Goal: Task Accomplishment & Management: Manage account settings

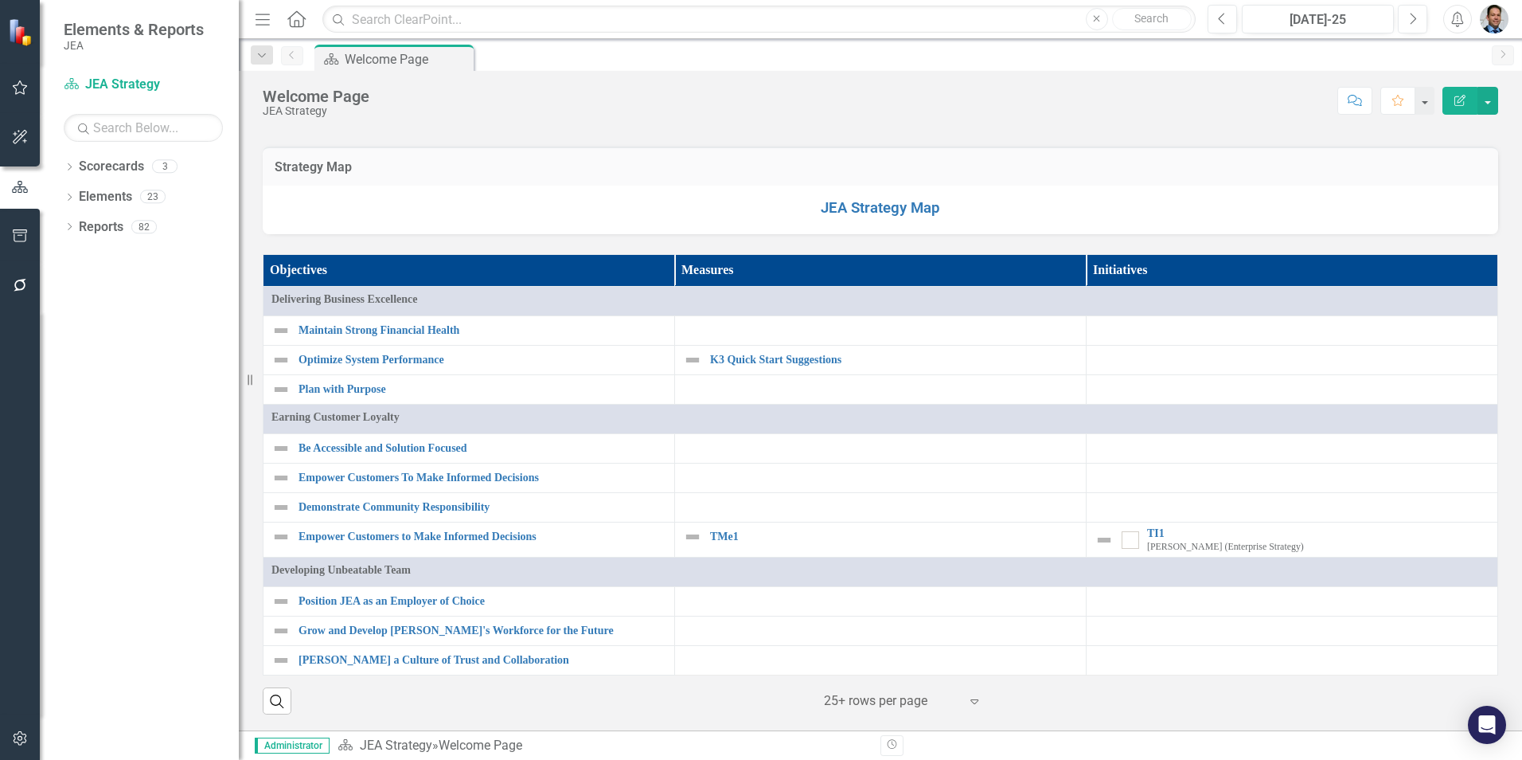
scroll to position [1274, 0]
click at [1153, 539] on link "TI1" at bounding box center [1318, 533] width 342 height 12
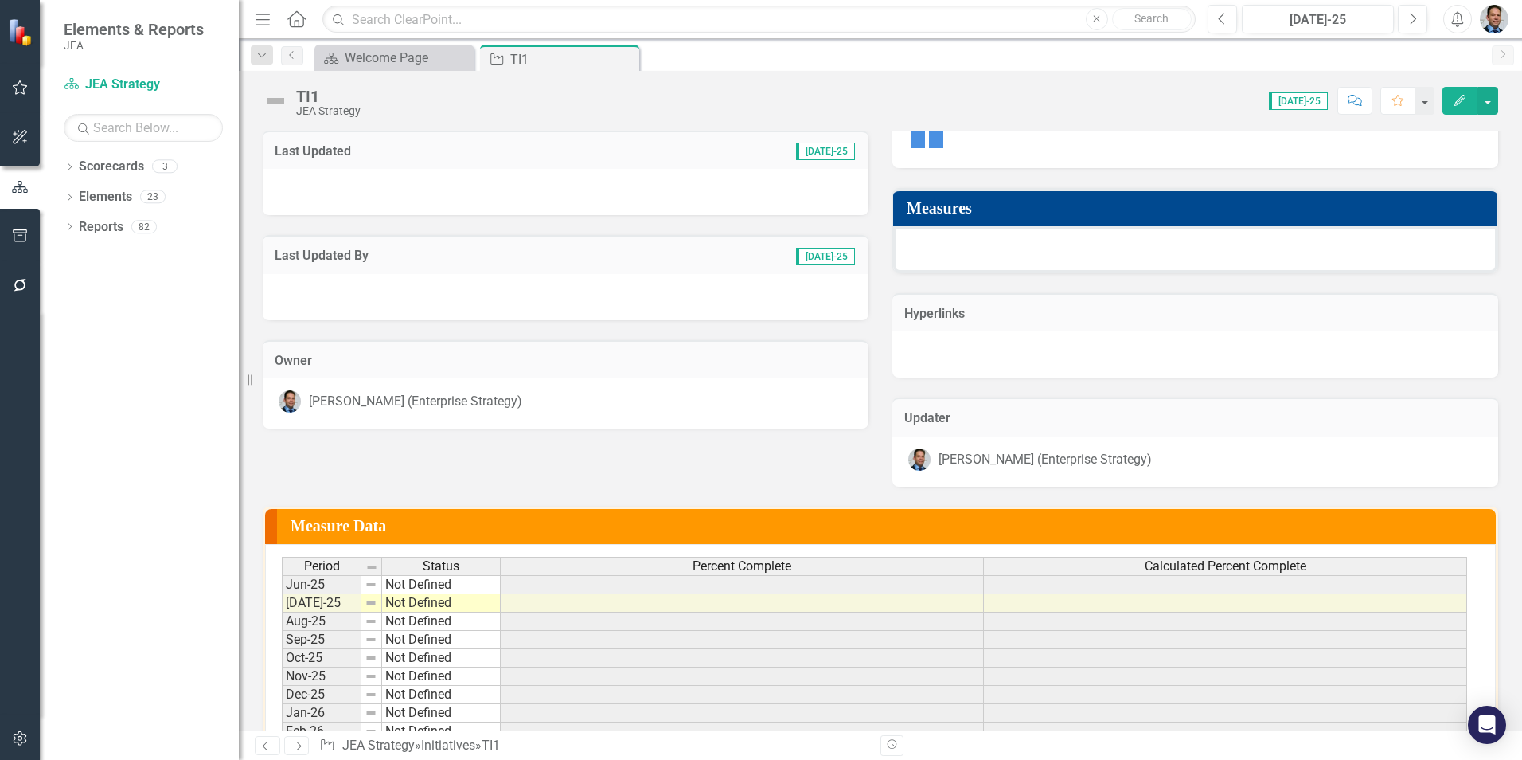
scroll to position [80, 0]
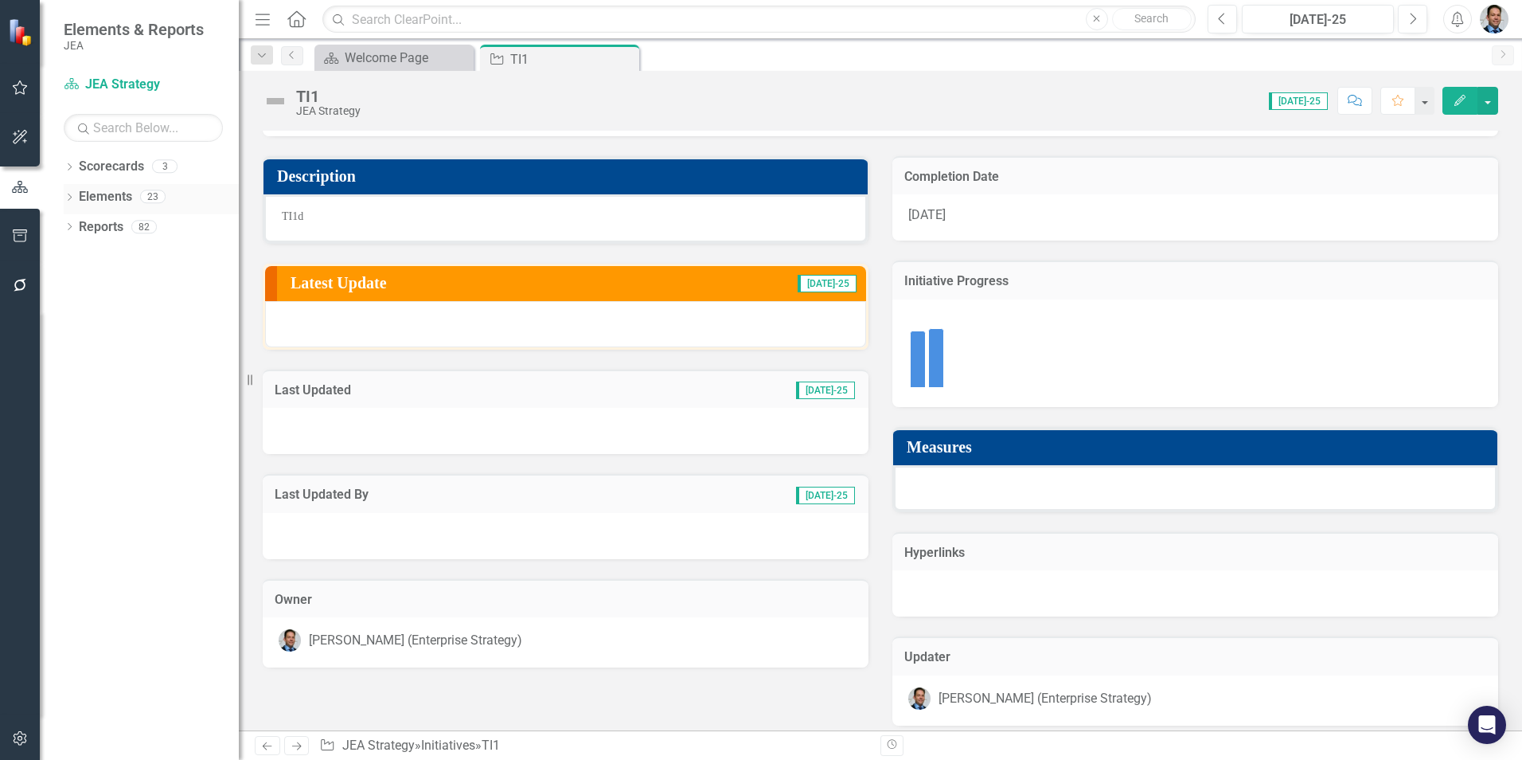
click at [100, 194] on link "Elements" at bounding box center [105, 197] width 53 height 18
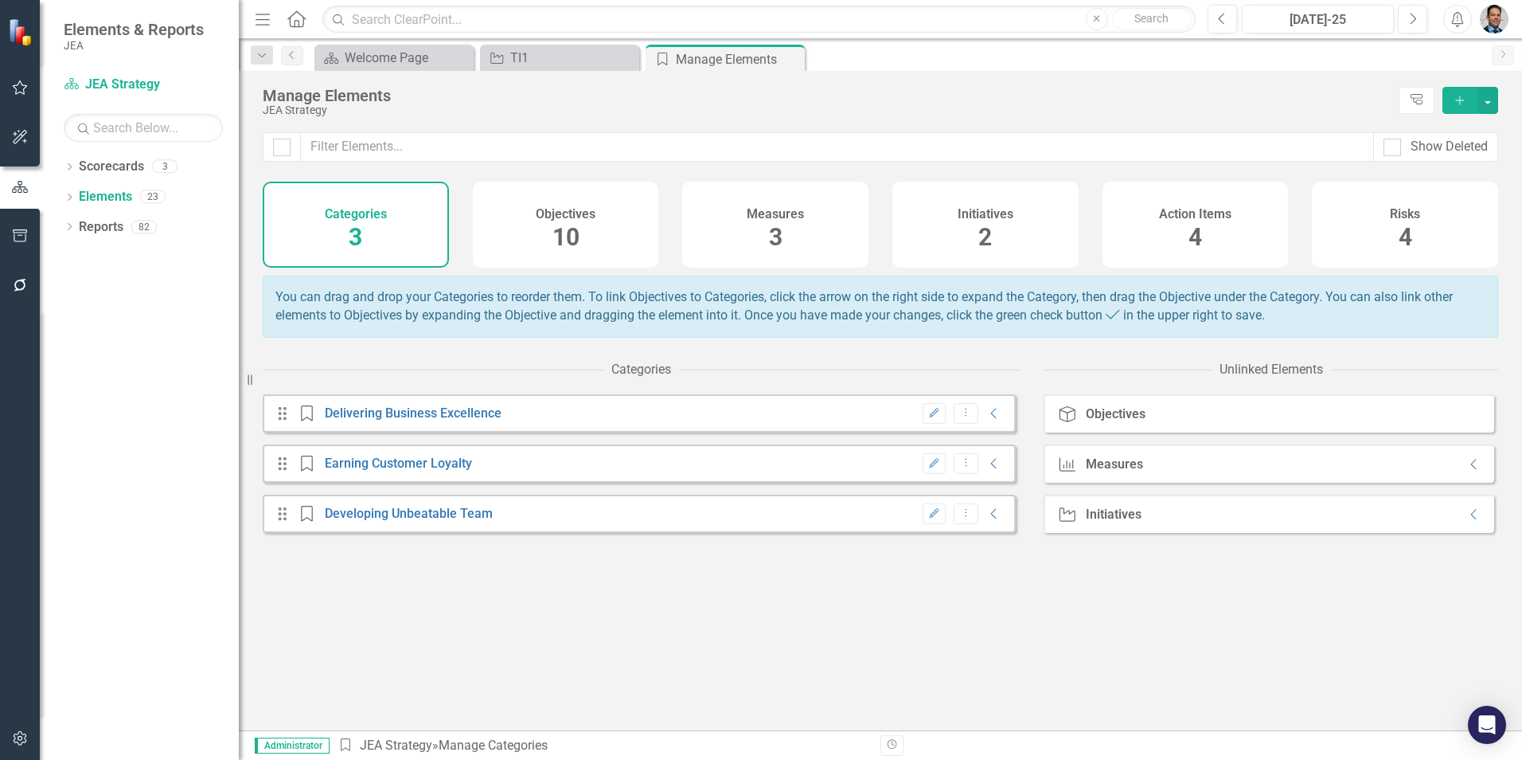
click at [956, 227] on div "Initiatives 2" at bounding box center [986, 225] width 186 height 86
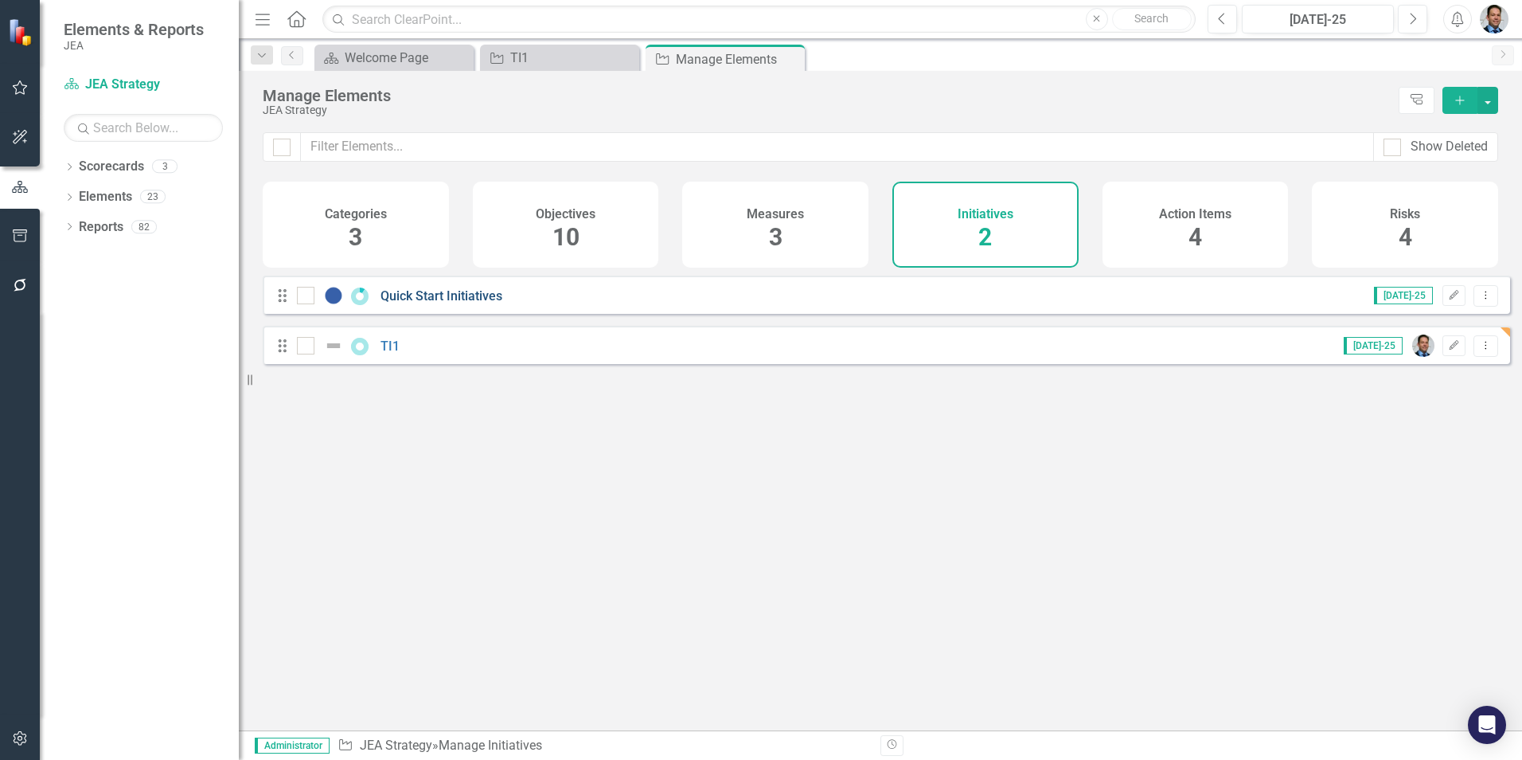
click at [416, 303] on link "Quick Start Initiatives" at bounding box center [442, 295] width 122 height 15
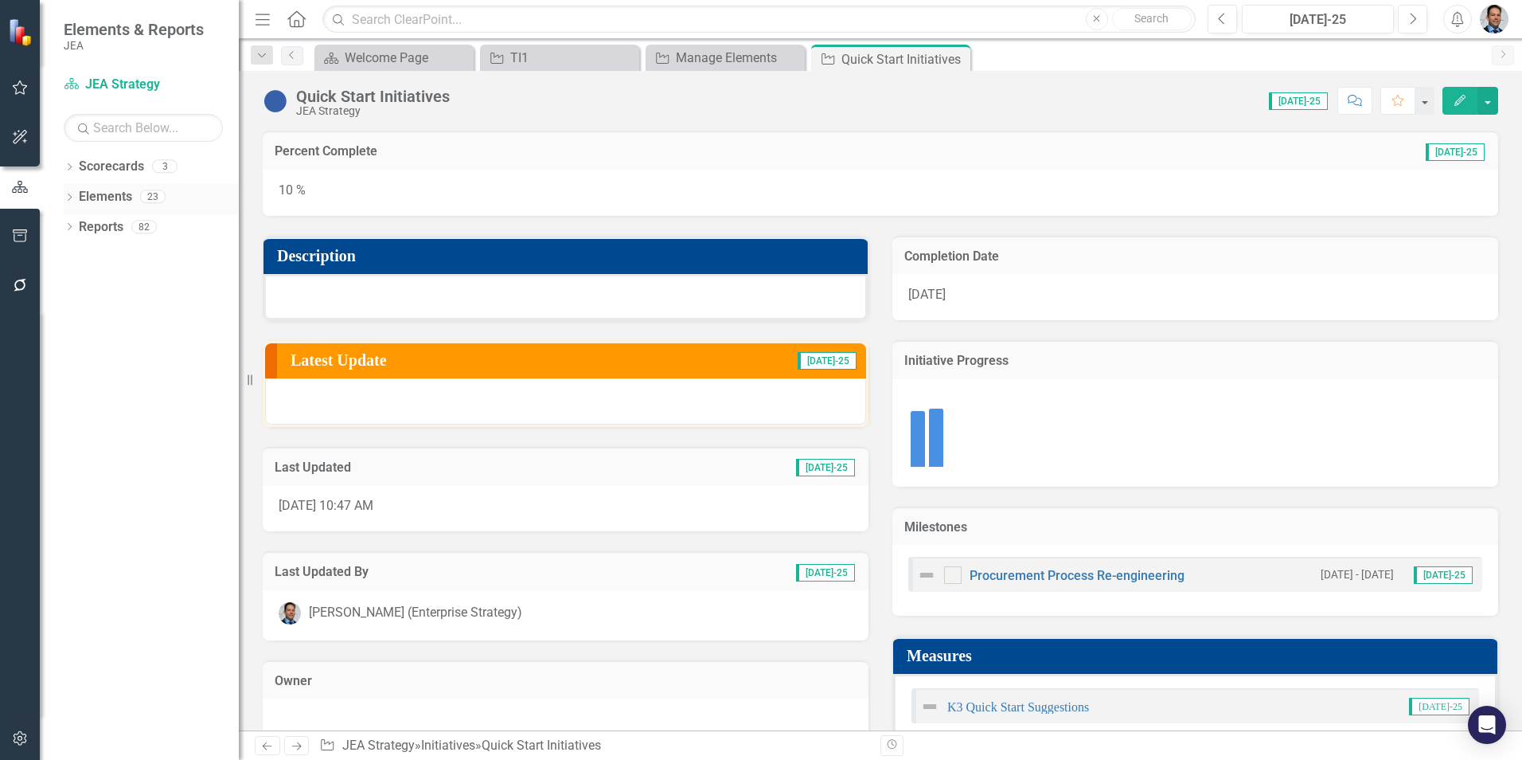
click at [115, 193] on link "Elements" at bounding box center [105, 197] width 53 height 18
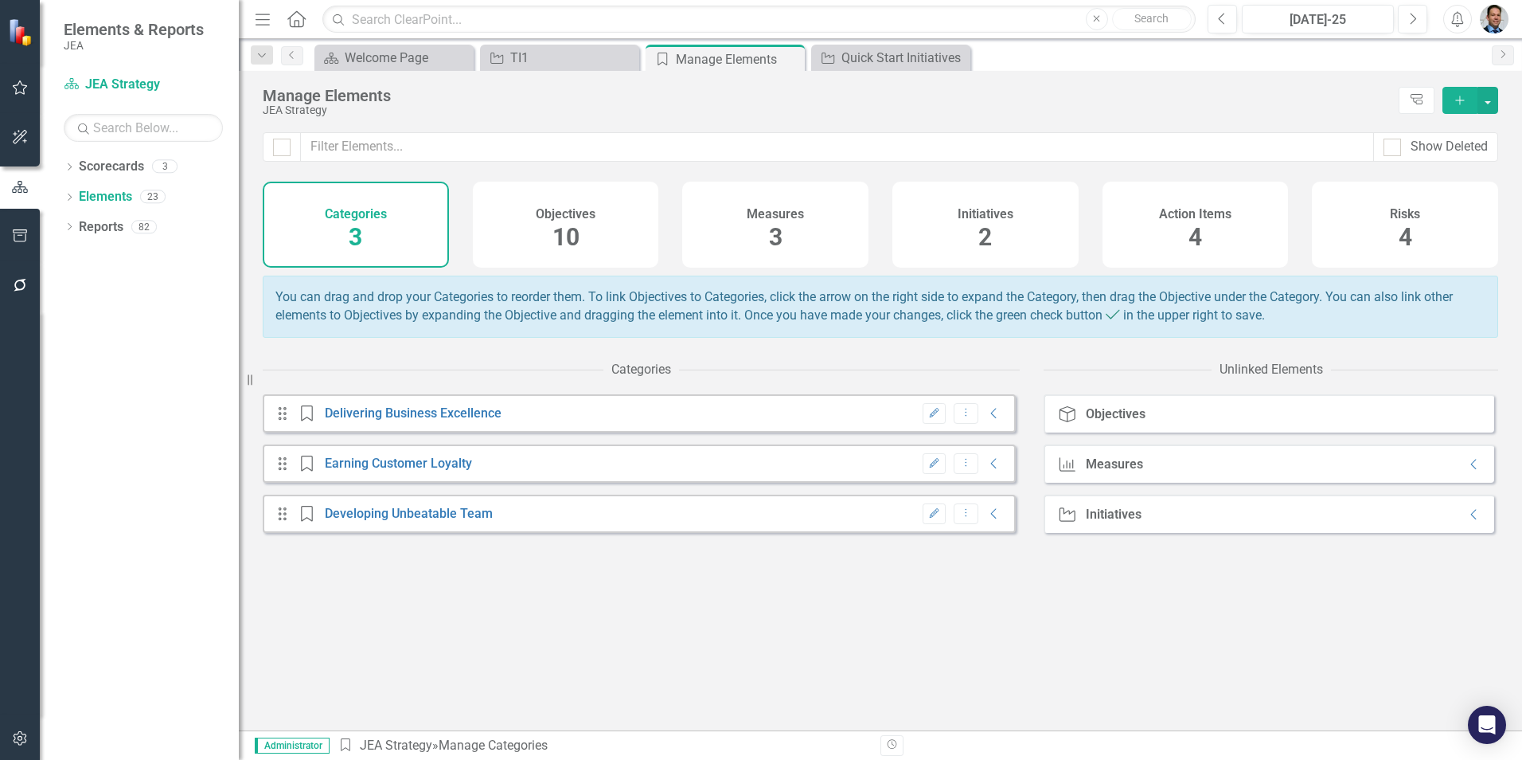
click at [971, 203] on div "Initiatives" at bounding box center [986, 212] width 56 height 18
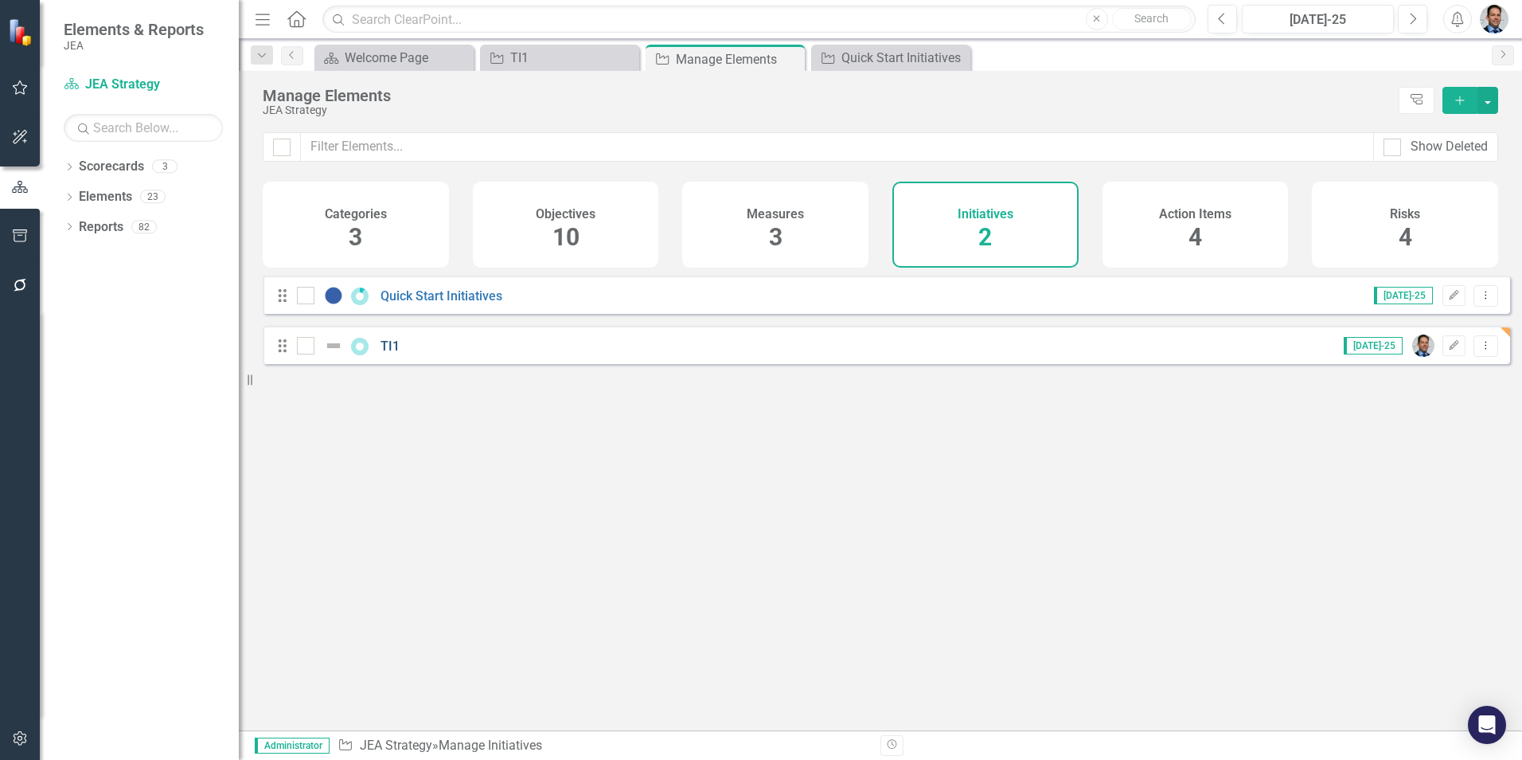
click at [394, 354] on link "TI1" at bounding box center [390, 345] width 19 height 15
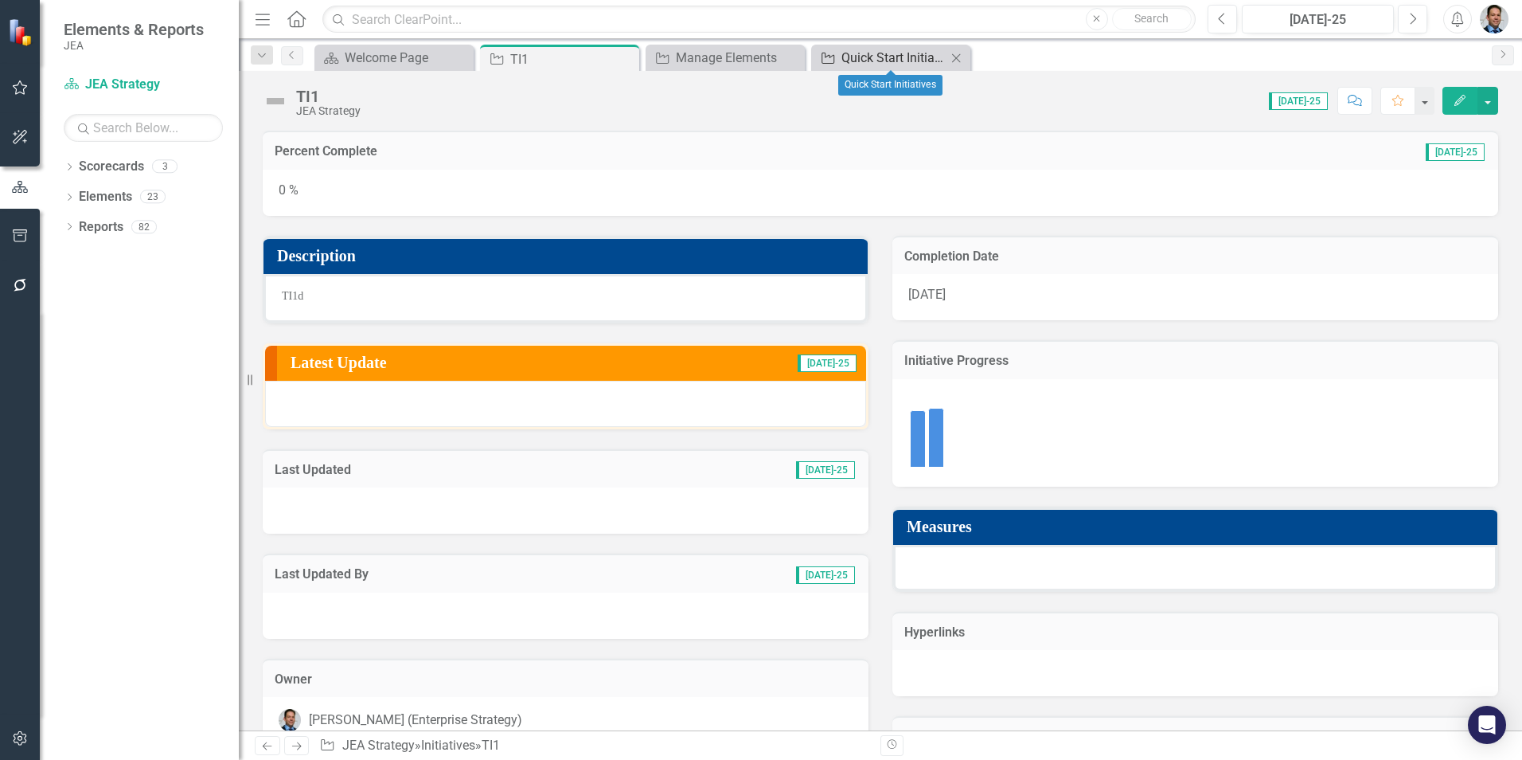
click at [883, 56] on div "Quick Start Initiatives" at bounding box center [894, 58] width 105 height 20
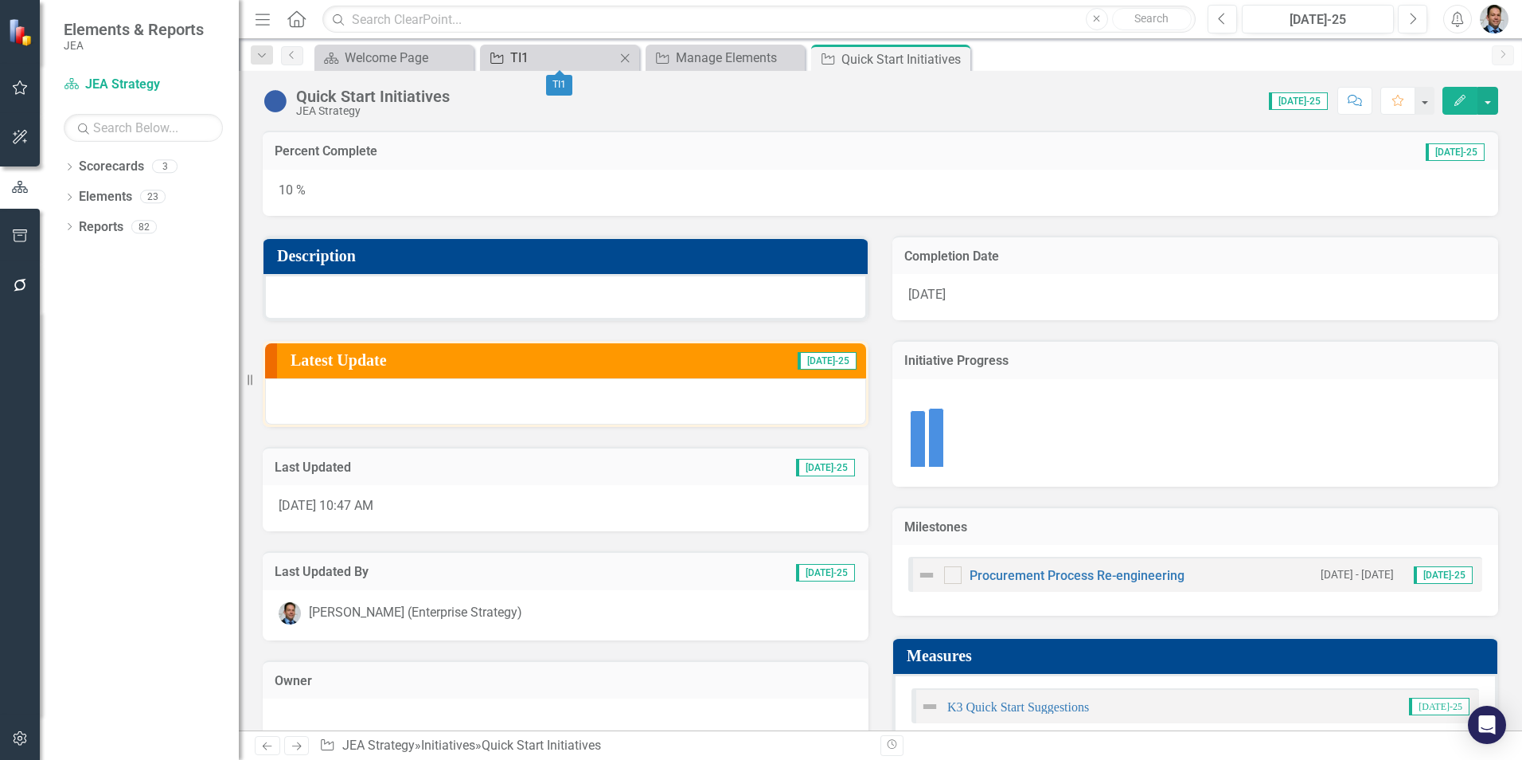
click at [557, 56] on div "TI1" at bounding box center [562, 58] width 105 height 20
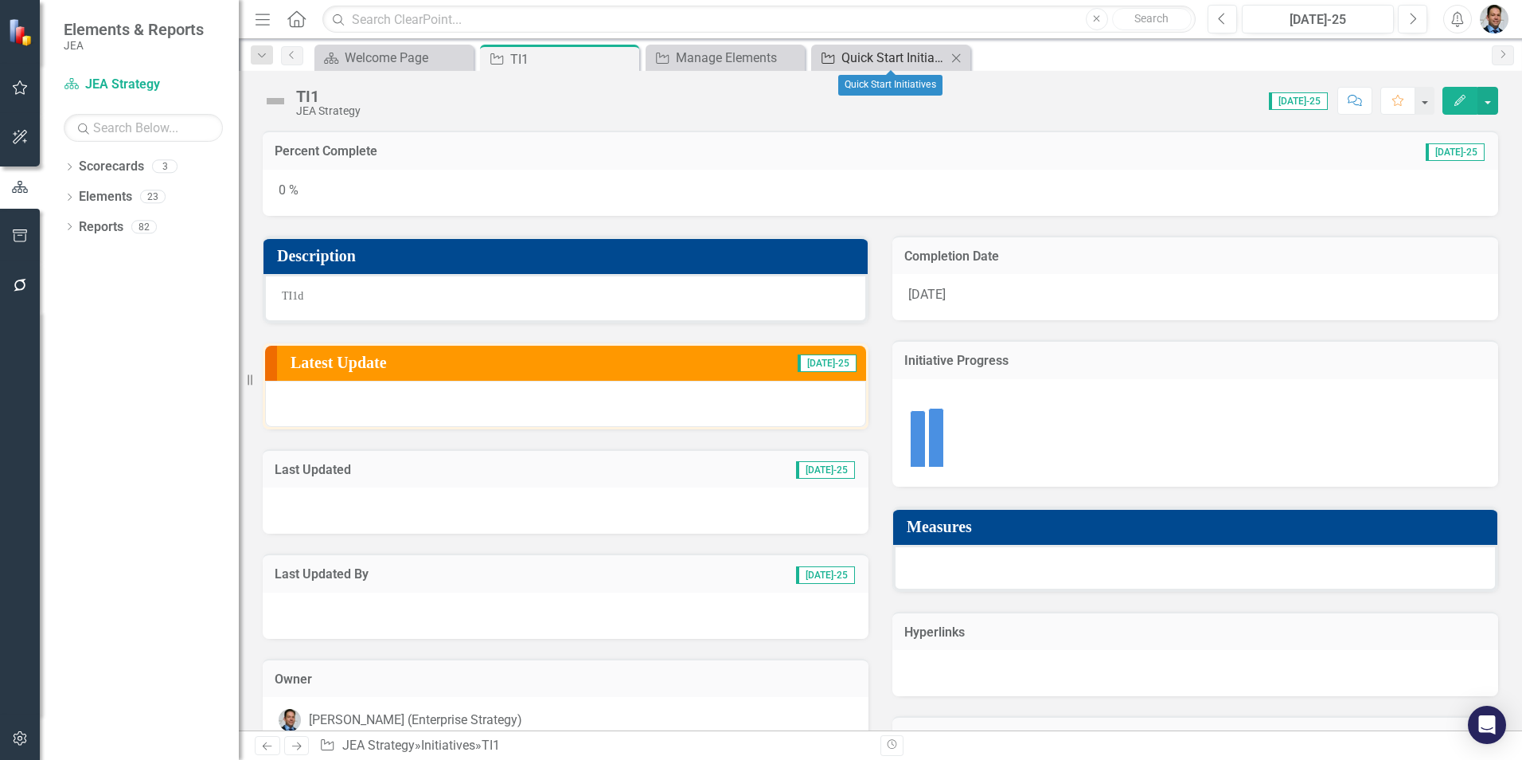
click at [889, 63] on div "Quick Start Initiatives" at bounding box center [894, 58] width 105 height 20
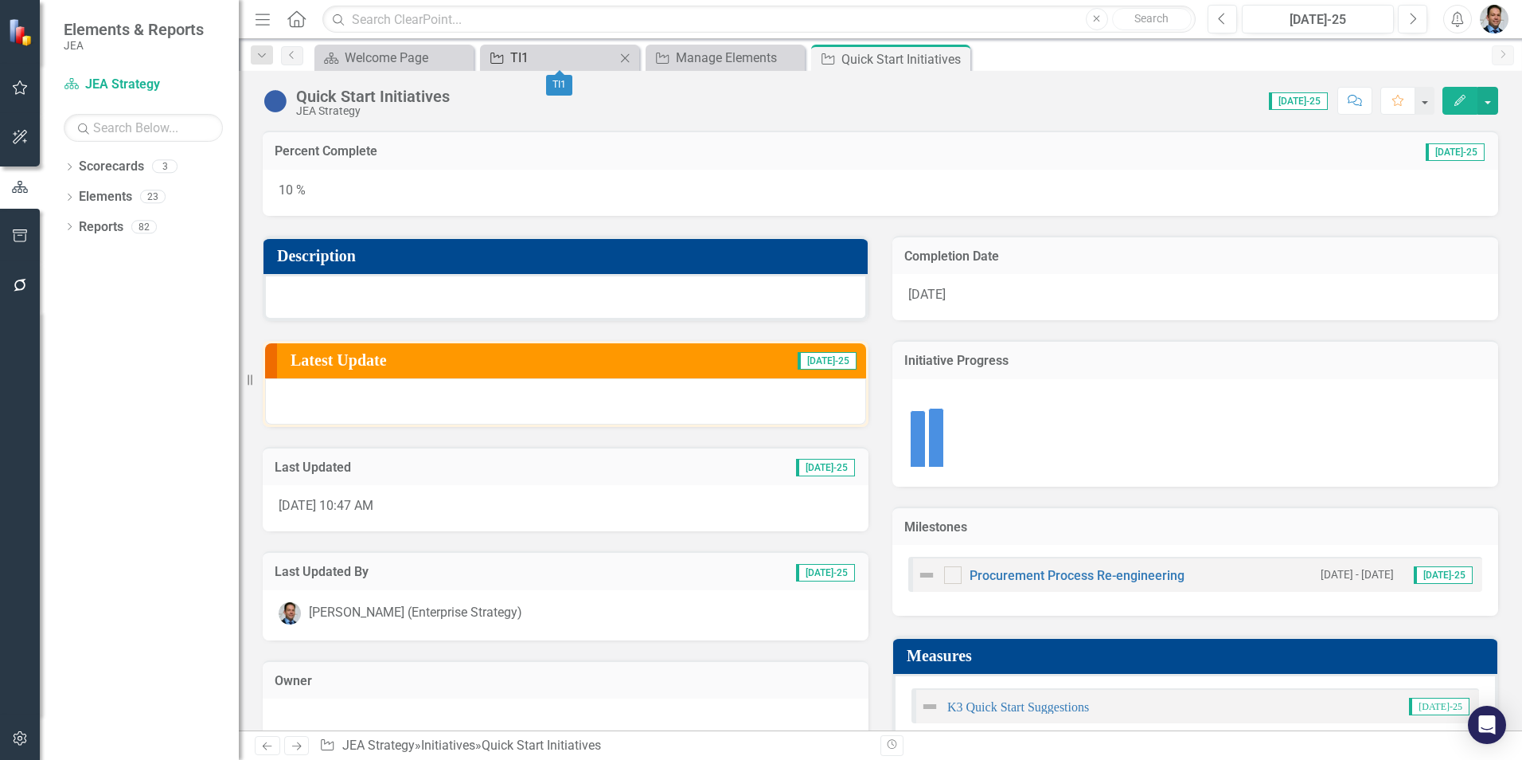
click at [529, 55] on div "TI1" at bounding box center [562, 58] width 105 height 20
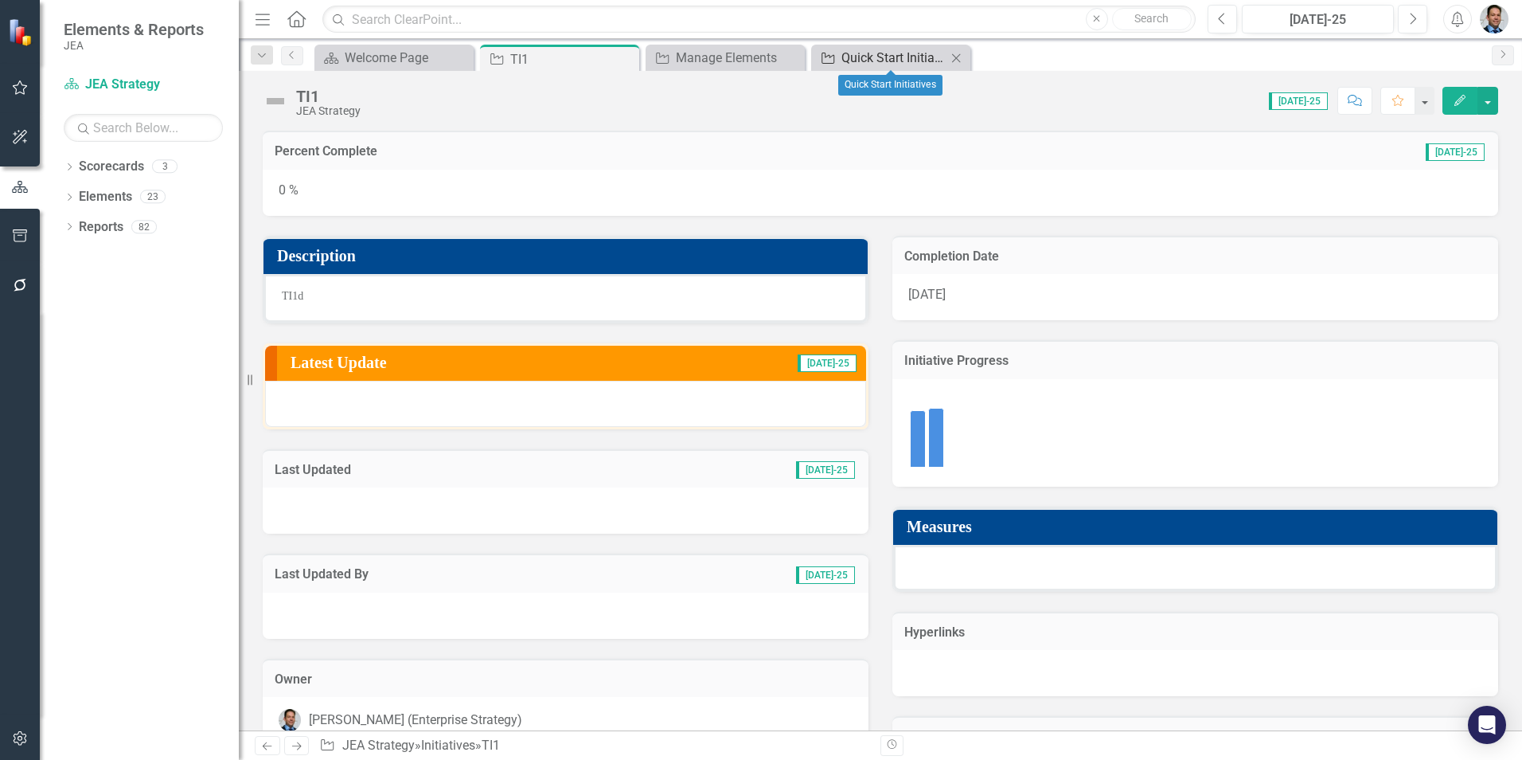
click at [871, 58] on div "Quick Start Initiatives" at bounding box center [894, 58] width 105 height 20
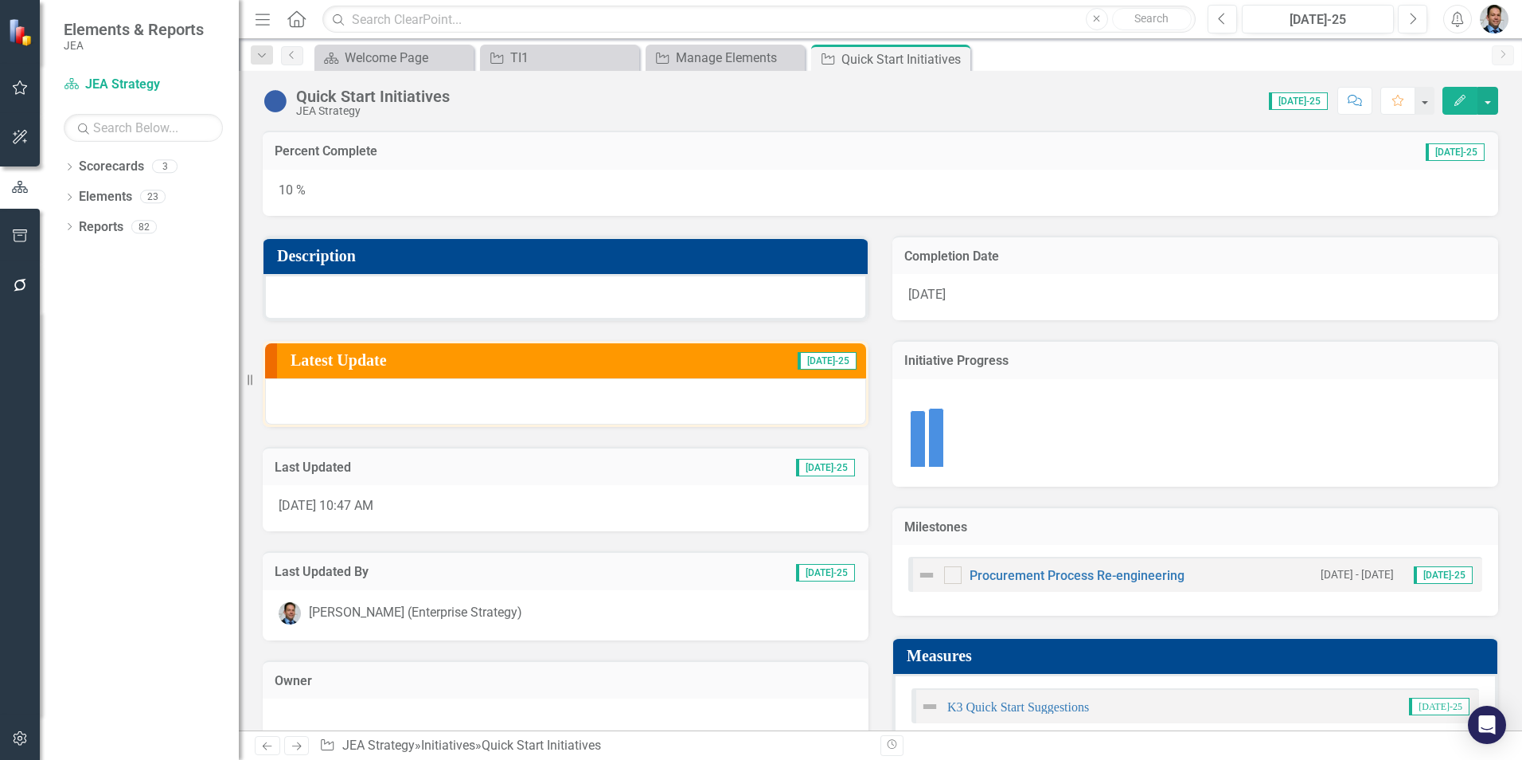
click at [1487, 21] on img "button" at bounding box center [1494, 19] width 29 height 29
click at [1453, 111] on link "Help Support Center" at bounding box center [1445, 110] width 126 height 29
click at [13, 741] on icon "button" at bounding box center [20, 738] width 17 height 13
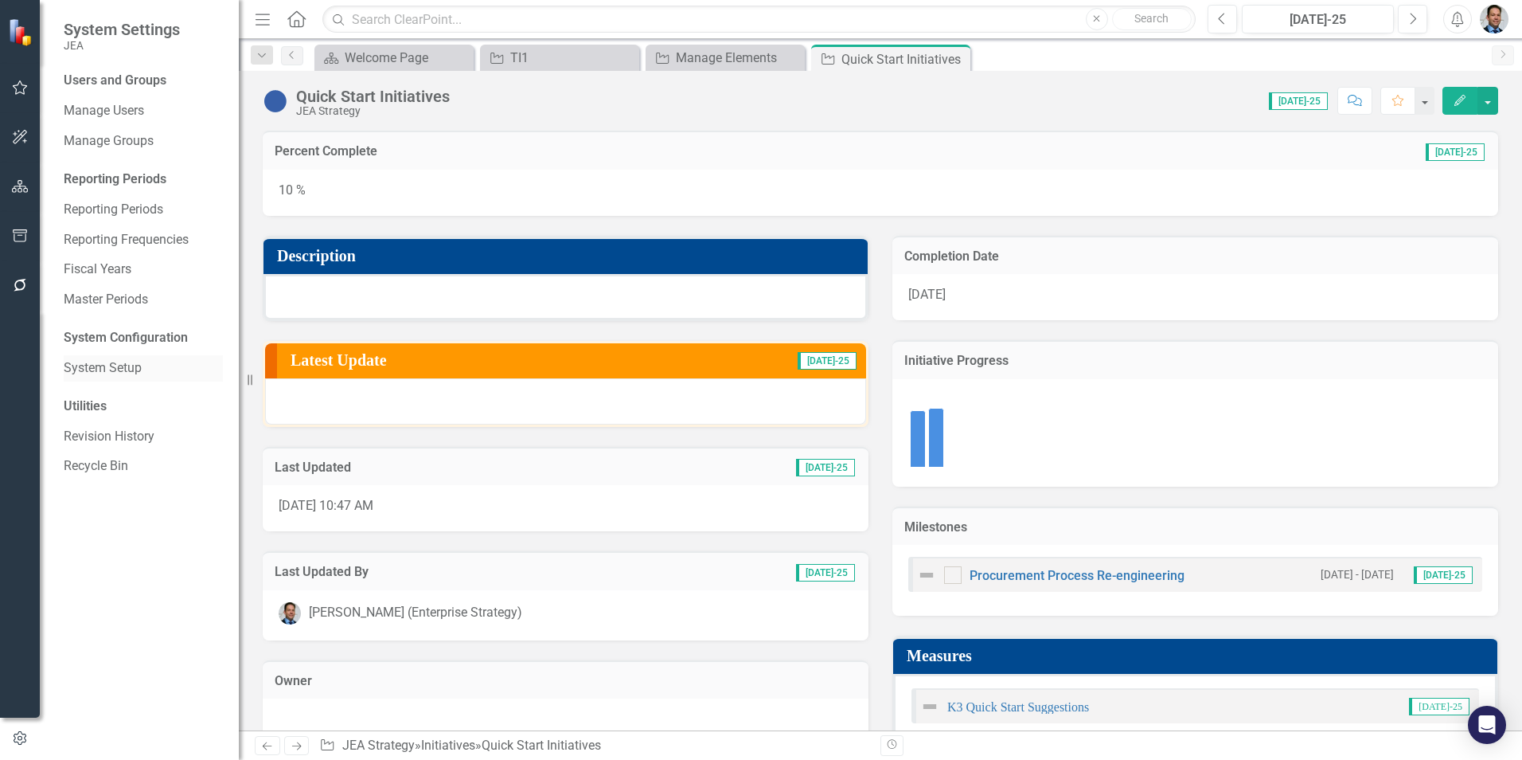
click at [96, 371] on link "System Setup" at bounding box center [143, 368] width 159 height 18
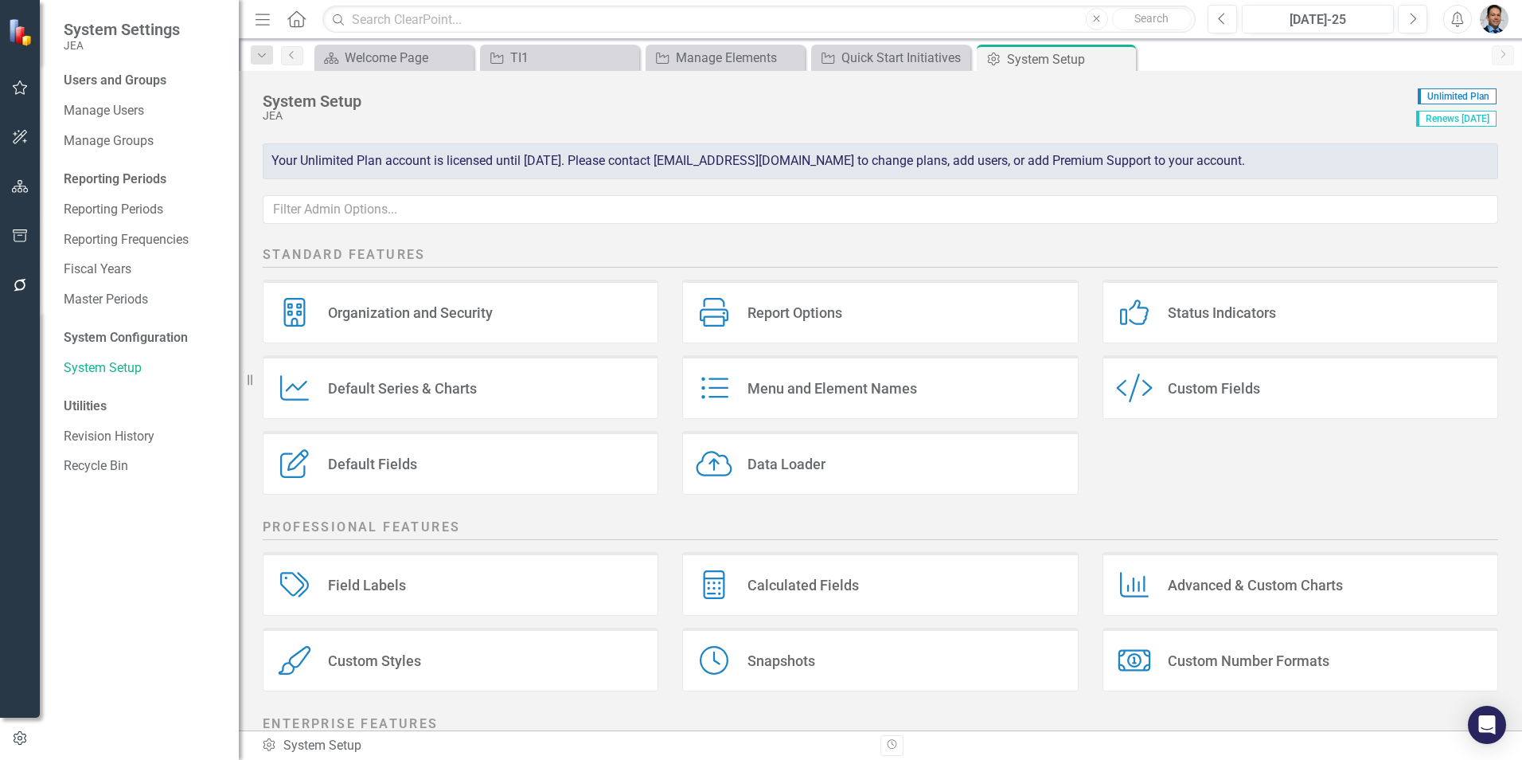
click at [855, 318] on div "Report Options Report Options" at bounding box center [880, 311] width 396 height 64
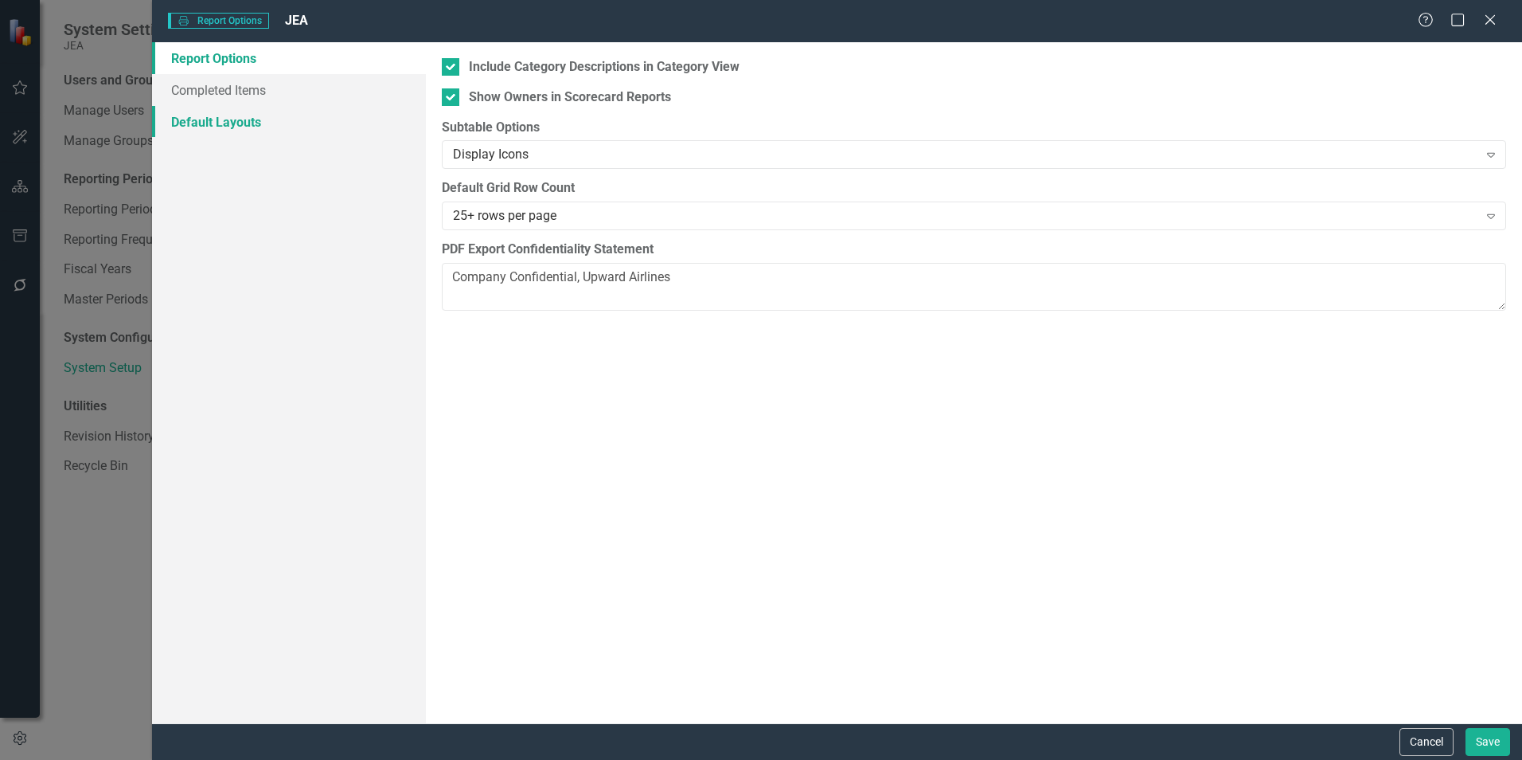
click at [230, 127] on link "Default Layouts" at bounding box center [289, 122] width 274 height 32
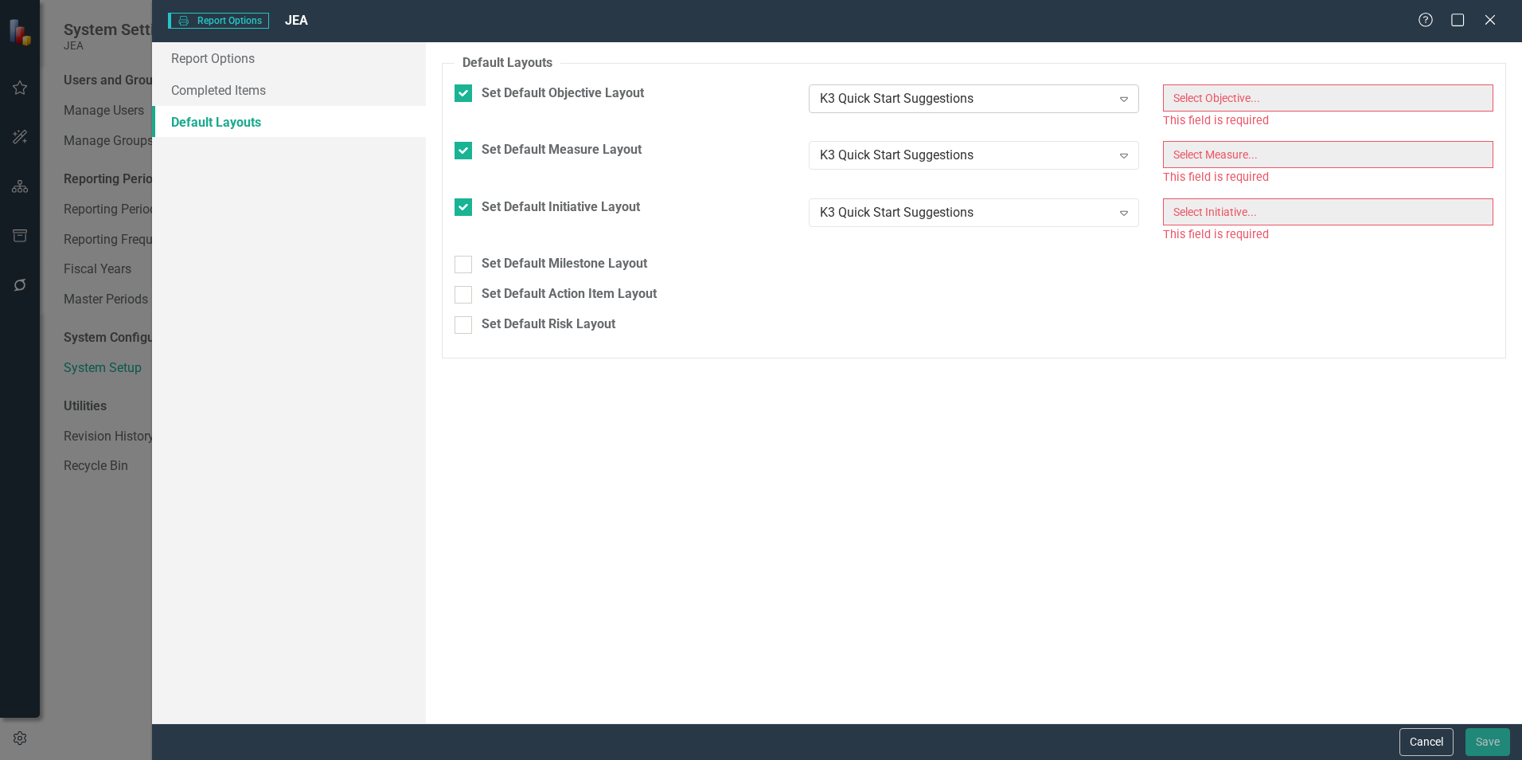
click at [1002, 100] on div "K3 Quick Start Suggestions" at bounding box center [965, 98] width 291 height 18
click at [1128, 97] on icon at bounding box center [1124, 99] width 8 height 5
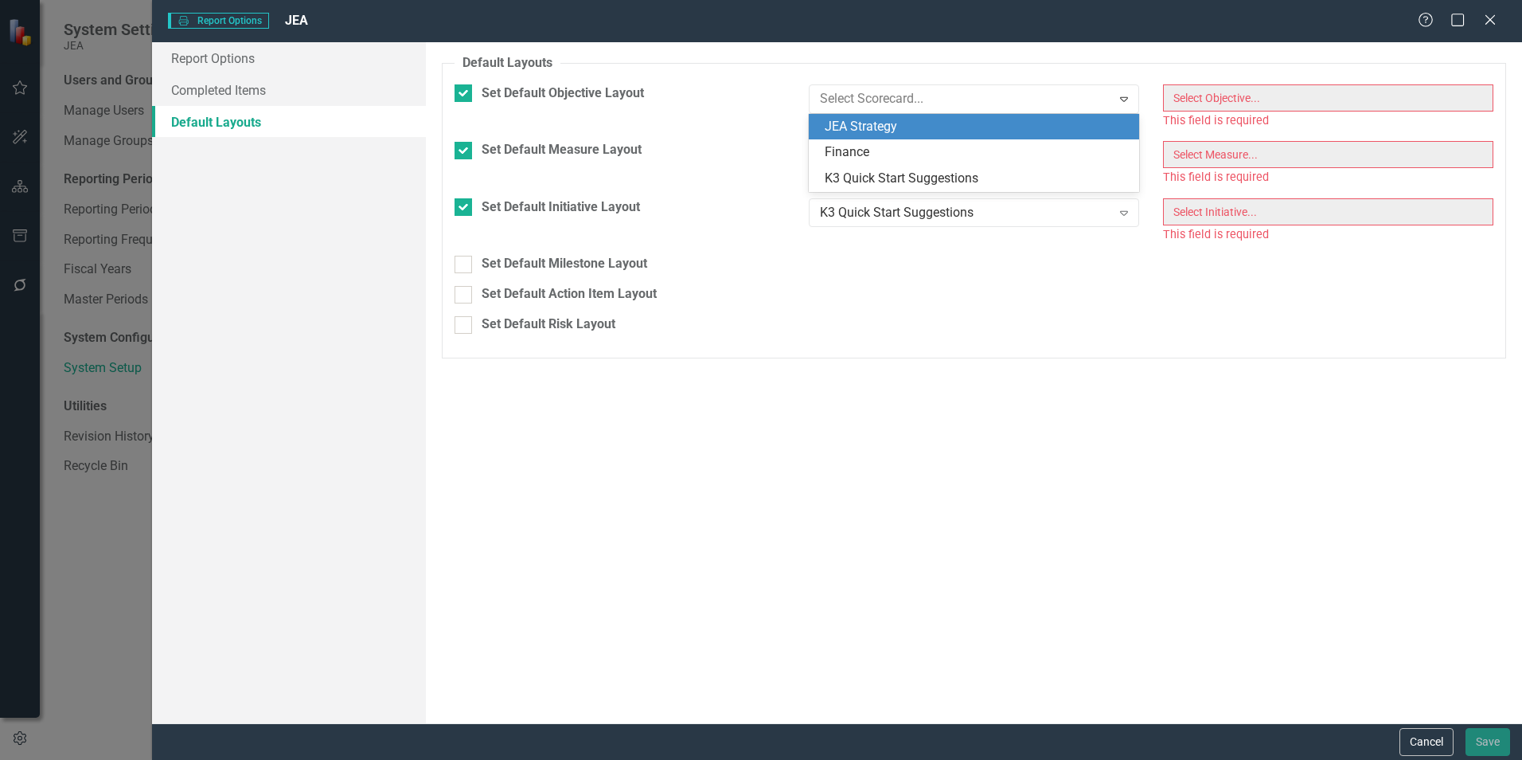
click at [991, 123] on div "JEA Strategy" at bounding box center [977, 127] width 305 height 18
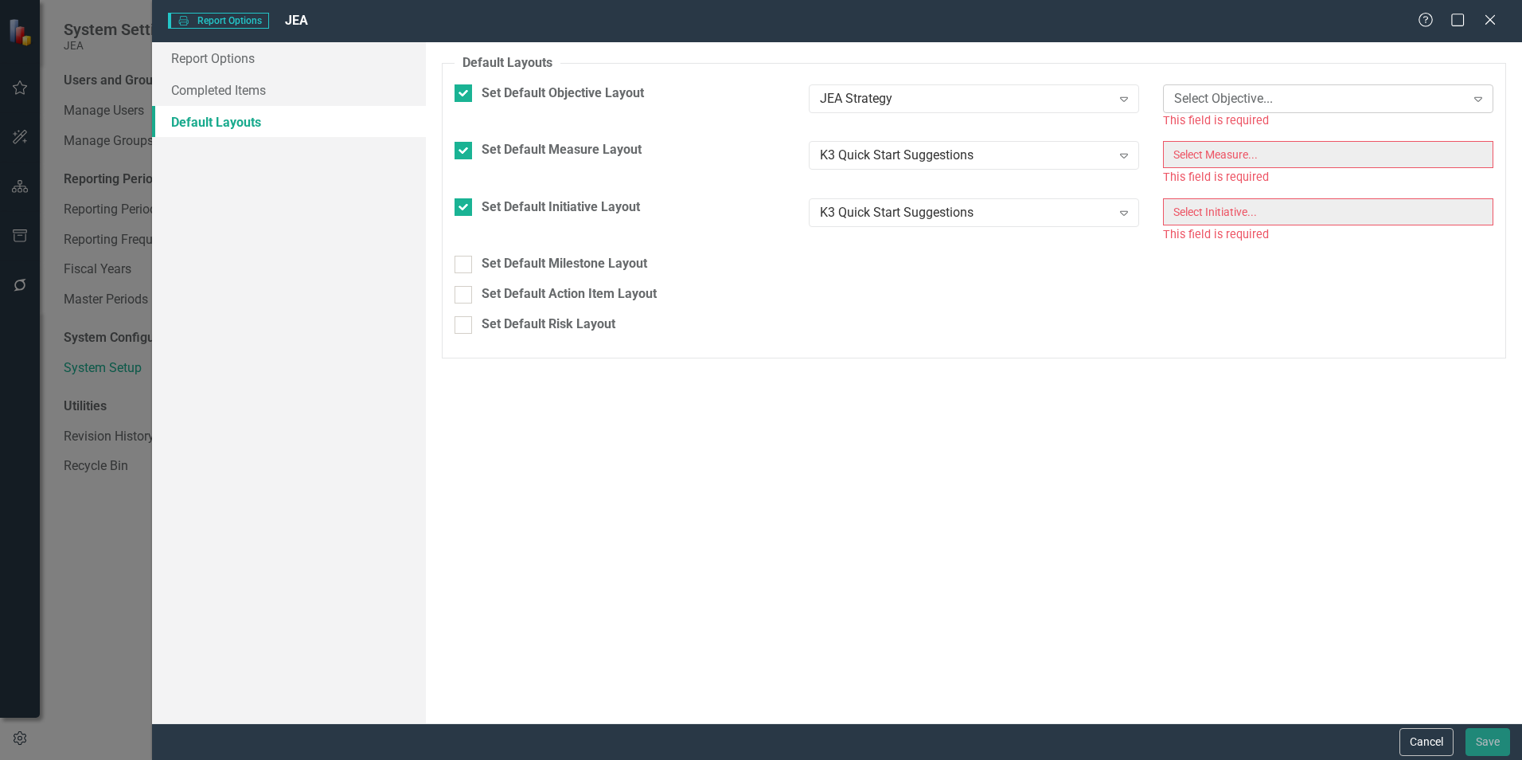
click at [1231, 101] on div "Select Objective..." at bounding box center [1319, 98] width 291 height 18
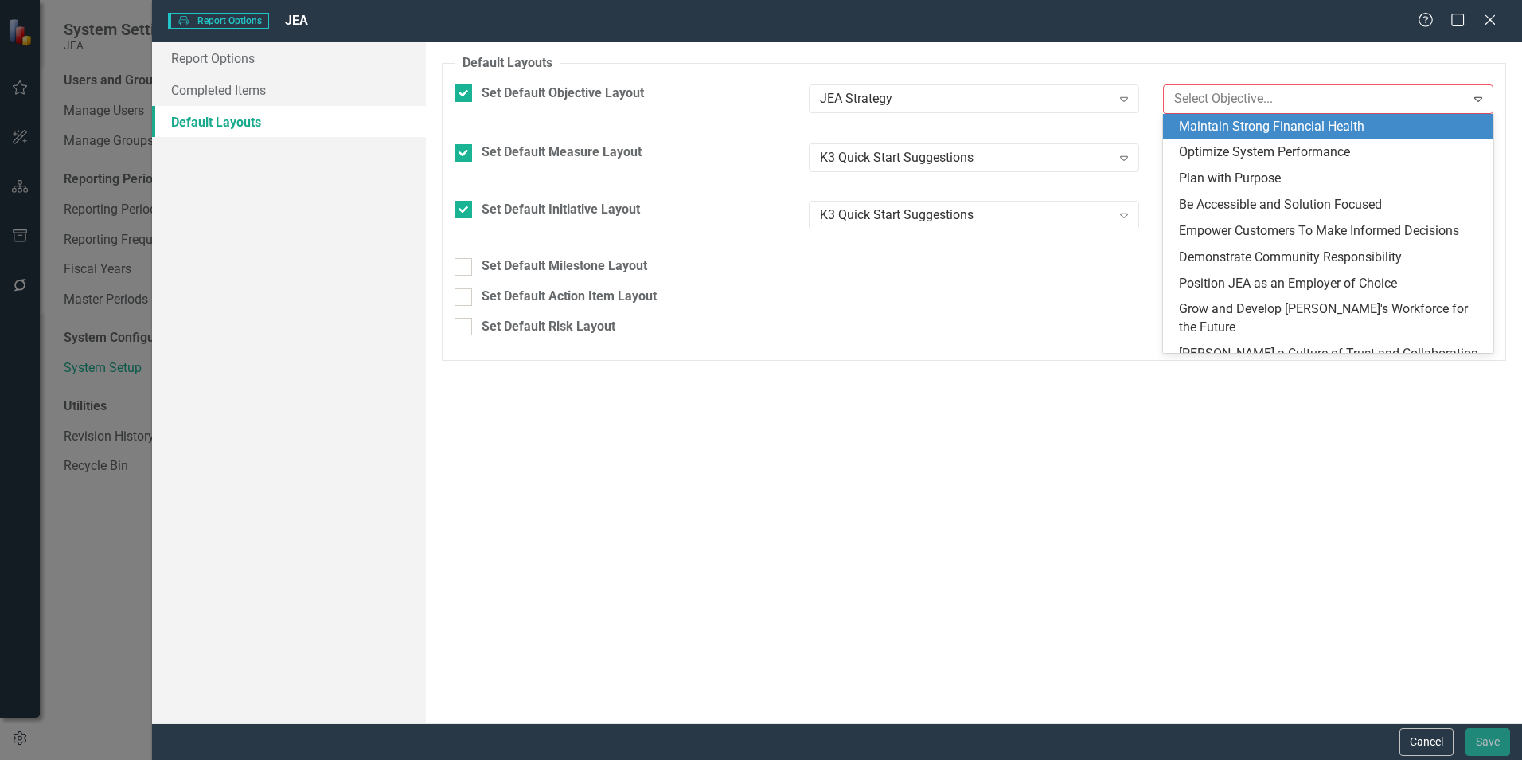
click at [1249, 130] on div "Maintain Strong Financial Health" at bounding box center [1331, 127] width 305 height 18
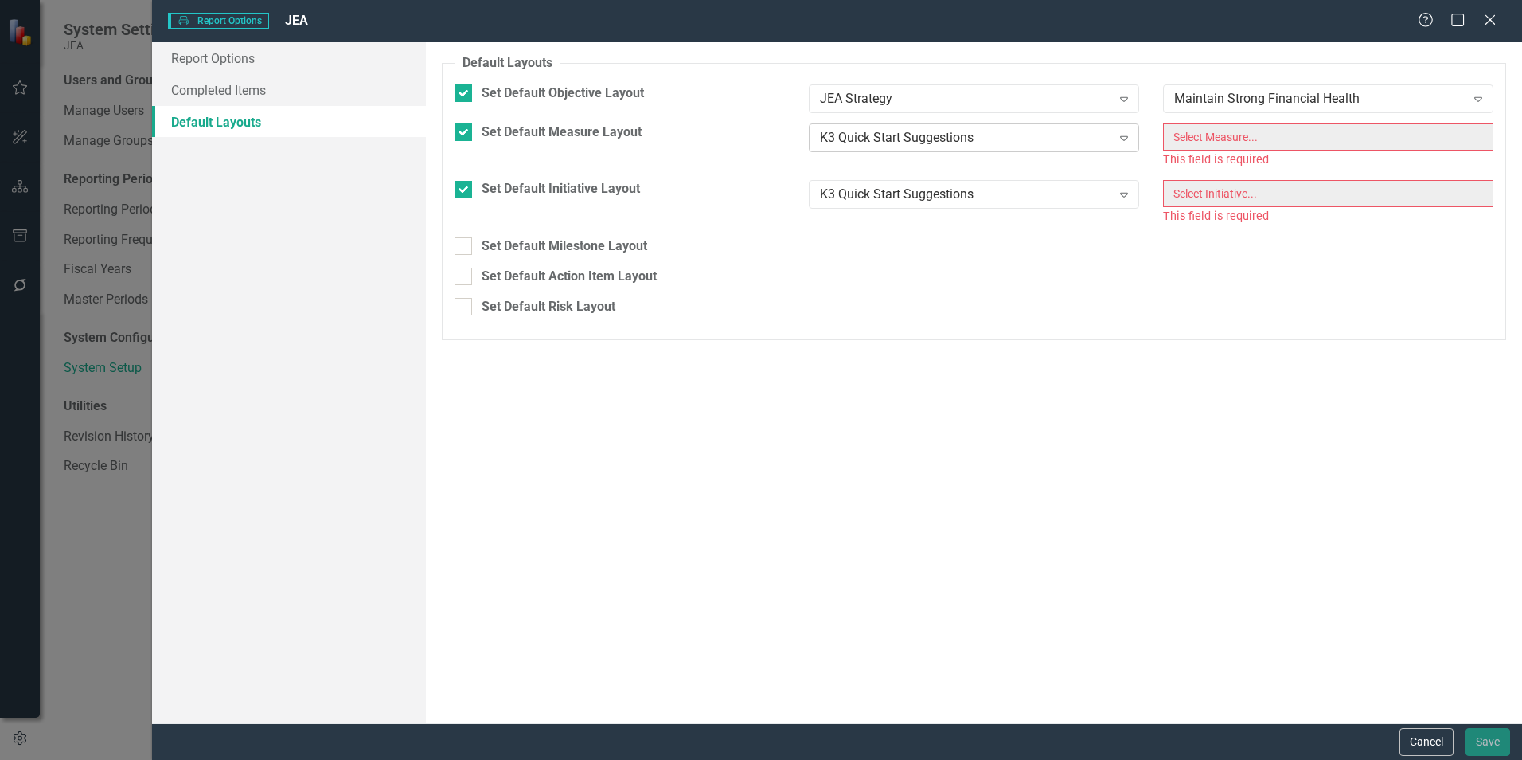
click at [939, 133] on div "K3 Quick Start Suggestions" at bounding box center [965, 137] width 291 height 18
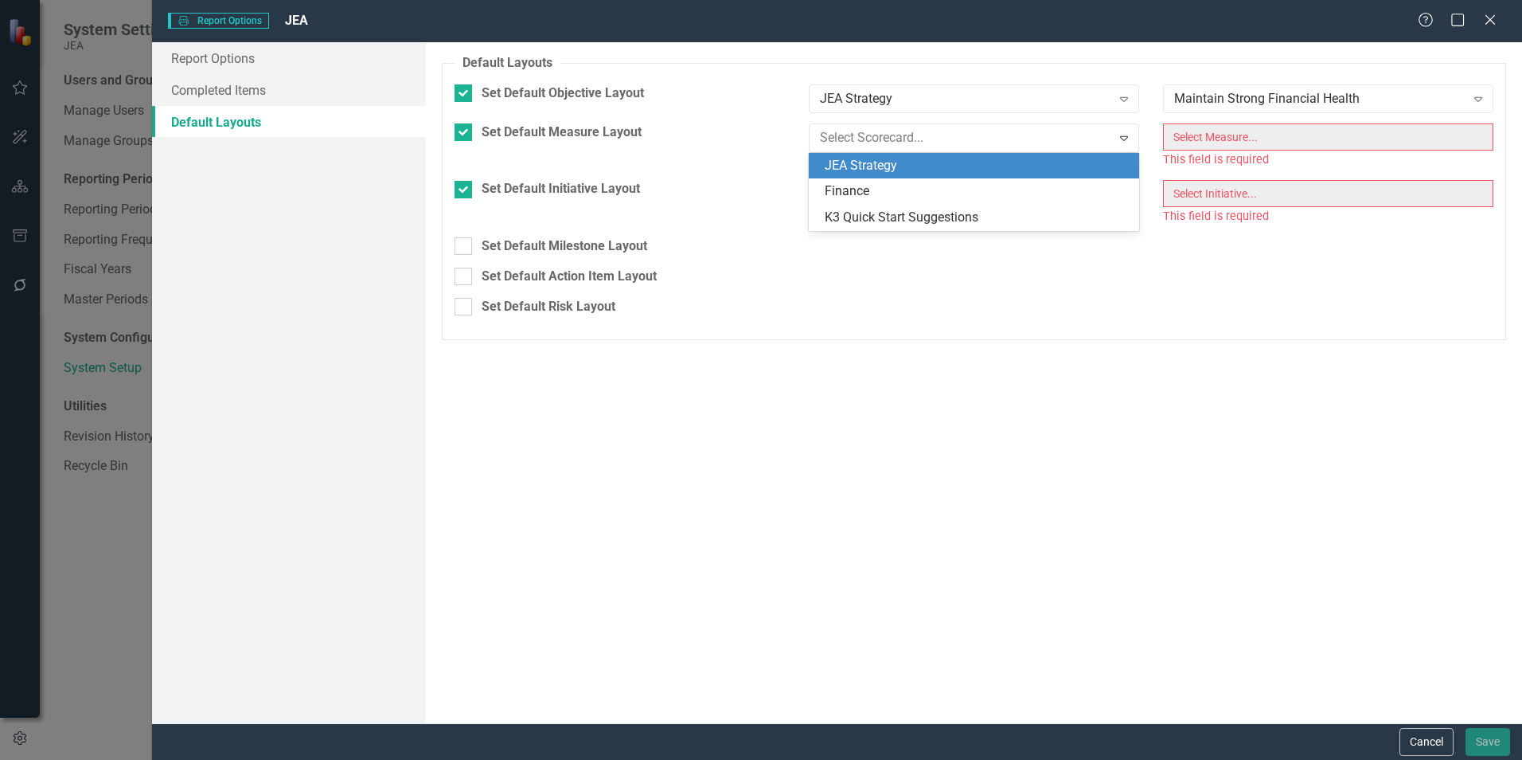
click at [935, 159] on div "JEA Strategy" at bounding box center [977, 166] width 305 height 18
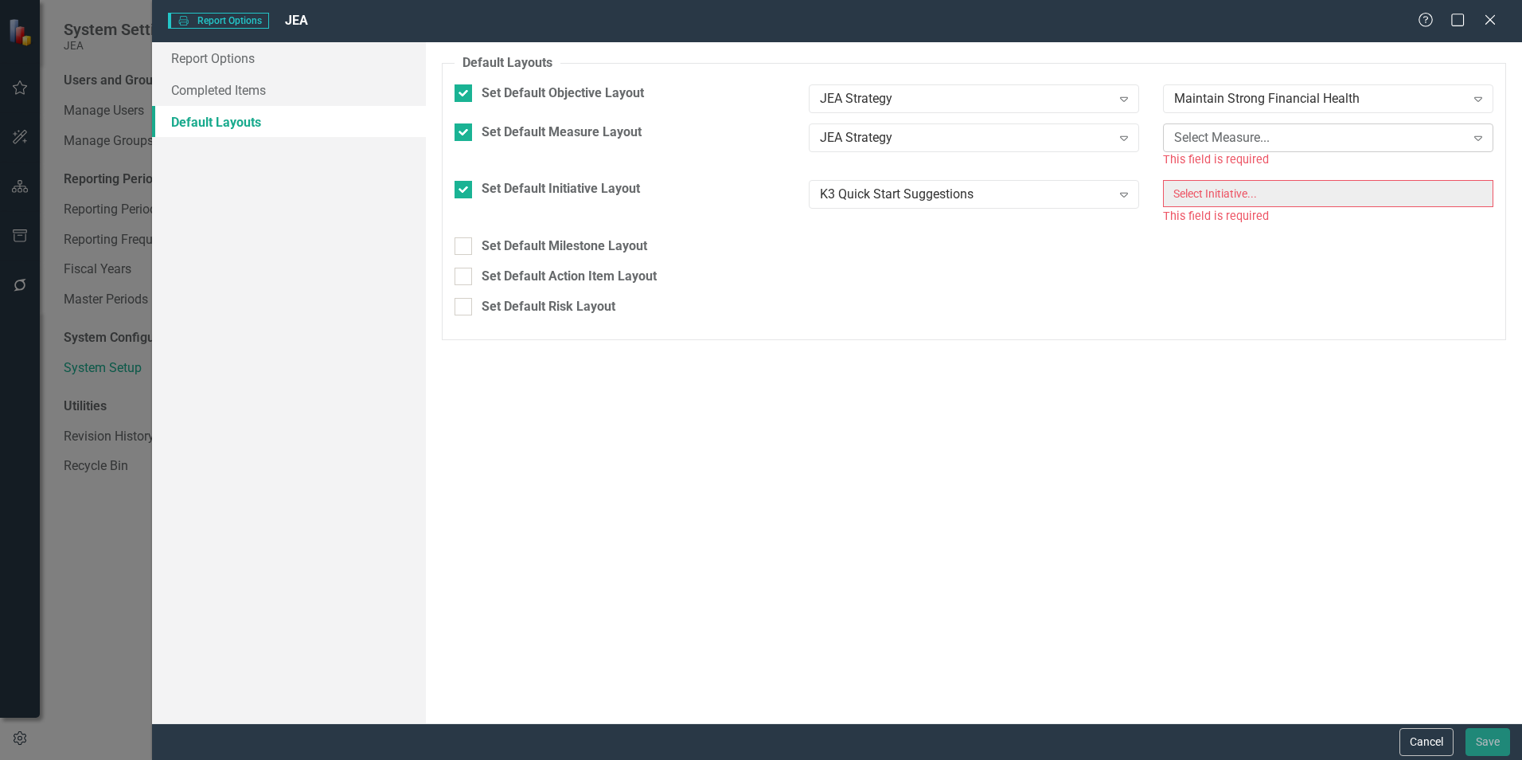
click at [1321, 138] on div "Select Measure..." at bounding box center [1319, 137] width 291 height 18
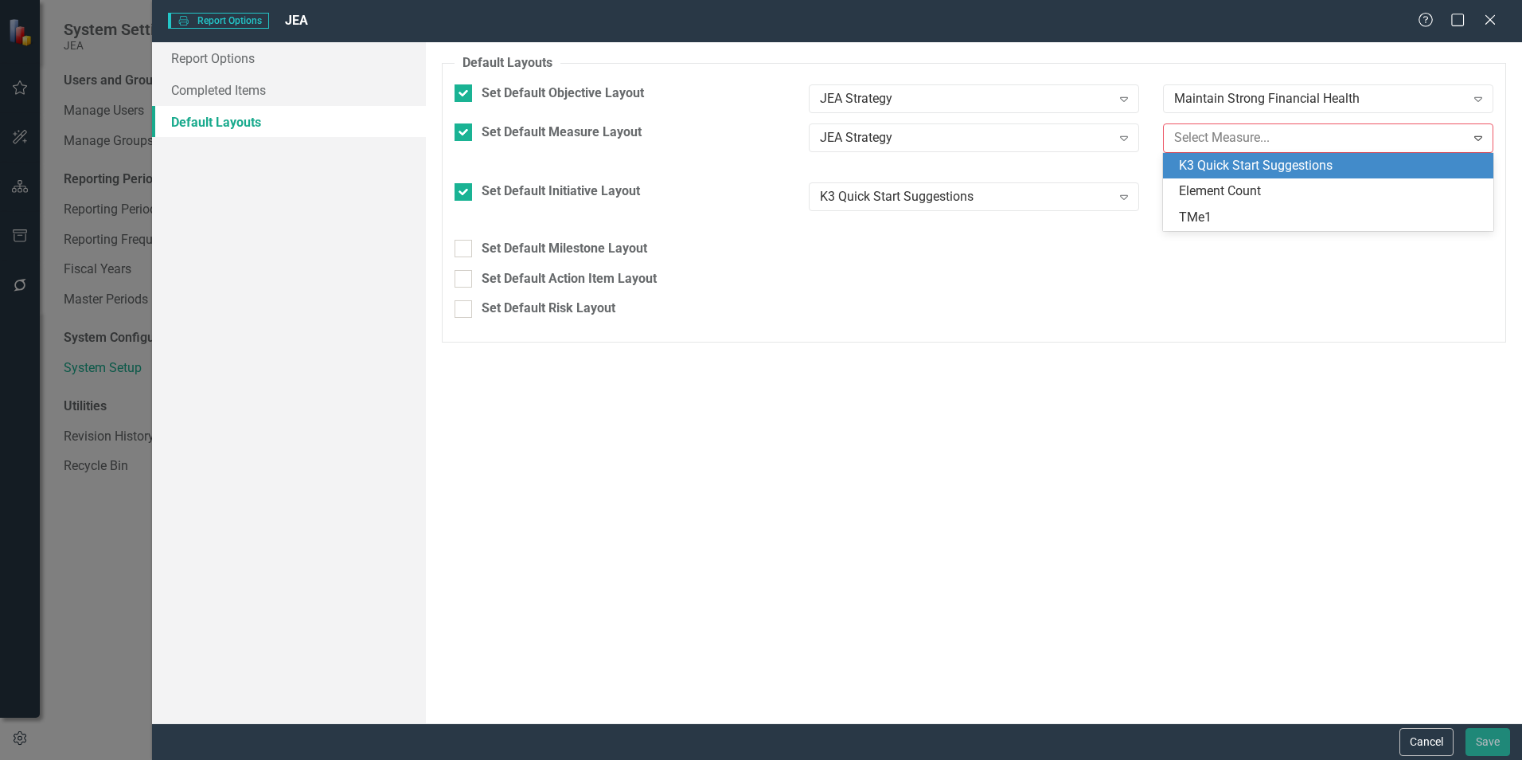
click at [1221, 165] on div "K3 Quick Start Suggestions" at bounding box center [1331, 166] width 305 height 18
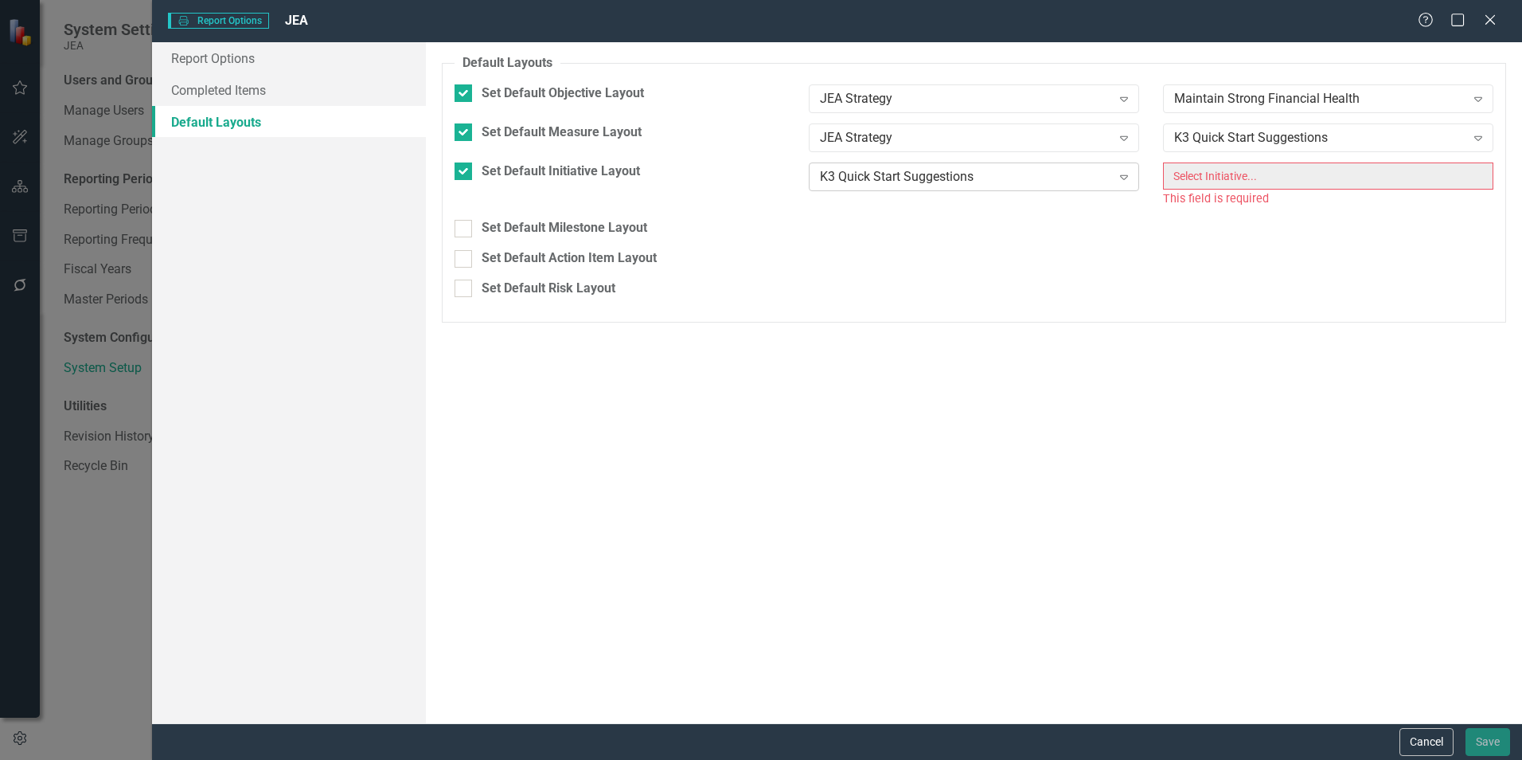
click at [1003, 181] on div "K3 Quick Start Suggestions" at bounding box center [965, 176] width 291 height 18
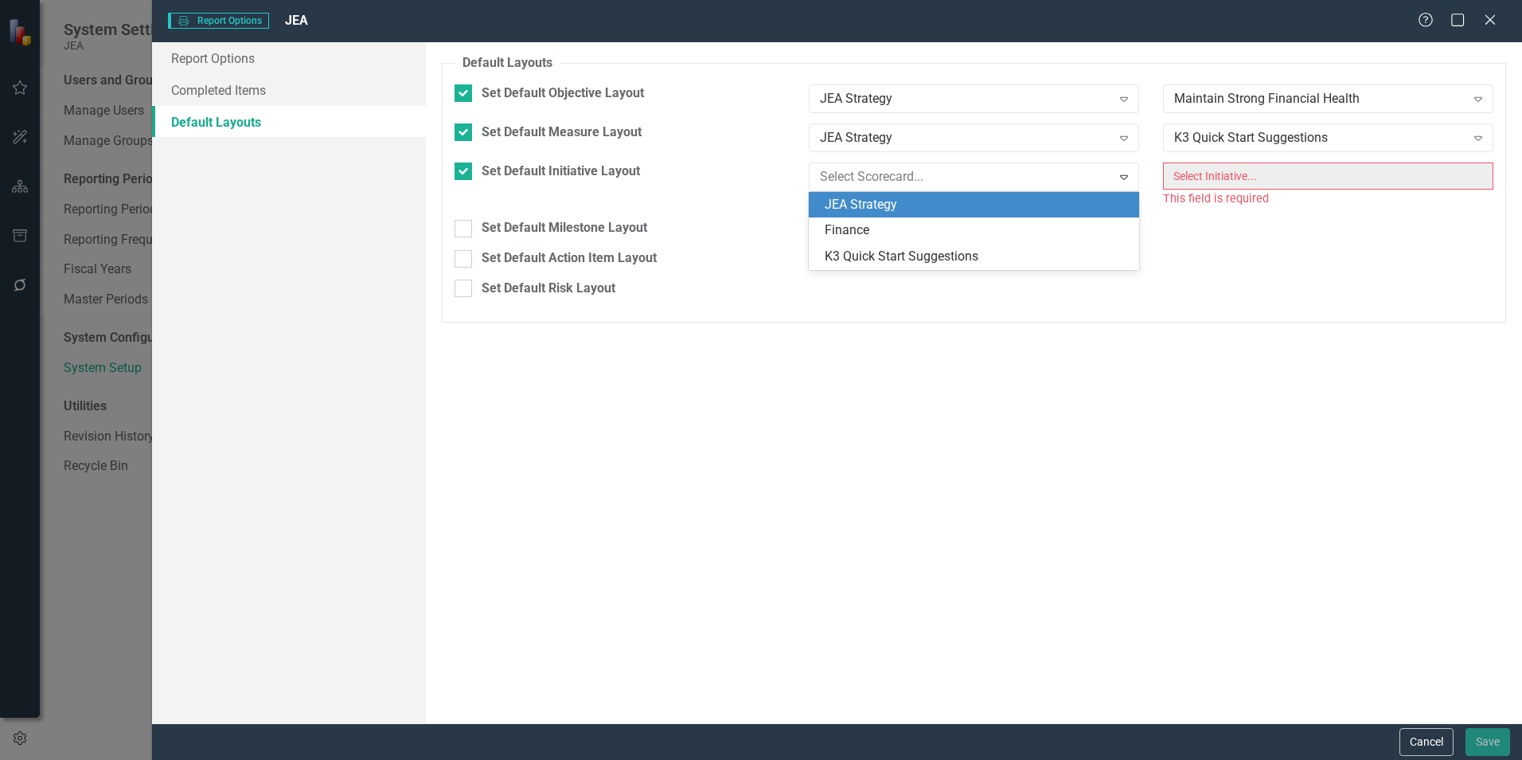
click at [997, 197] on div "JEA Strategy" at bounding box center [977, 205] width 305 height 18
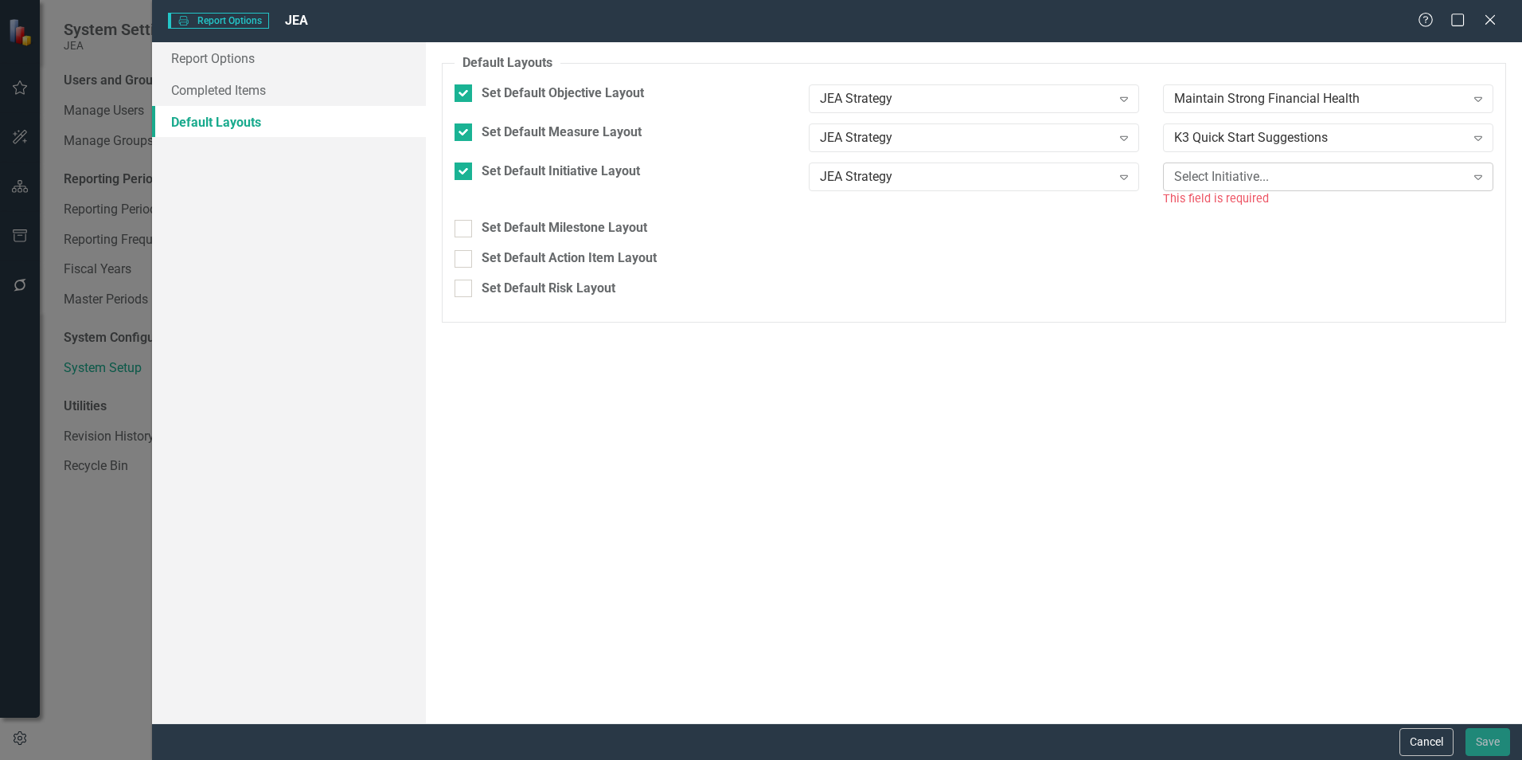
click at [1213, 174] on div "Select Initiative..." at bounding box center [1319, 176] width 291 height 18
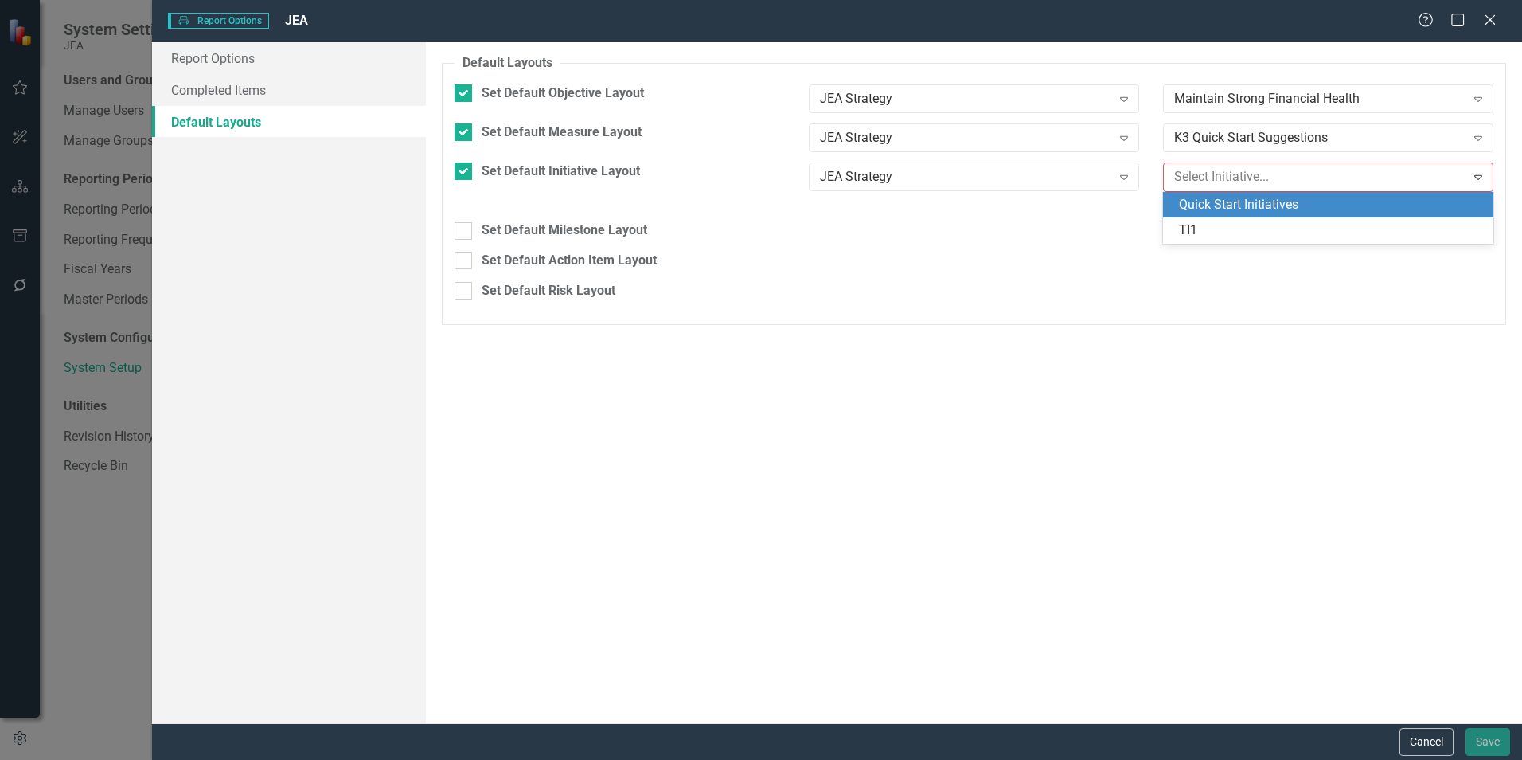
click at [1214, 203] on div "Quick Start Initiatives" at bounding box center [1331, 205] width 305 height 18
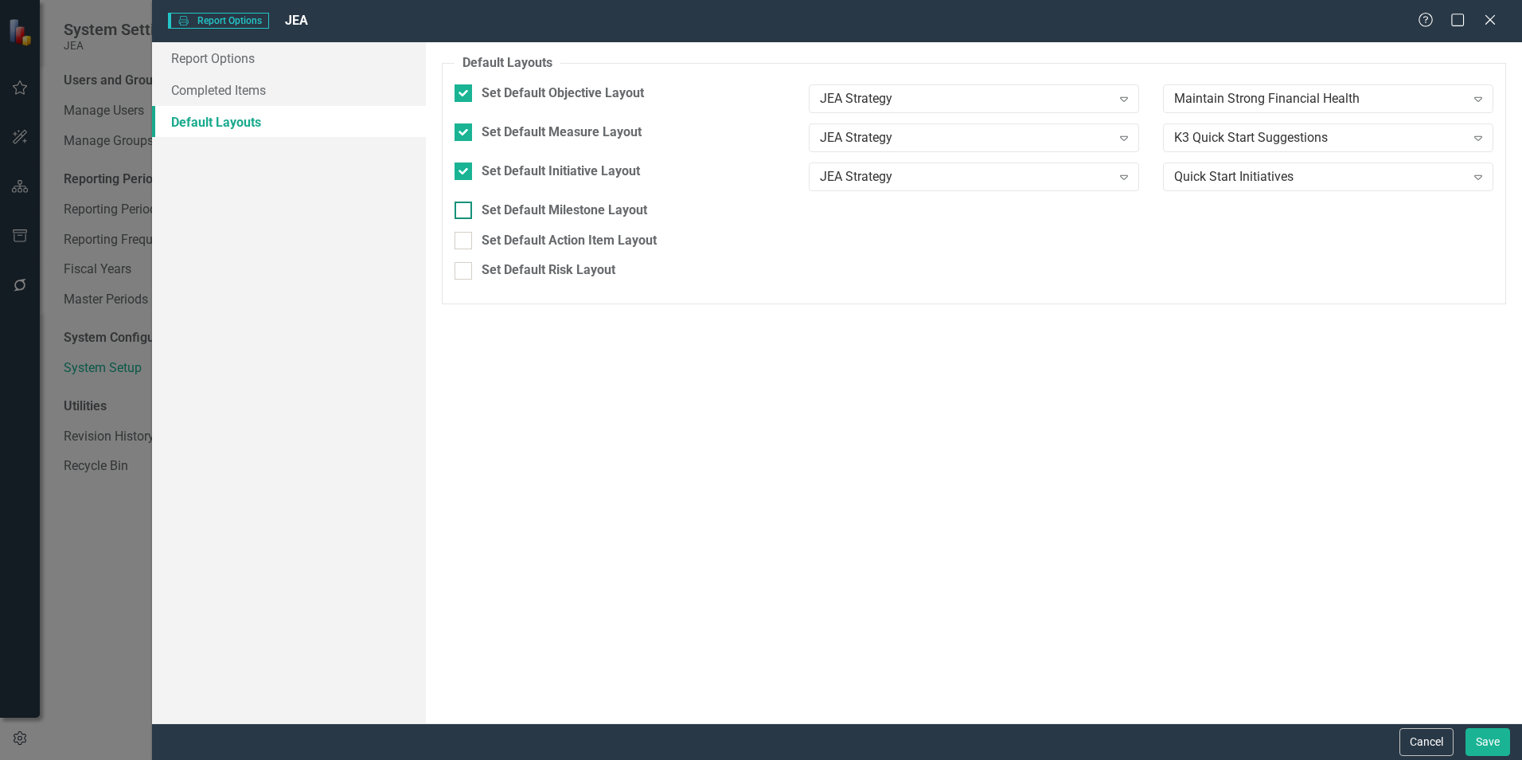
click at [587, 206] on div "Set Default Milestone Layout" at bounding box center [565, 210] width 166 height 18
click at [465, 206] on input "Set Default Milestone Layout" at bounding box center [460, 206] width 10 height 10
checkbox input "true"
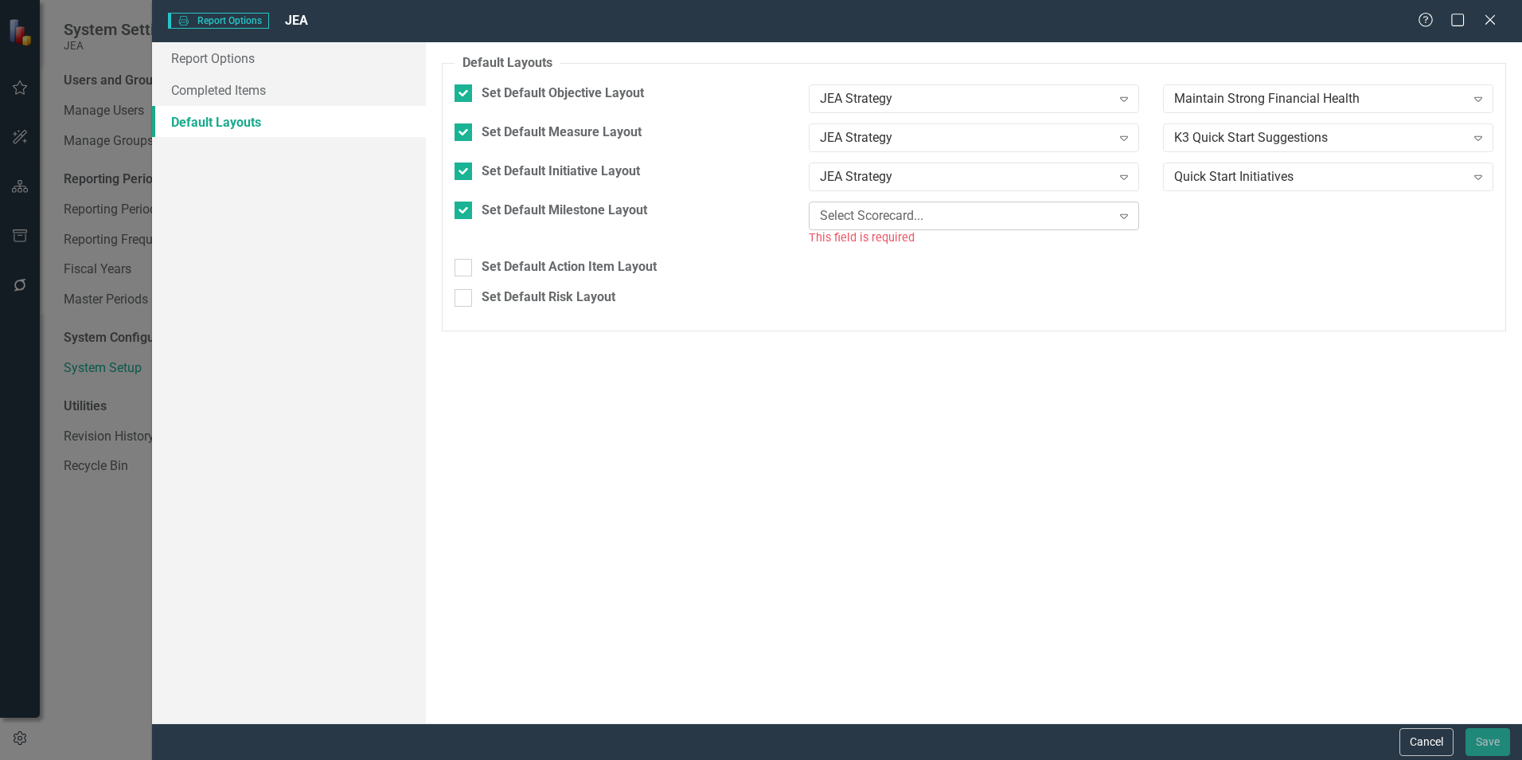
click at [991, 217] on div "Select Scorecard..." at bounding box center [965, 215] width 291 height 18
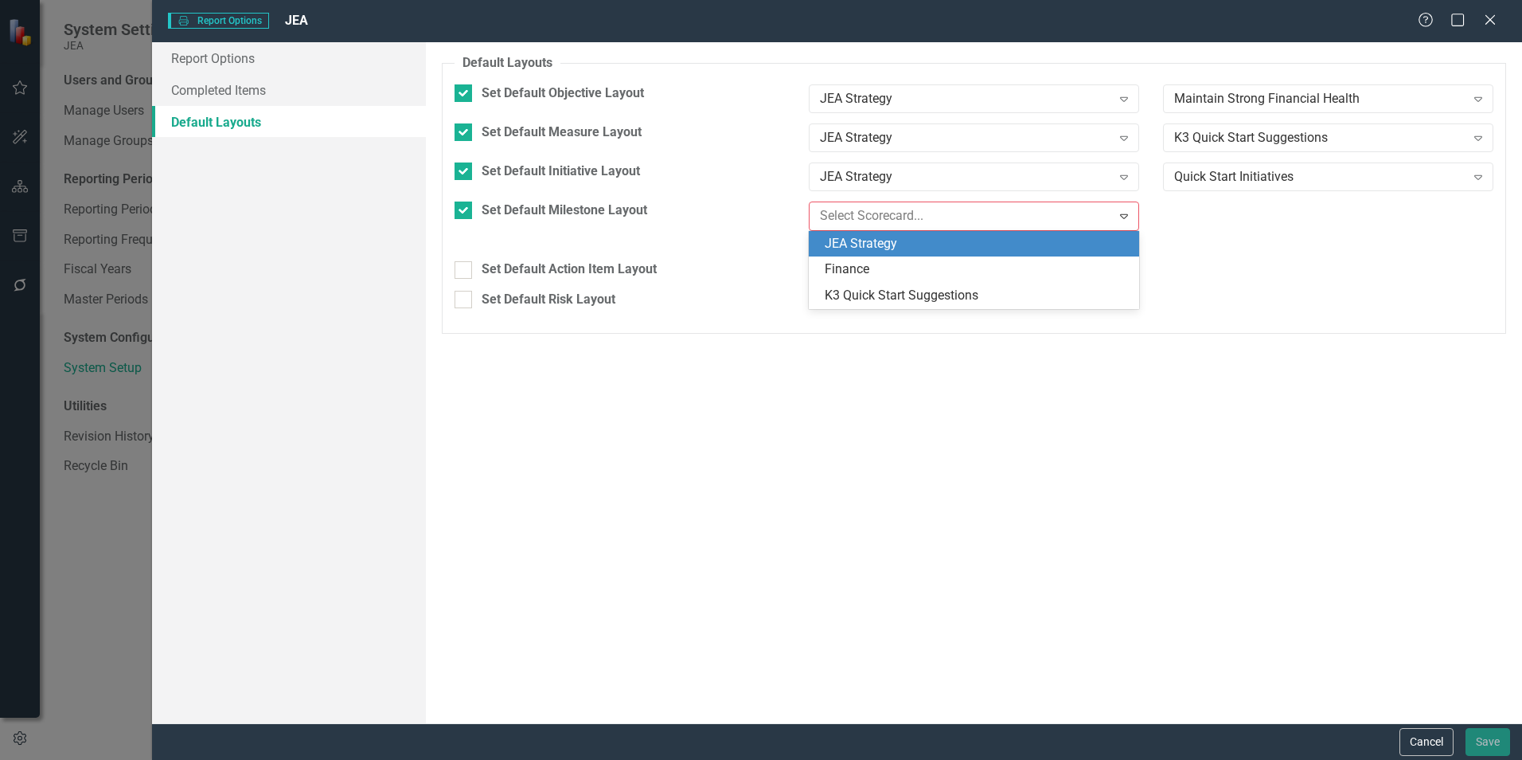
click at [967, 245] on div "JEA Strategy" at bounding box center [977, 244] width 305 height 18
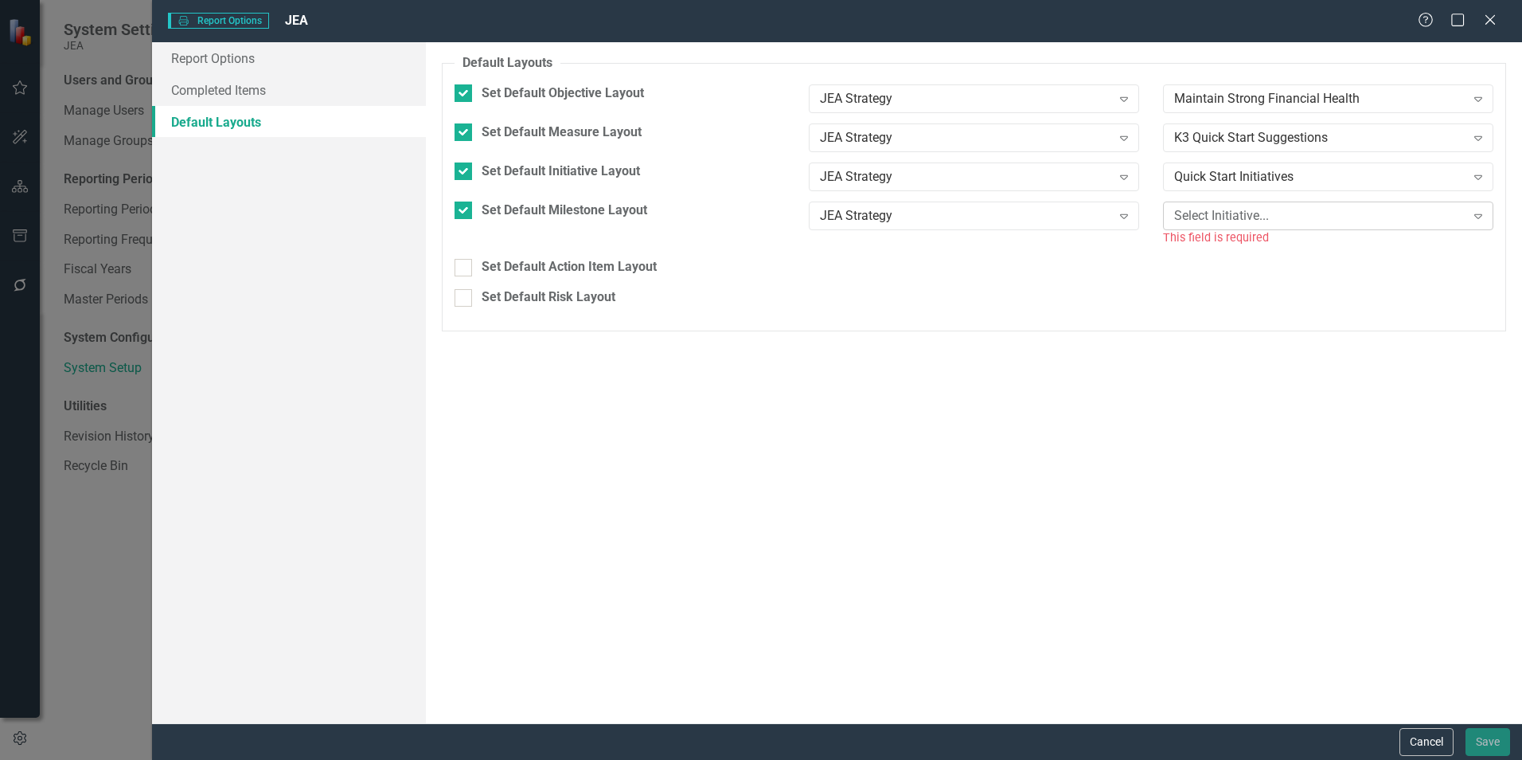
click at [1212, 210] on div "Select Initiative..." at bounding box center [1319, 215] width 291 height 18
click at [1212, 245] on div "Quick Start Initiatives" at bounding box center [1331, 244] width 305 height 18
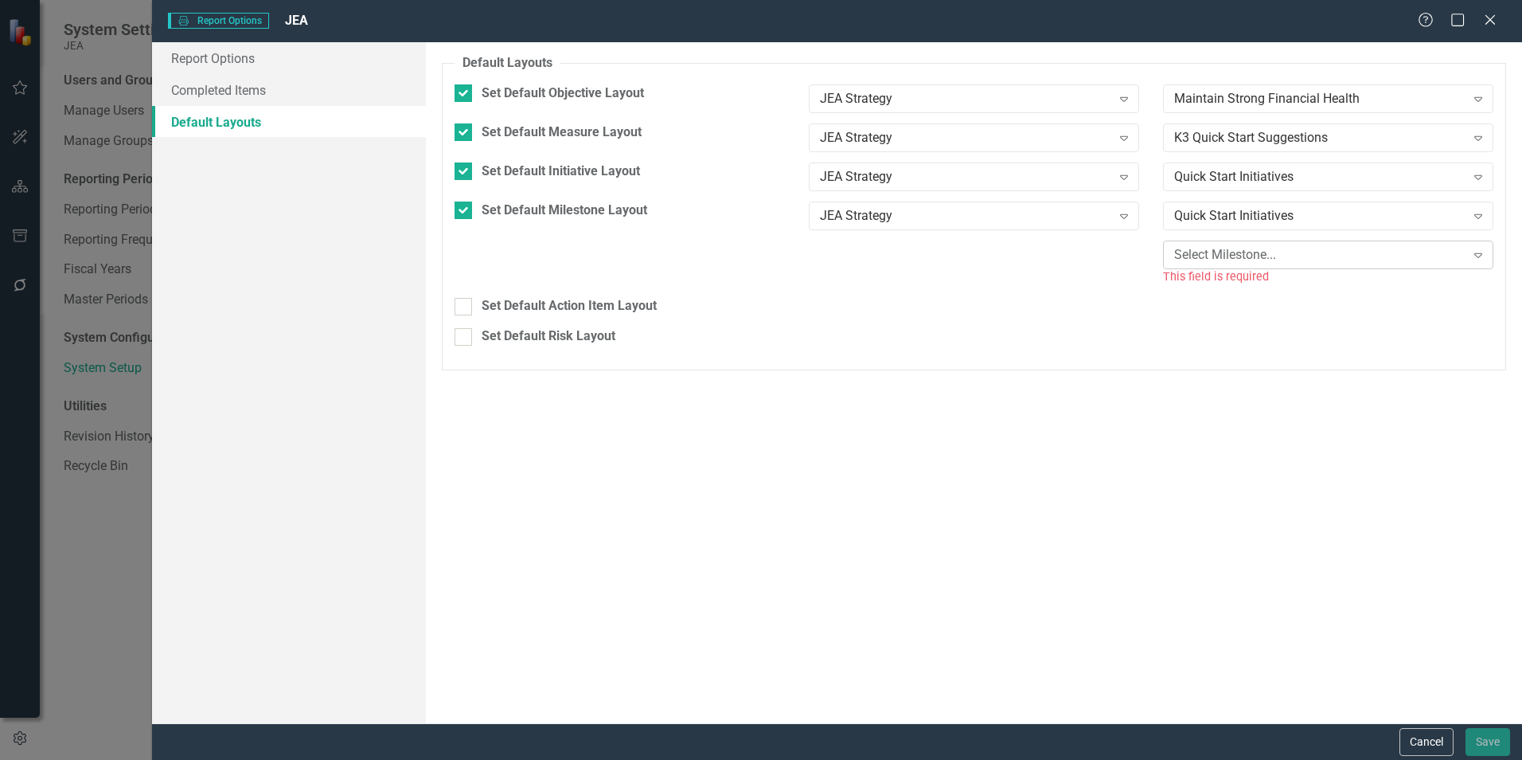
click at [1202, 253] on div "Select Milestone..." at bounding box center [1319, 254] width 291 height 18
click at [1225, 291] on div "Procurement Process Re-engineering" at bounding box center [1331, 283] width 305 height 18
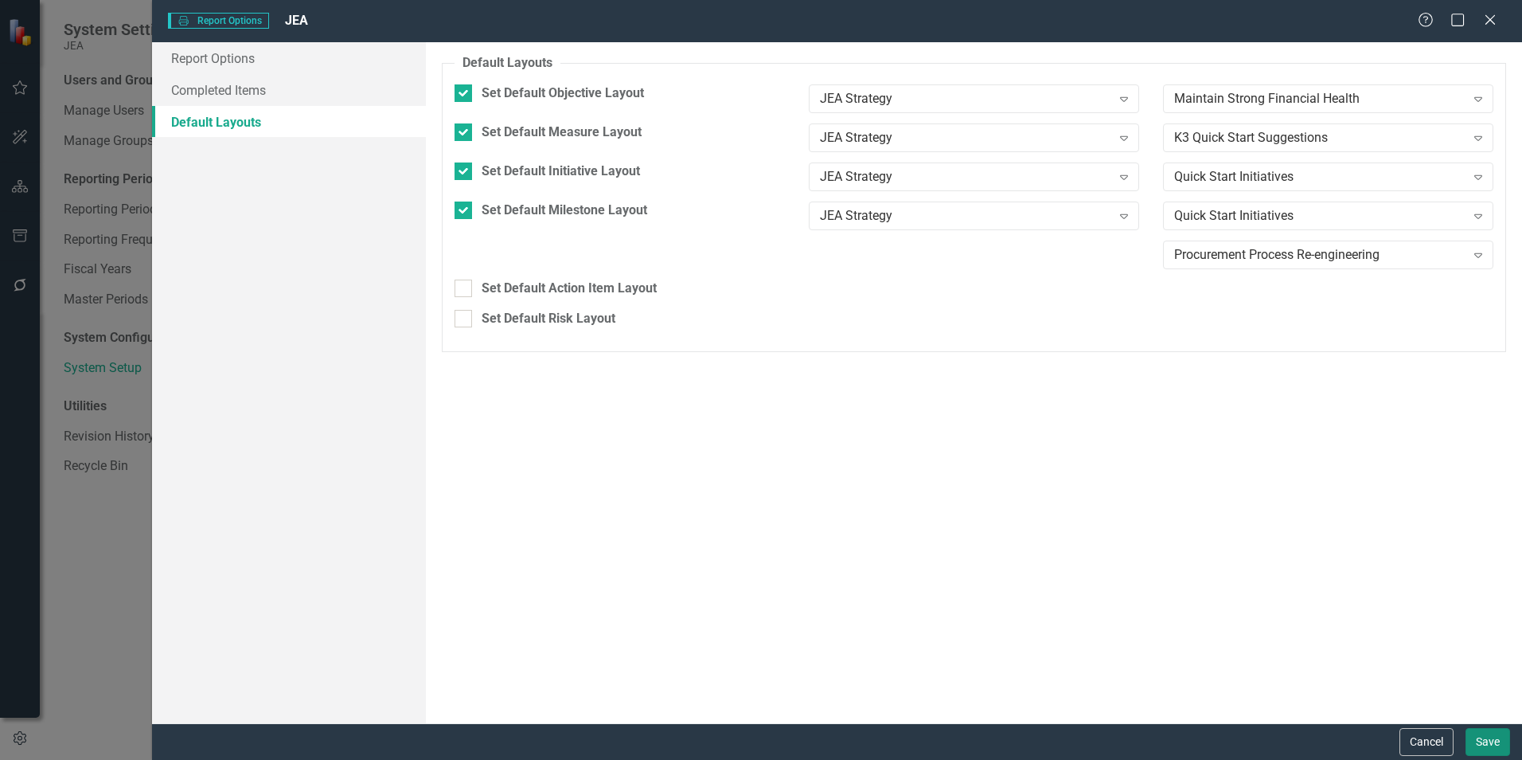
click at [1489, 741] on button "Save" at bounding box center [1488, 742] width 45 height 28
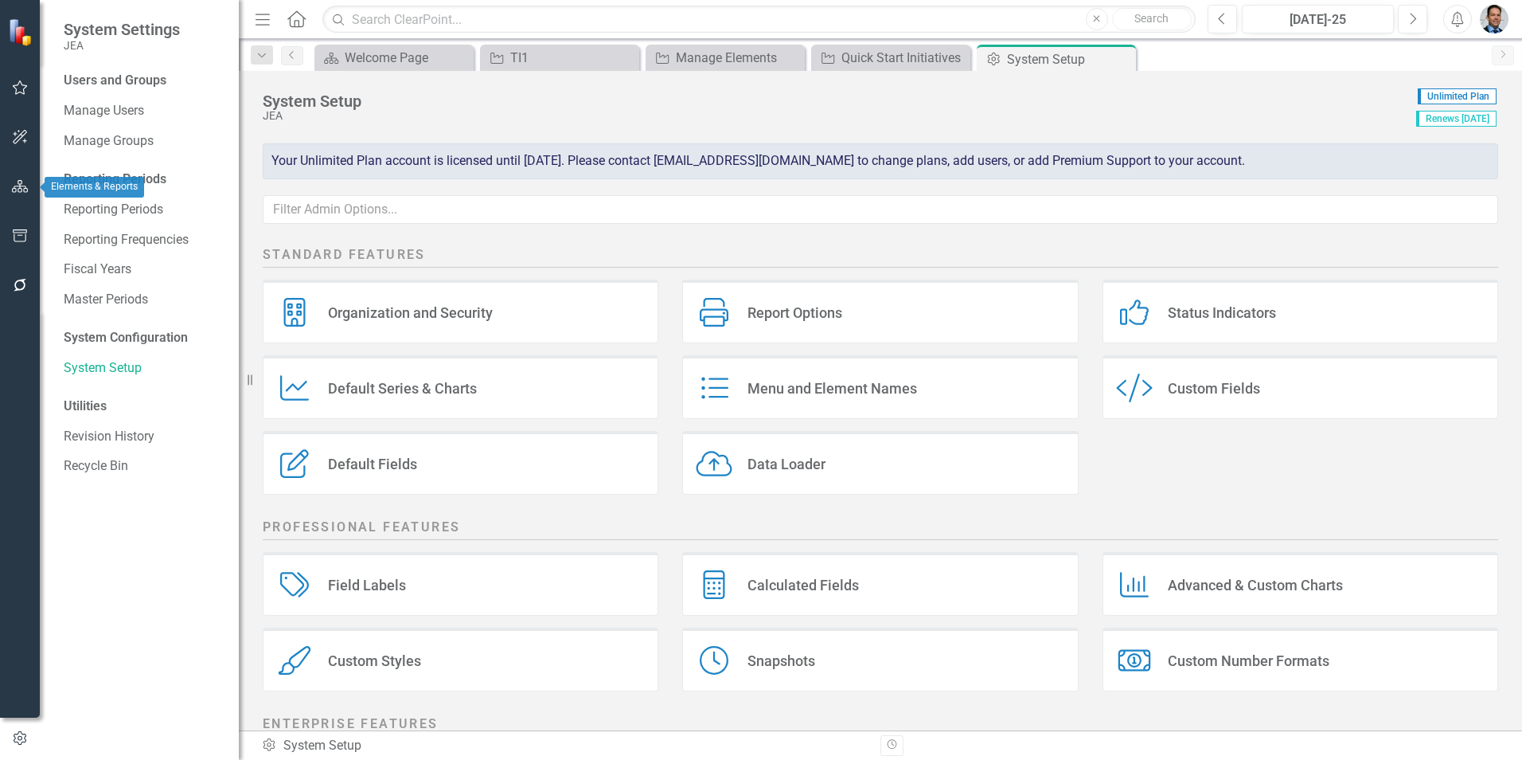
click at [25, 194] on button "button" at bounding box center [20, 186] width 36 height 33
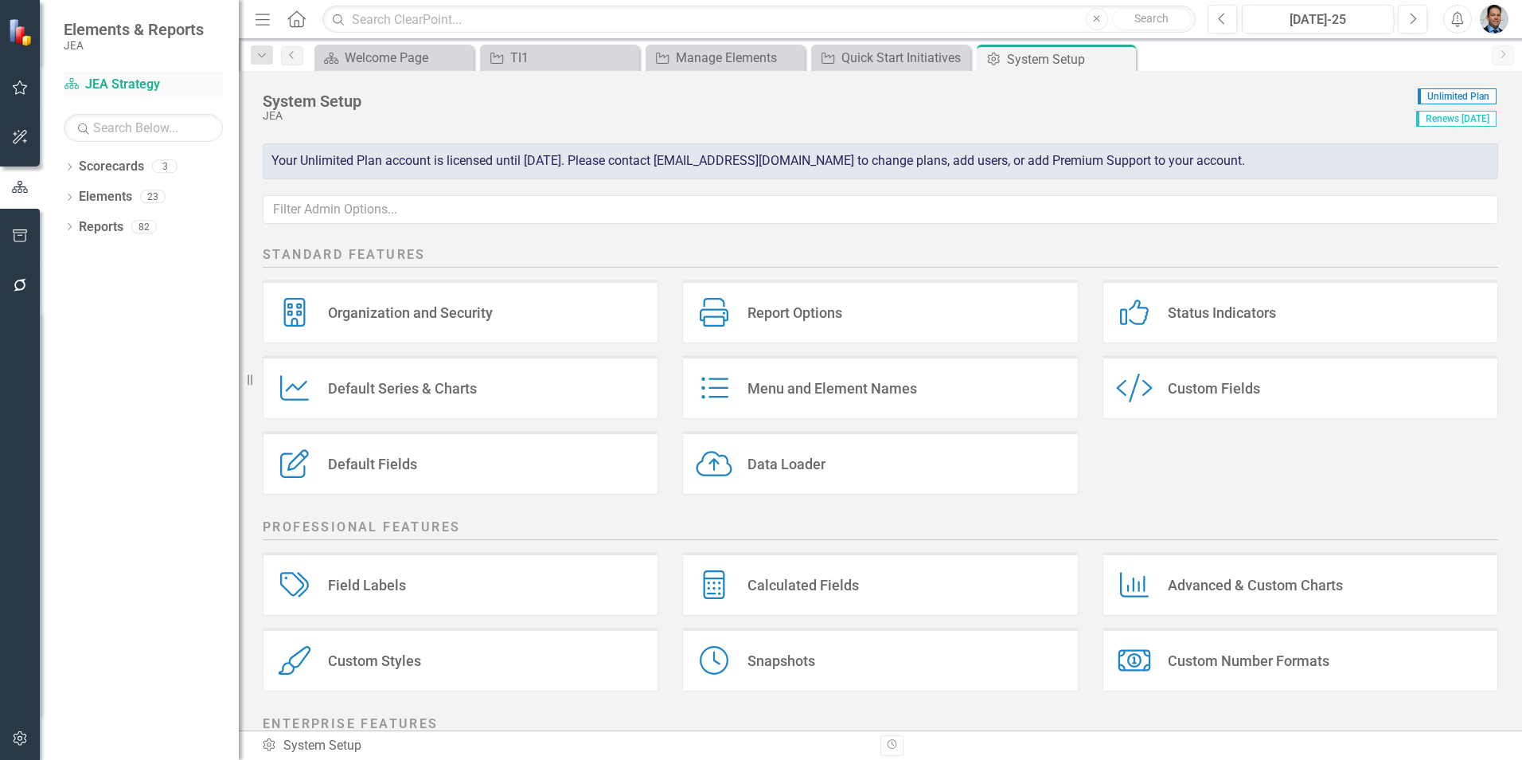
click at [90, 84] on link "Scorecard JEA Strategy" at bounding box center [143, 85] width 159 height 18
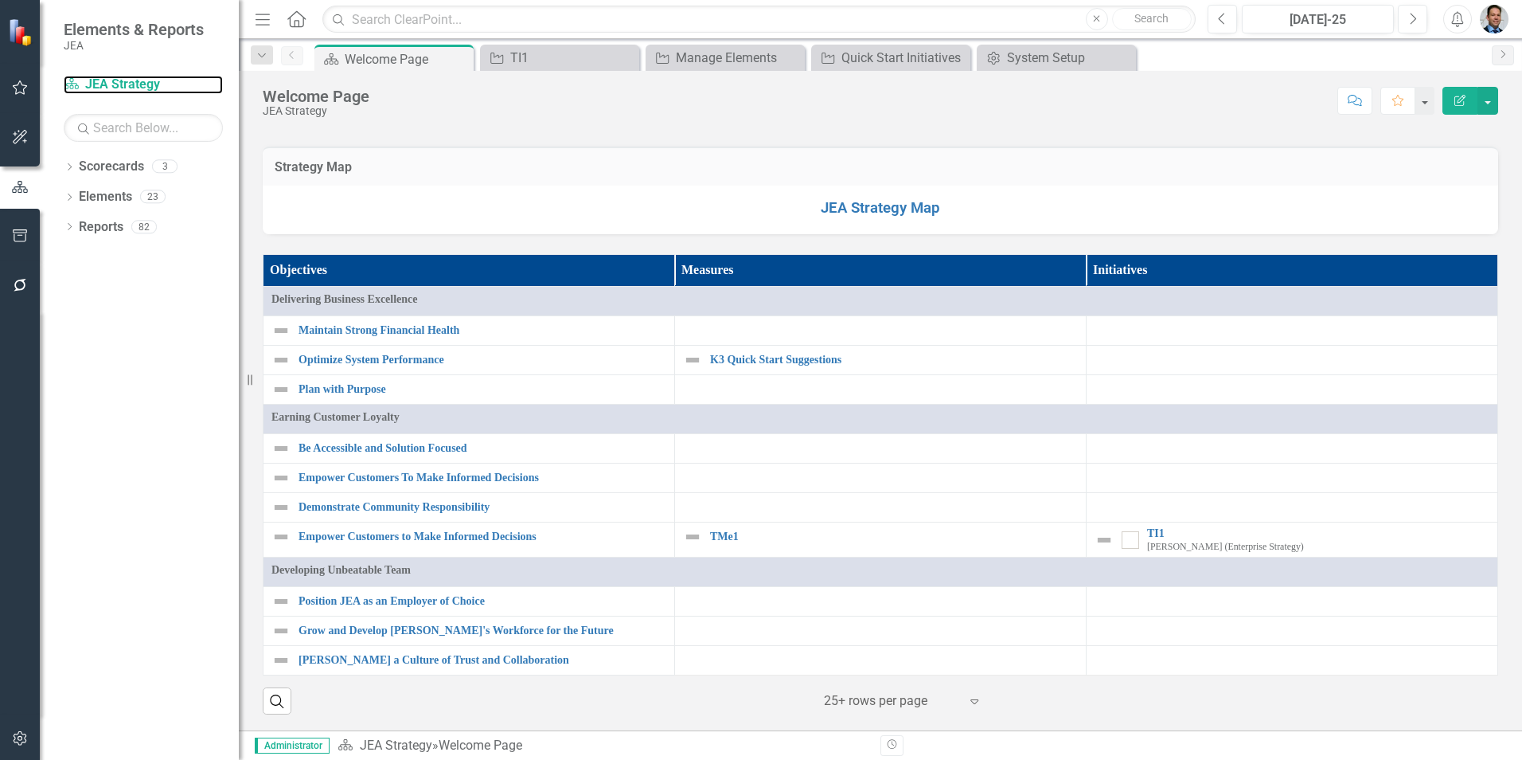
scroll to position [1307, 0]
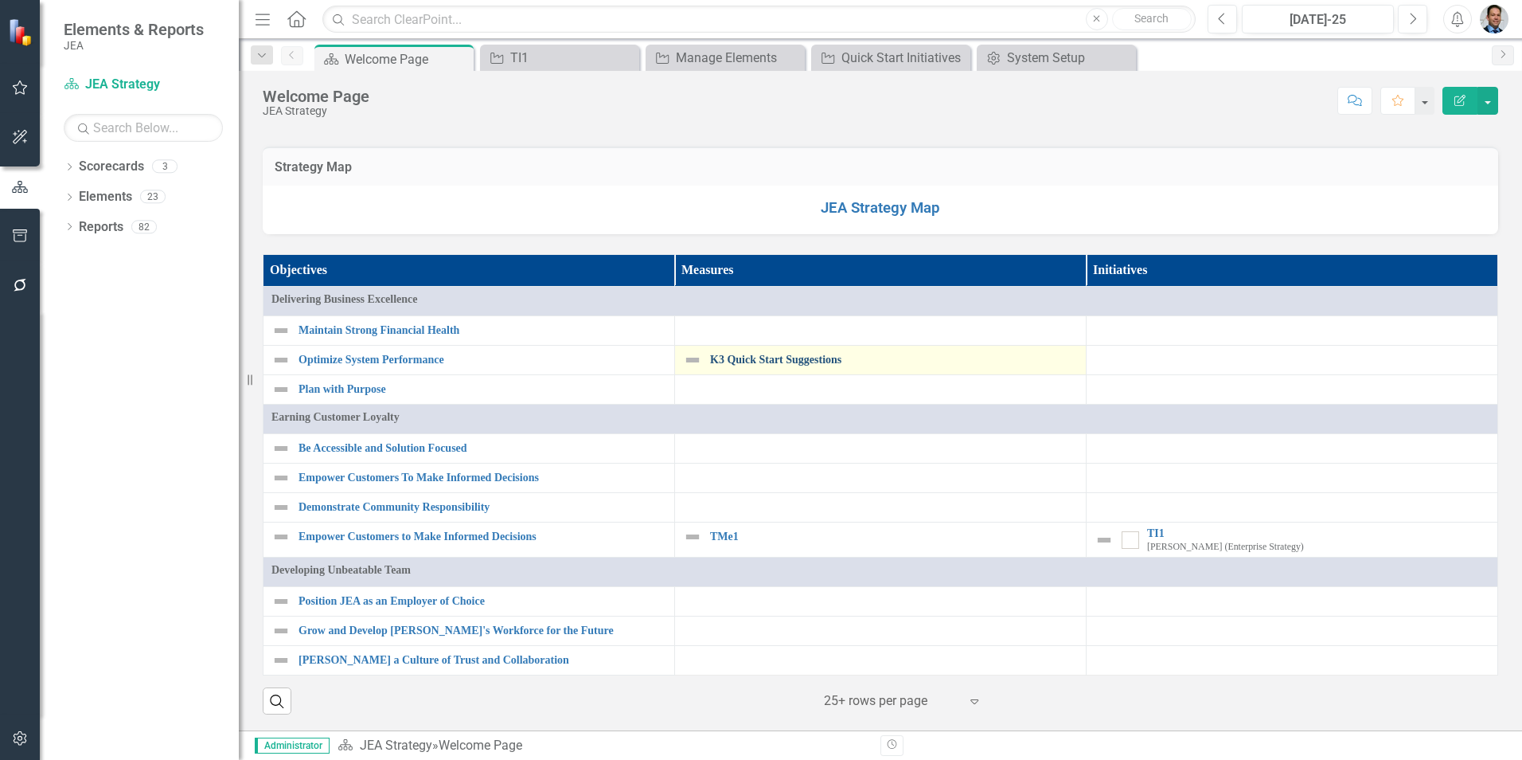
click at [737, 359] on link "K3 Quick Start Suggestions" at bounding box center [894, 360] width 368 height 12
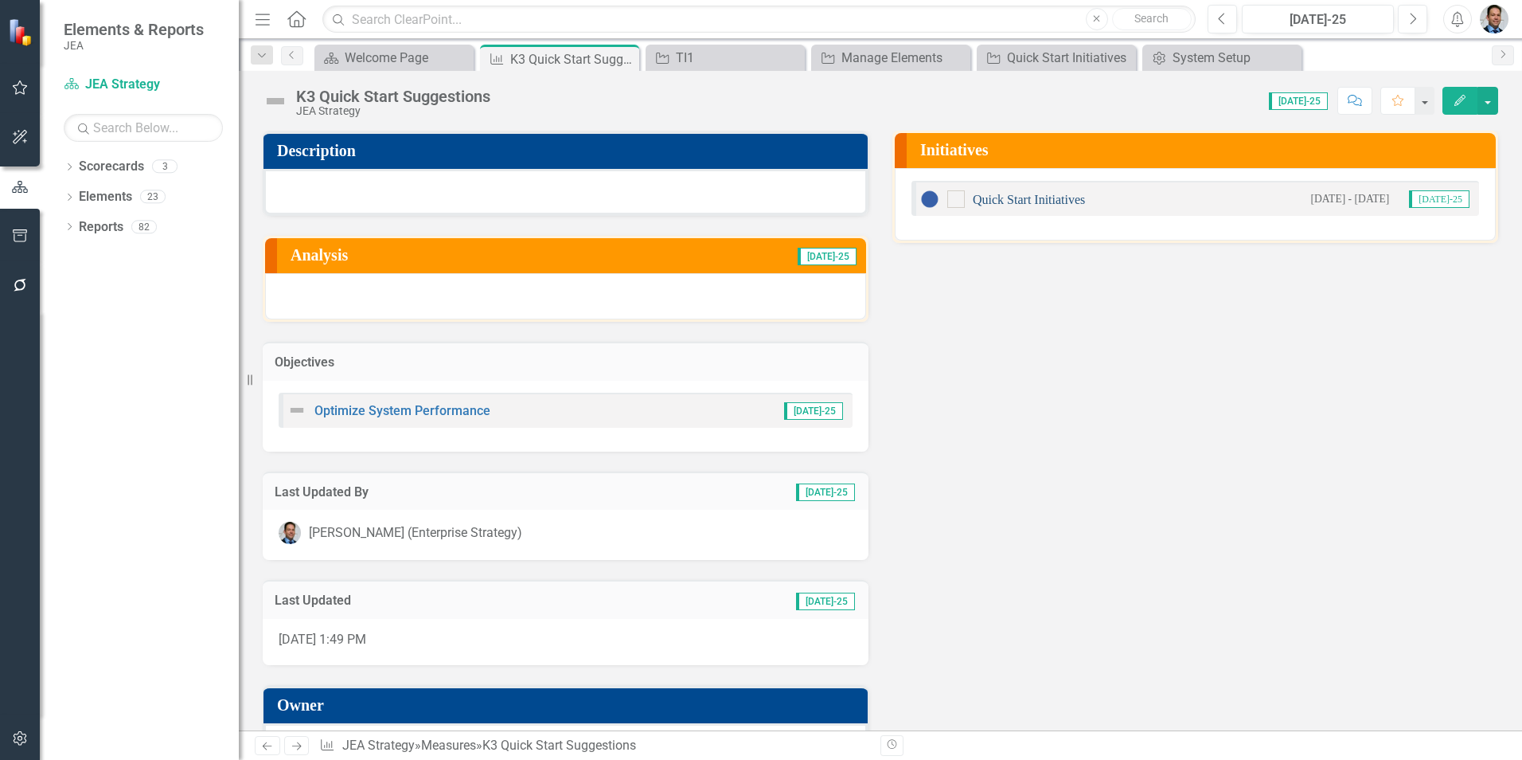
click at [1010, 199] on link "Quick Start Initiatives" at bounding box center [1029, 200] width 112 height 14
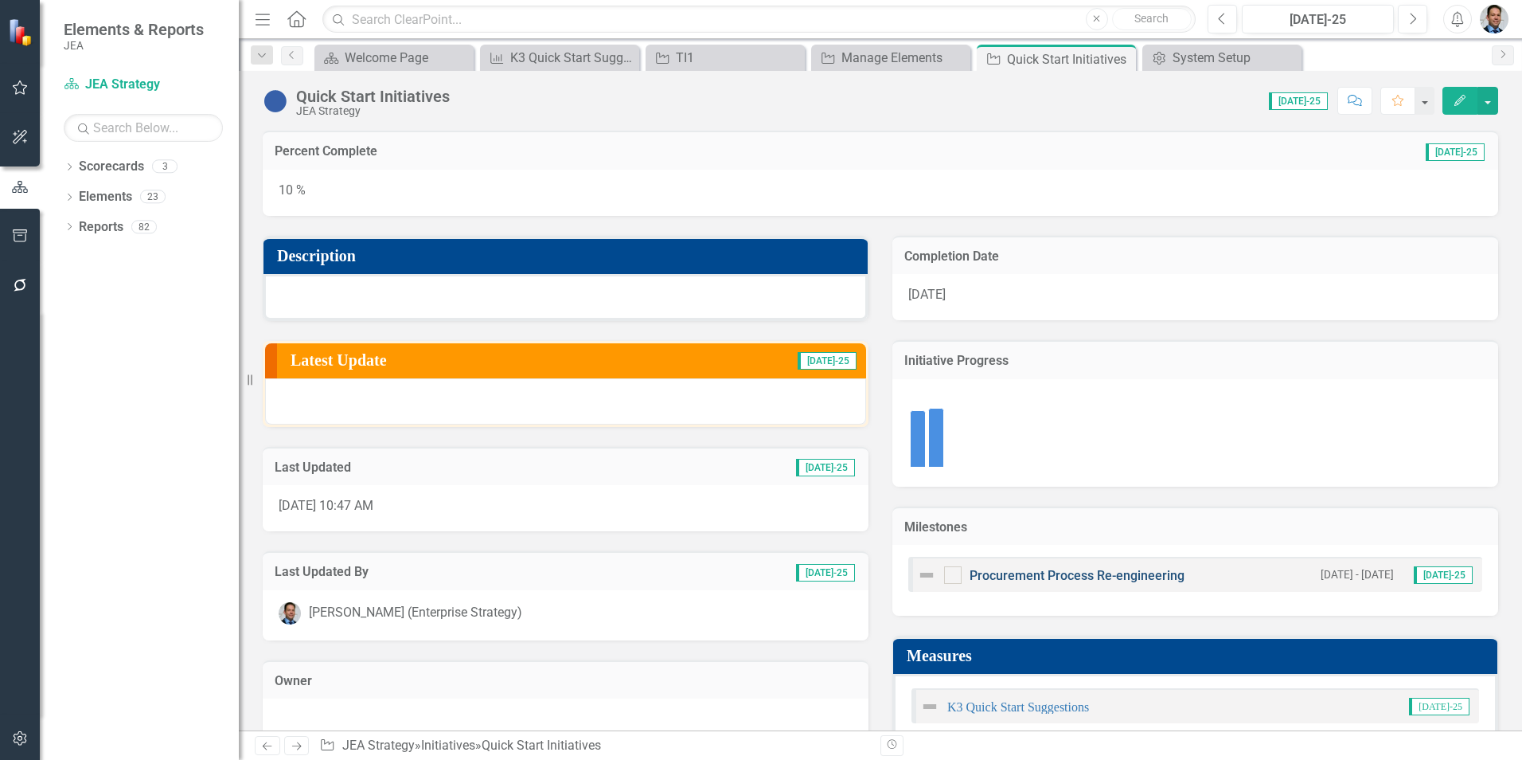
click at [1030, 574] on link "Procurement Process Re-engineering" at bounding box center [1077, 575] width 215 height 15
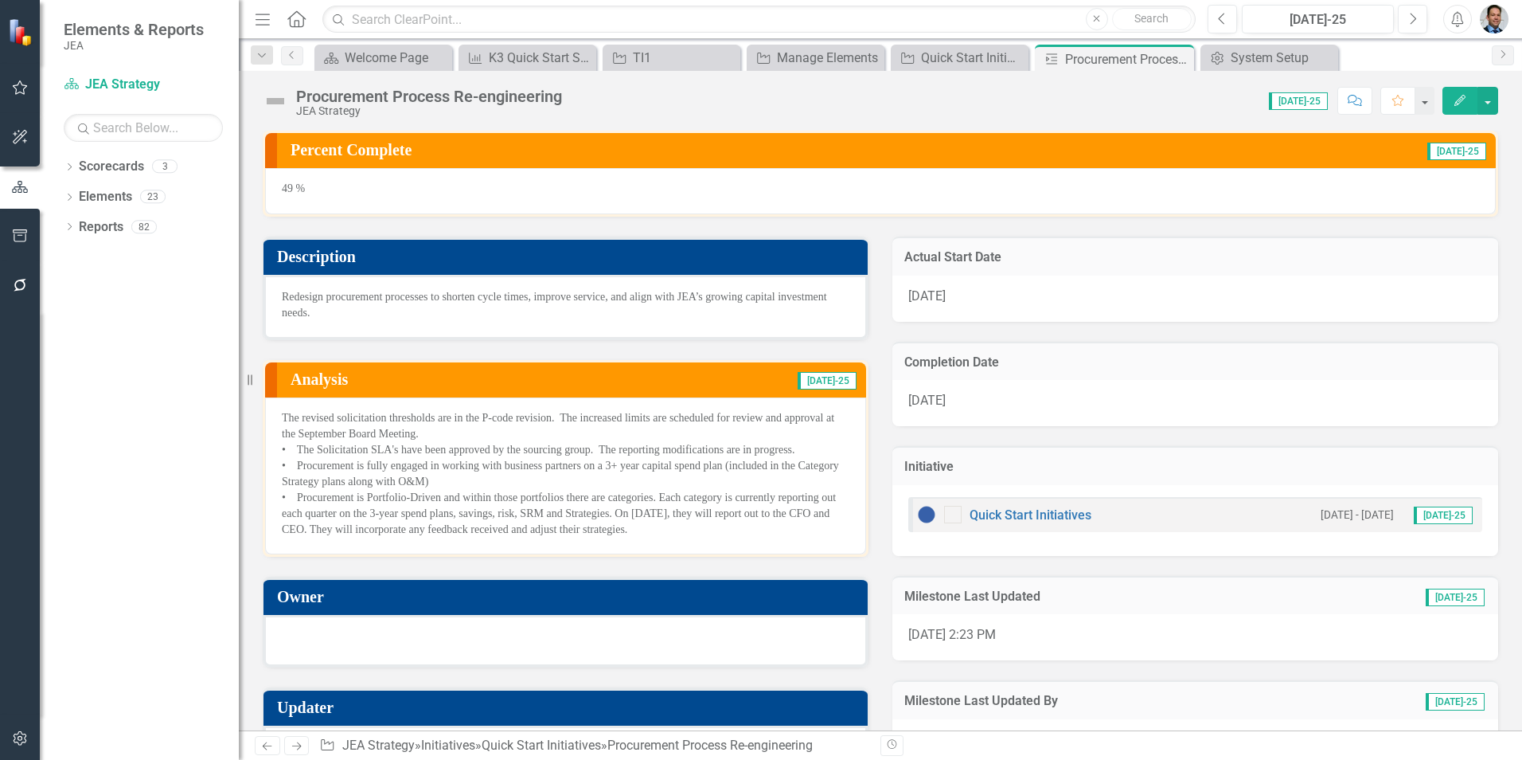
click at [690, 381] on td "[DATE]-25" at bounding box center [712, 380] width 291 height 29
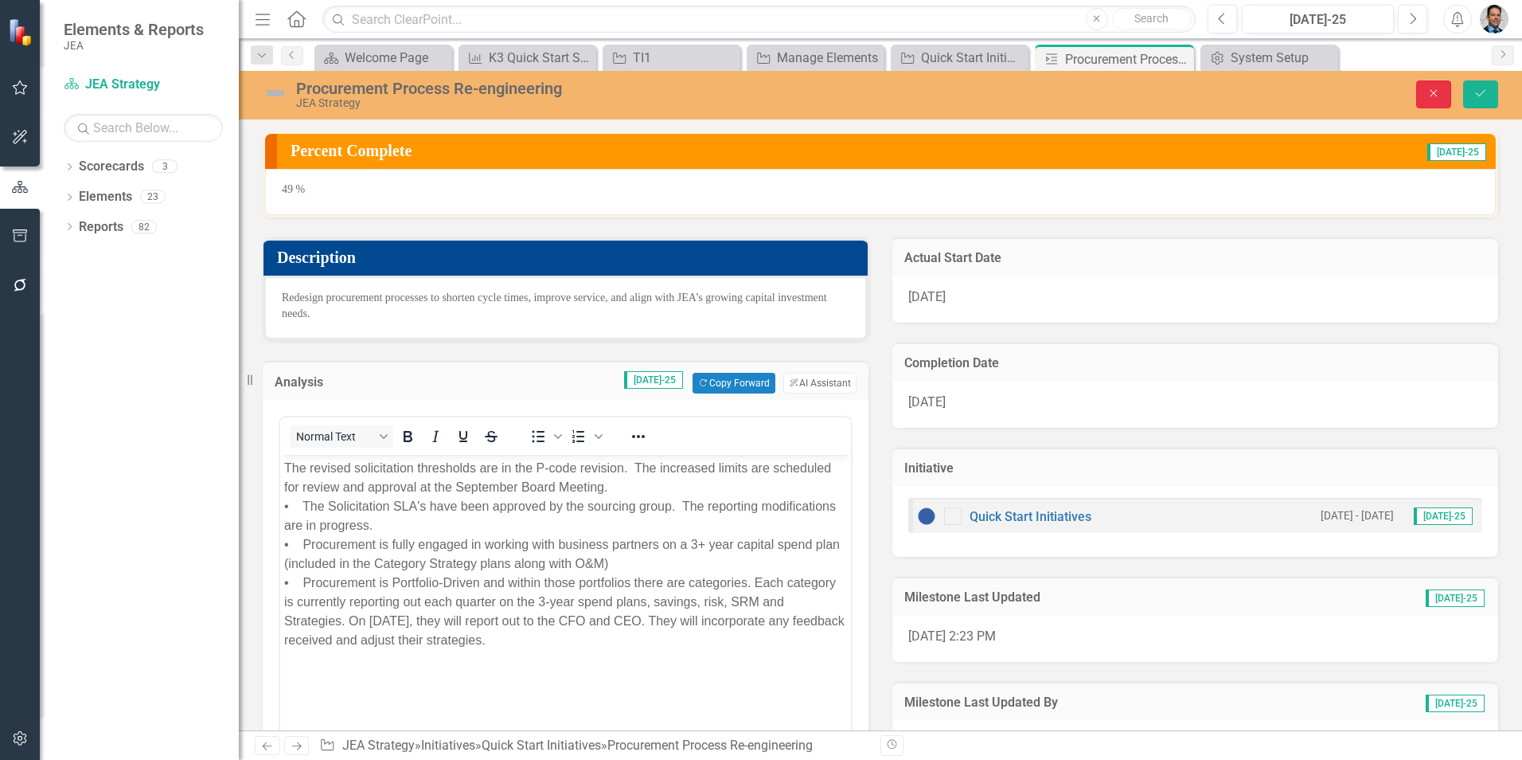
click at [1431, 93] on icon "Close" at bounding box center [1434, 93] width 14 height 11
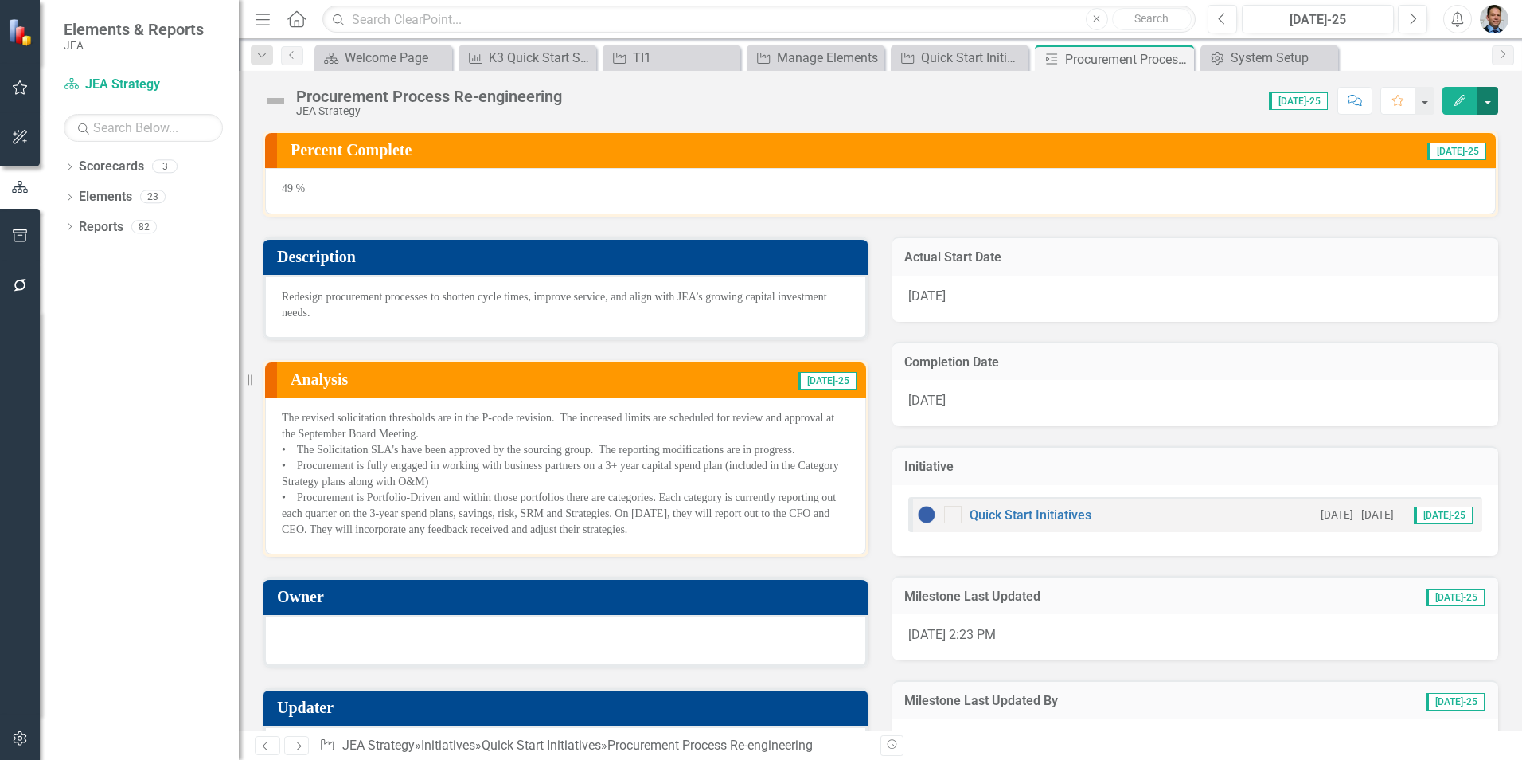
click at [1488, 100] on button "button" at bounding box center [1488, 101] width 21 height 28
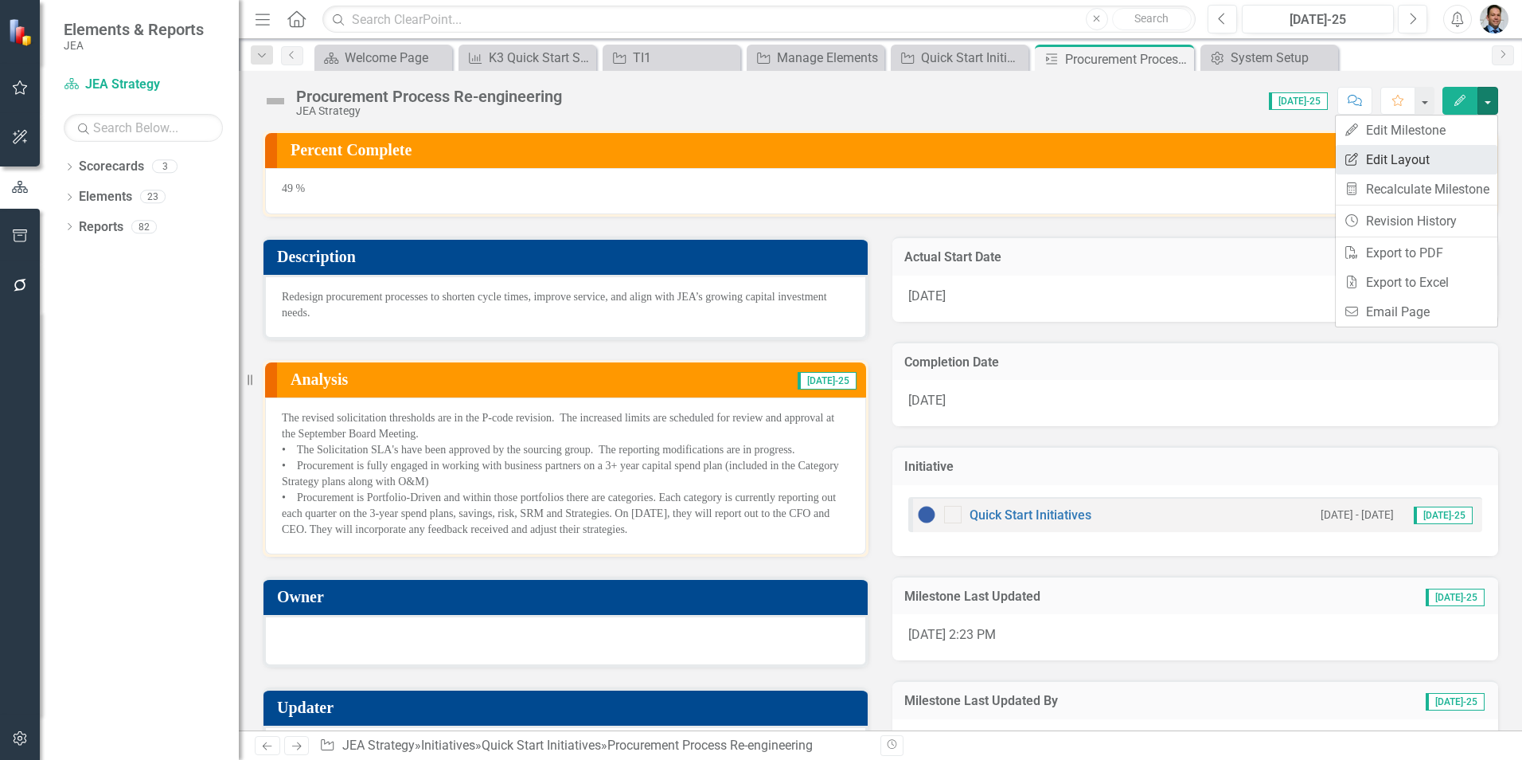
click at [1408, 161] on link "Edit Report Edit Layout" at bounding box center [1417, 159] width 162 height 29
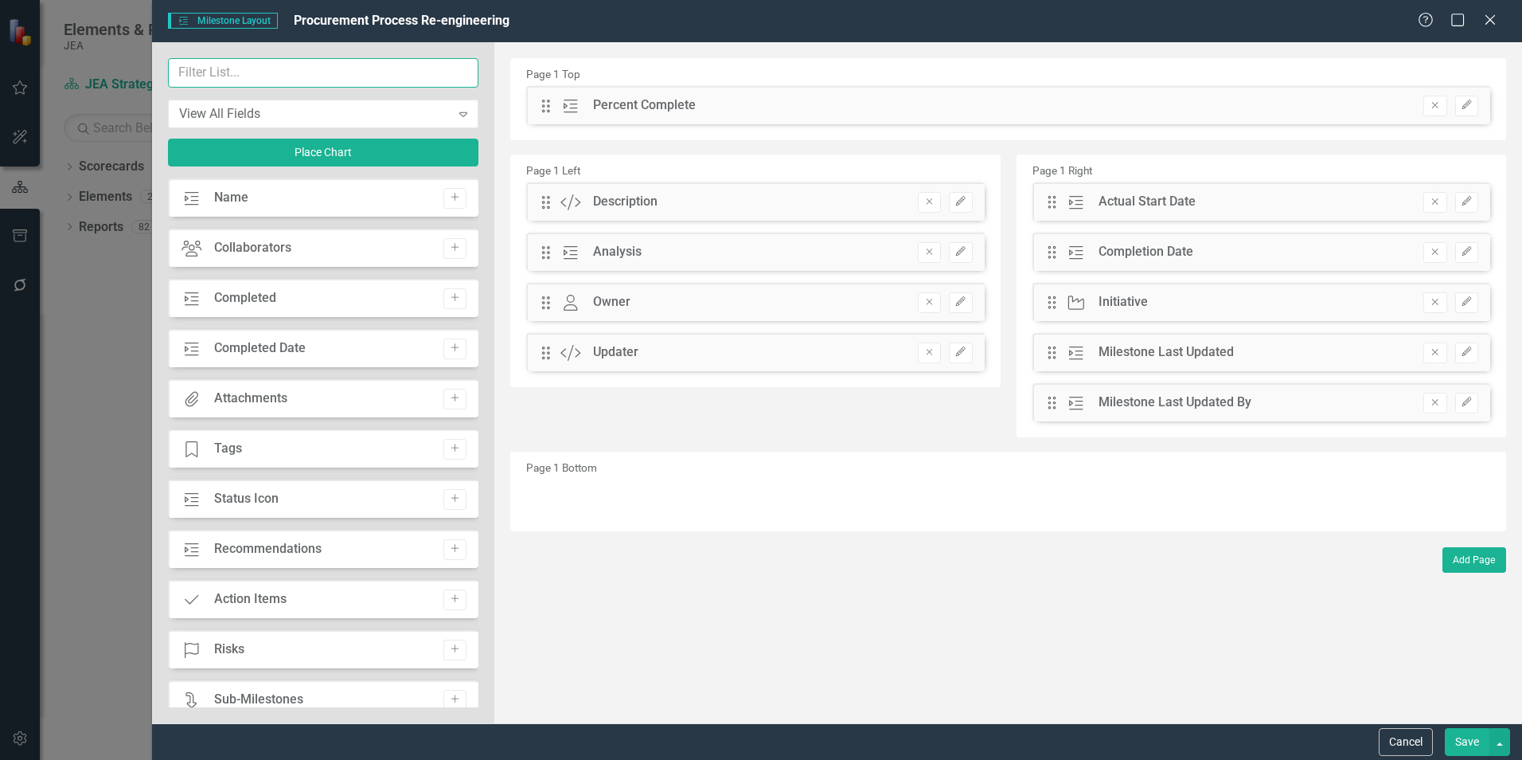
click at [295, 70] on input "text" at bounding box center [323, 72] width 311 height 29
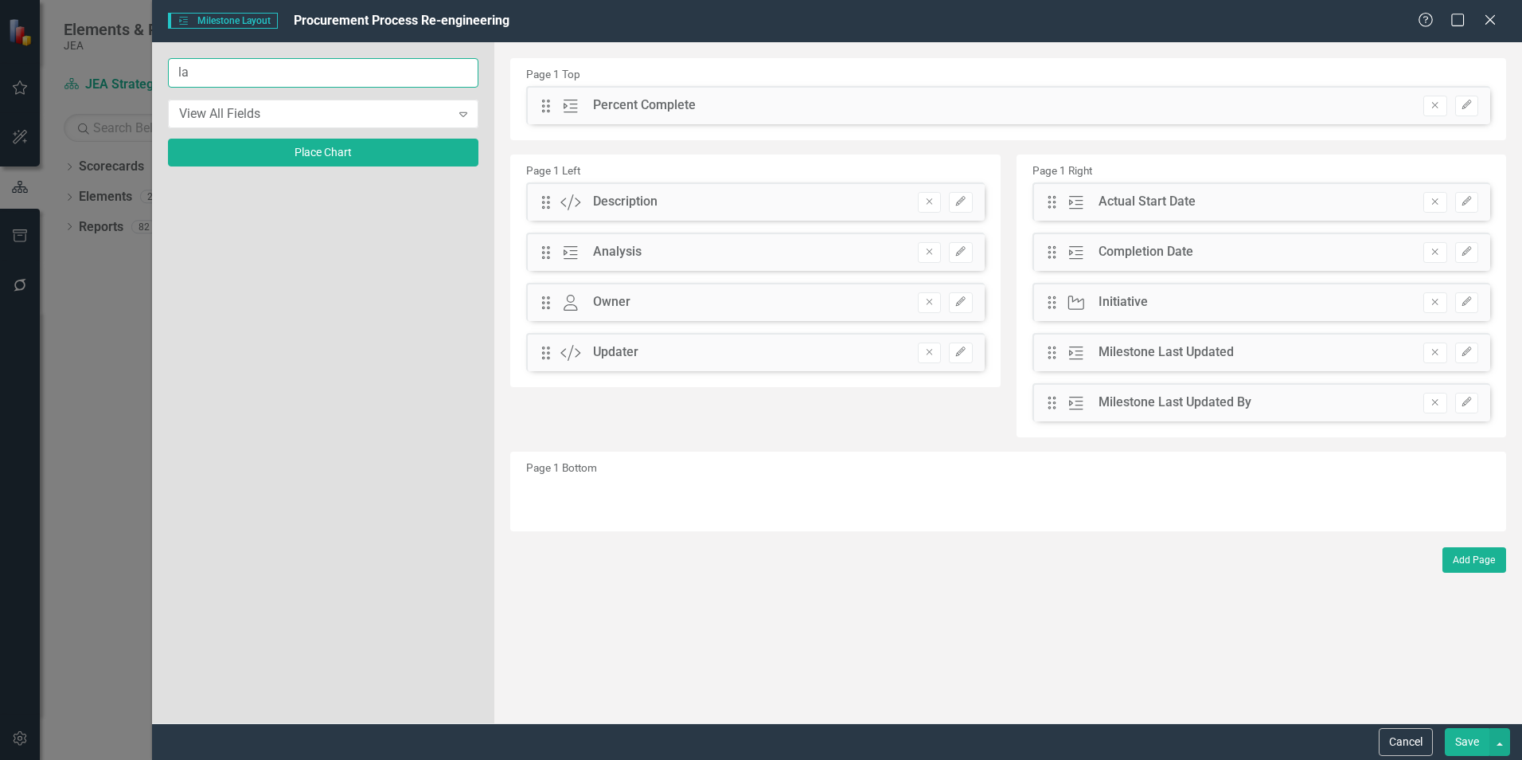
type input "l"
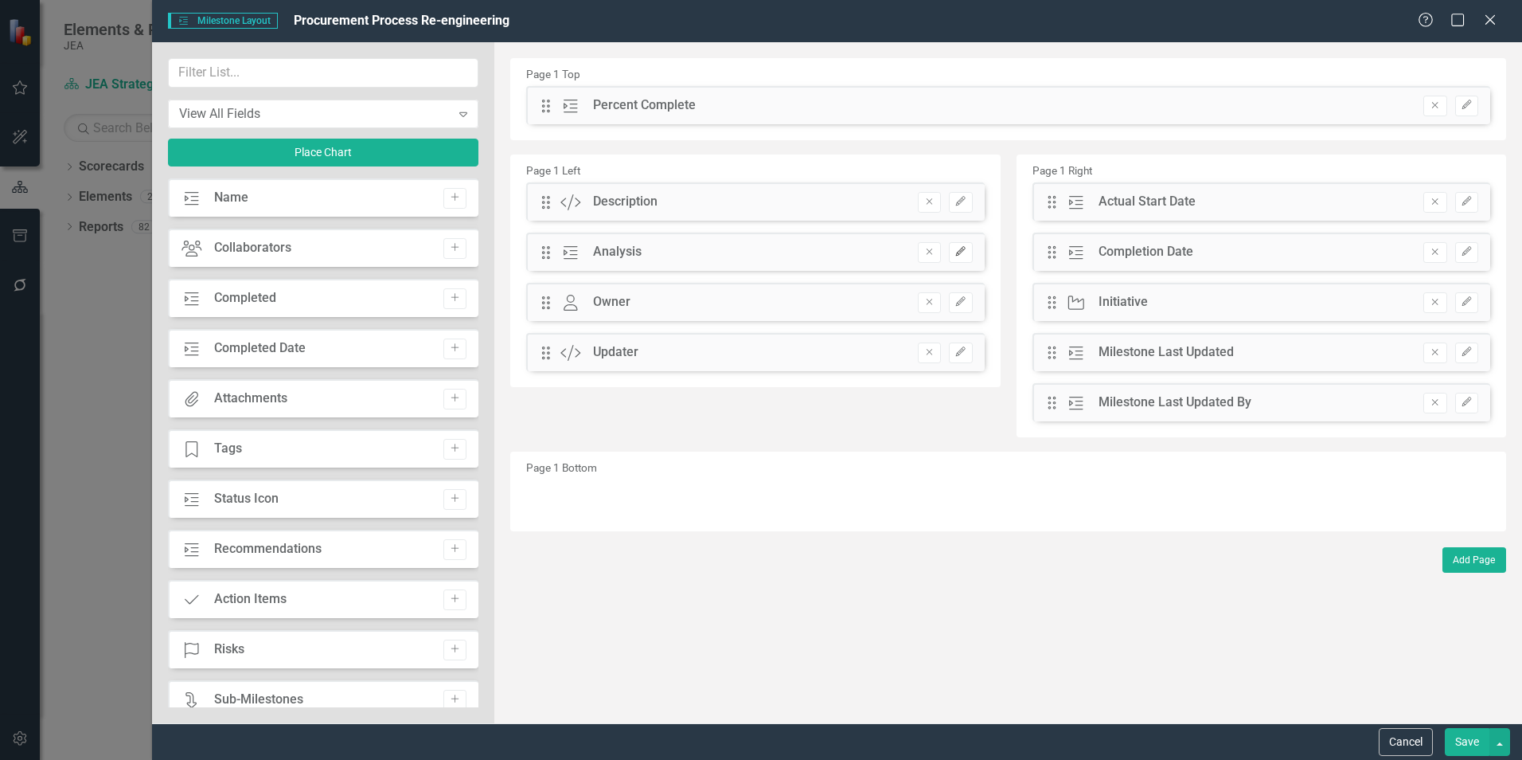
click at [956, 254] on icon "Edit" at bounding box center [961, 252] width 12 height 10
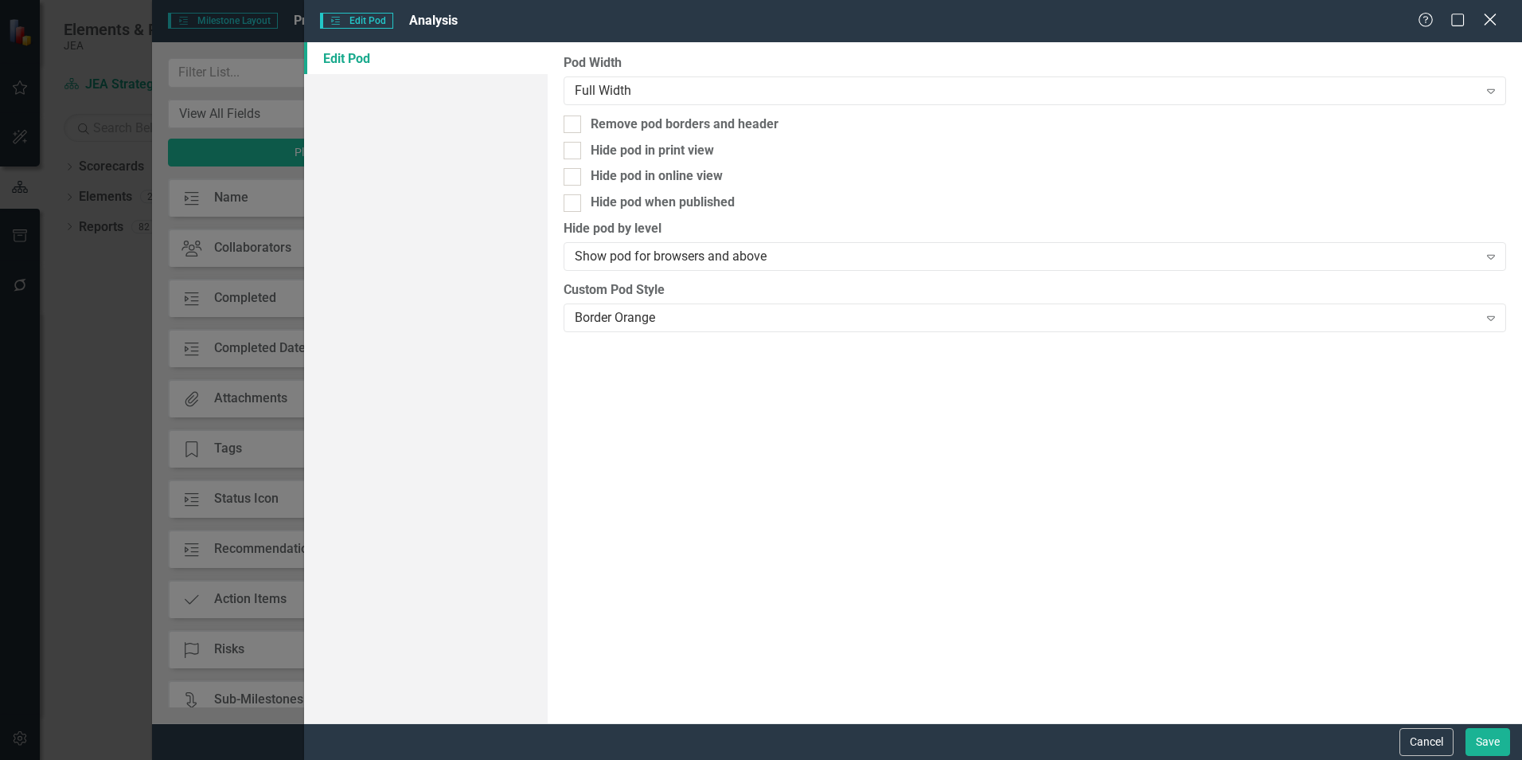
click at [1485, 22] on icon "Close" at bounding box center [1490, 19] width 20 height 15
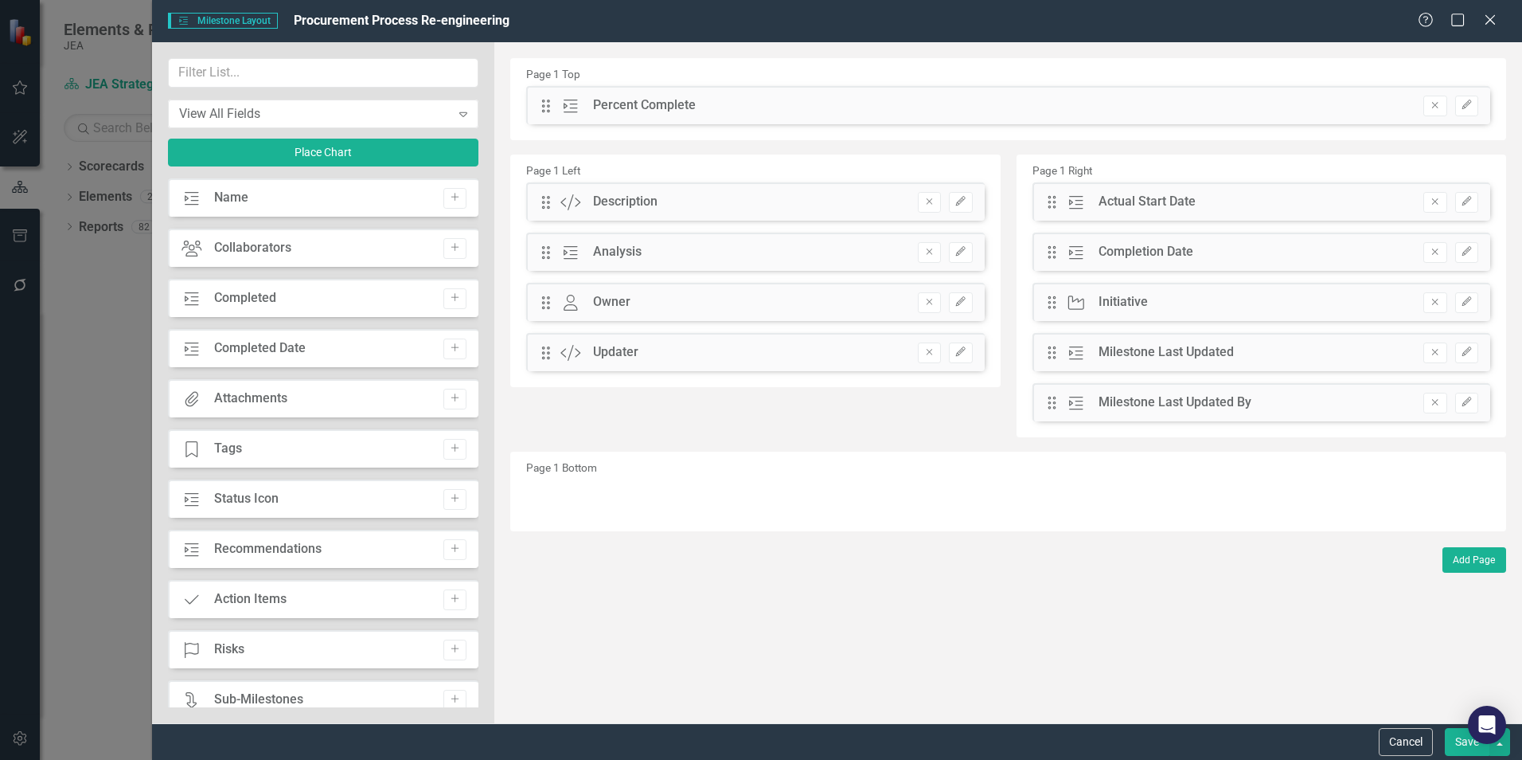
click at [1485, 22] on icon "Close" at bounding box center [1491, 20] width 16 height 13
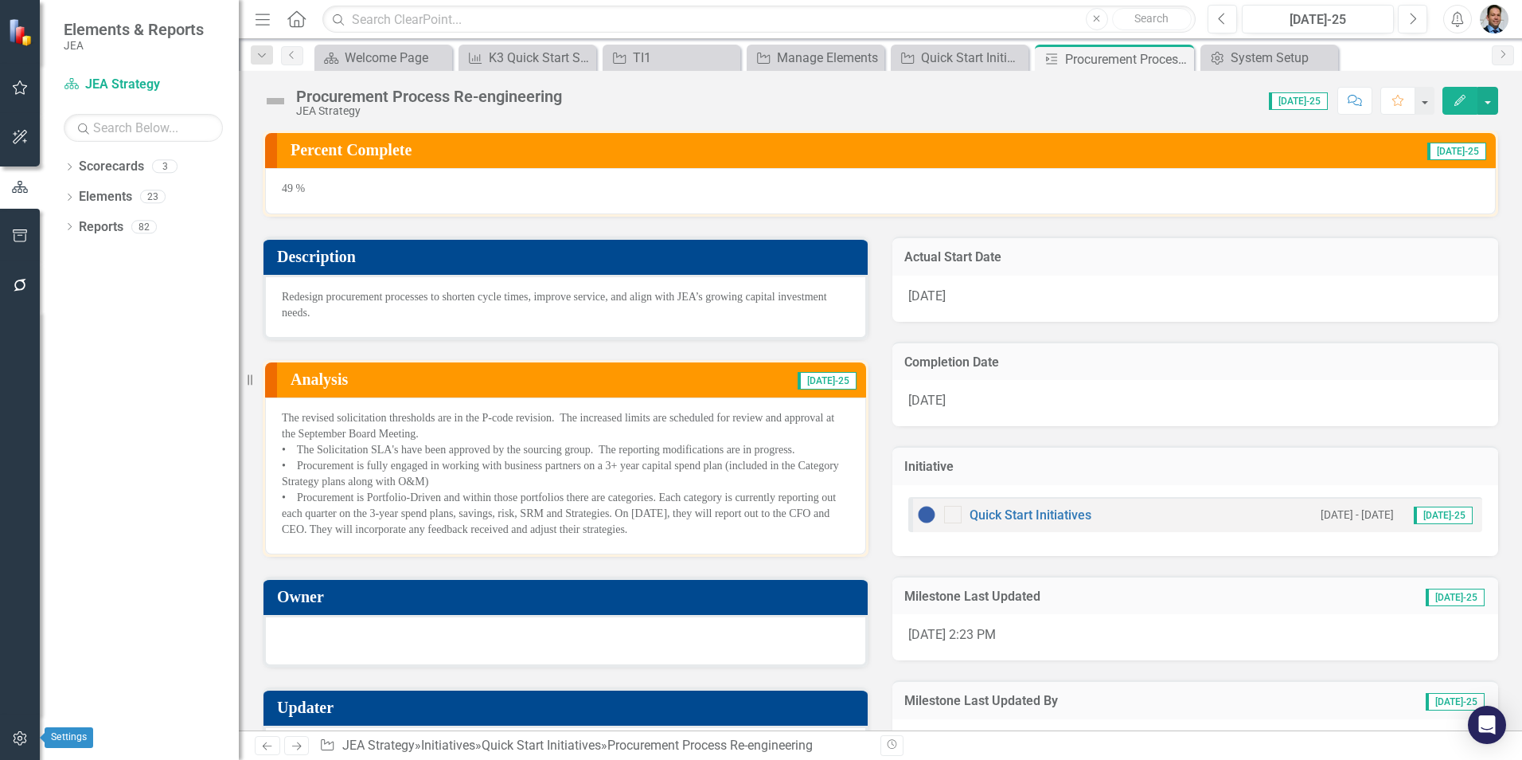
click at [14, 741] on icon "button" at bounding box center [20, 738] width 14 height 14
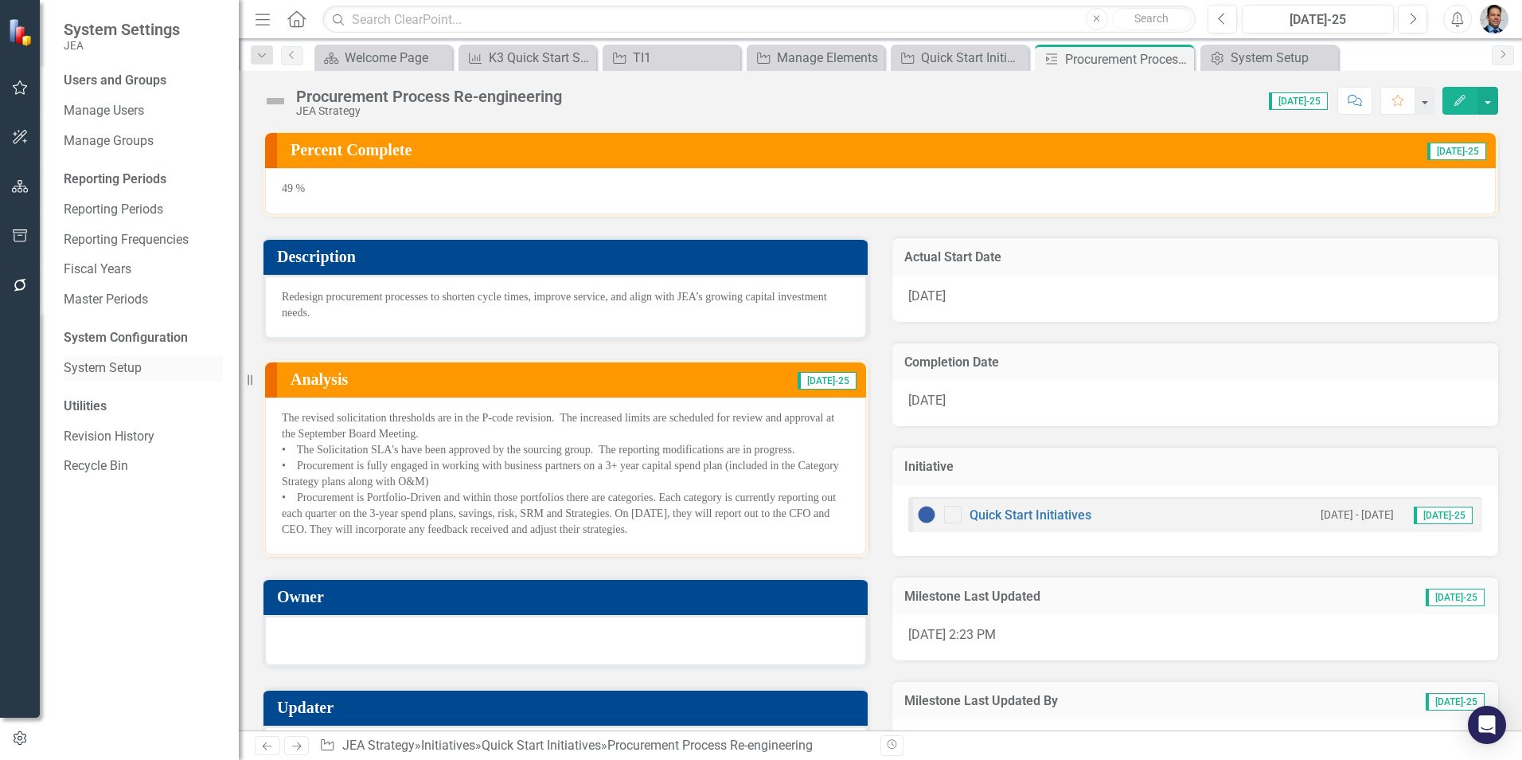
click at [88, 366] on link "System Setup" at bounding box center [143, 368] width 159 height 18
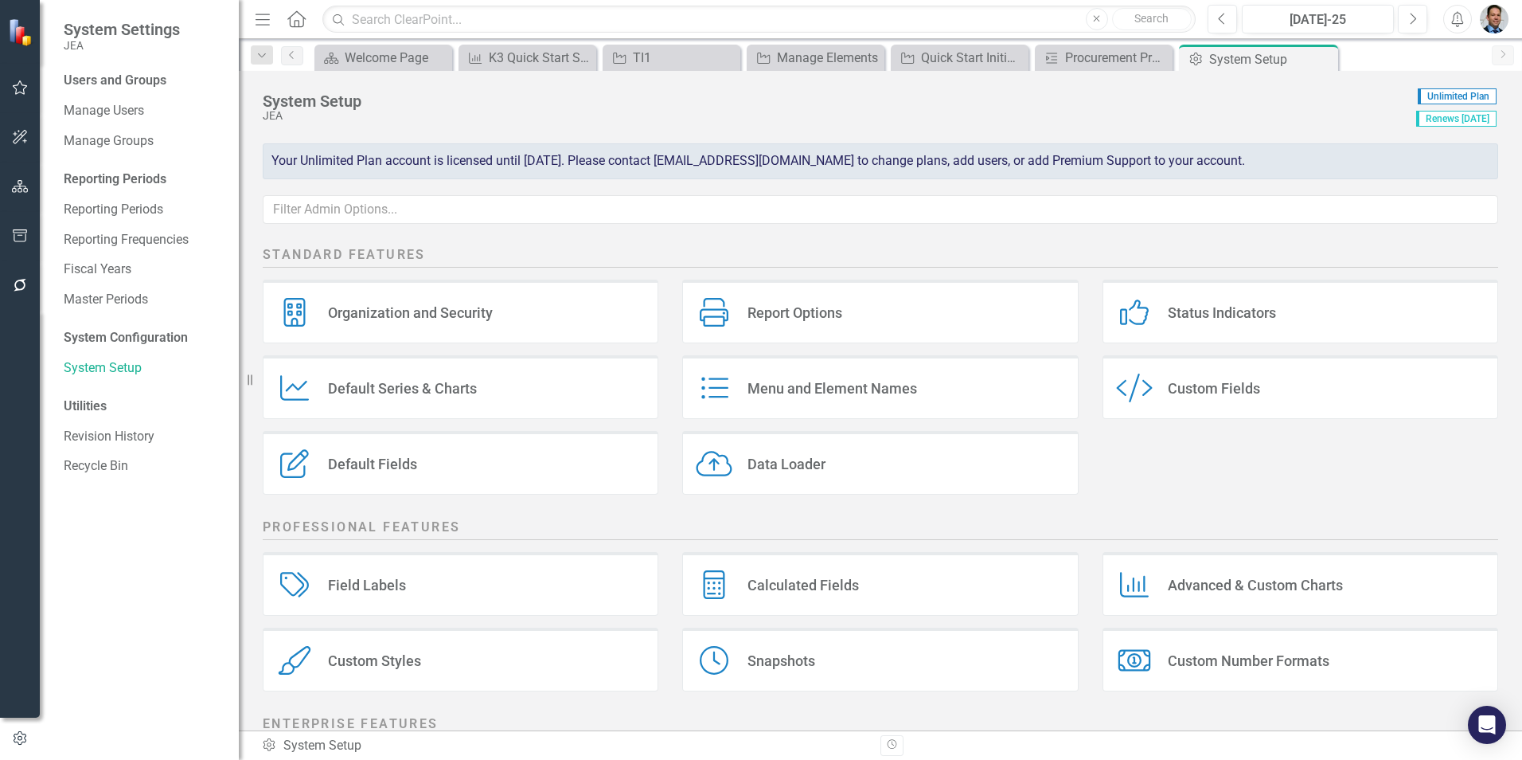
click at [471, 463] on div "Default Fields Default Fields" at bounding box center [461, 463] width 396 height 64
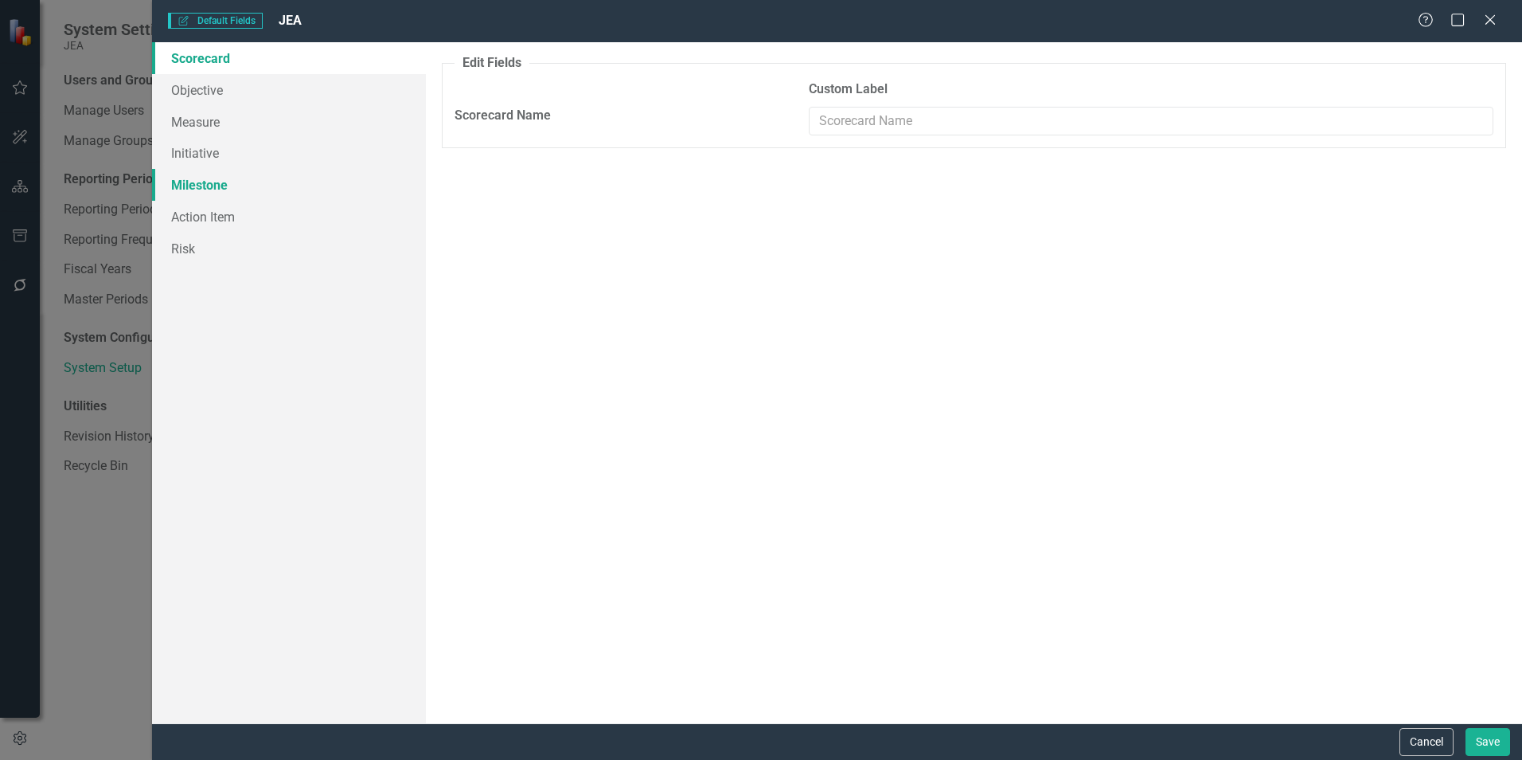
click at [224, 186] on link "Milestone" at bounding box center [289, 185] width 274 height 32
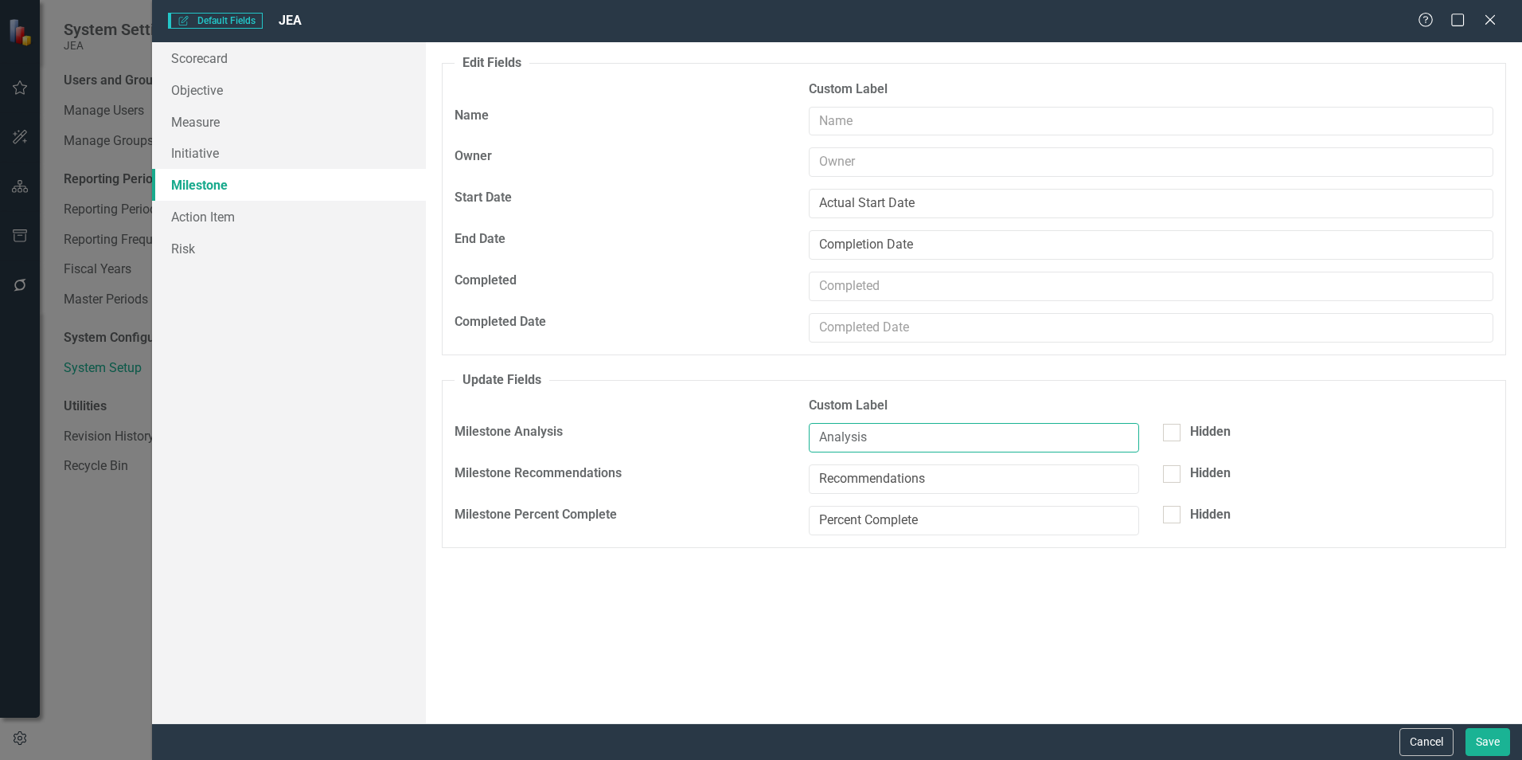
click at [949, 440] on input "Analysis" at bounding box center [974, 437] width 330 height 29
type input "Latest Update"
click at [1494, 743] on button "Save" at bounding box center [1488, 742] width 45 height 28
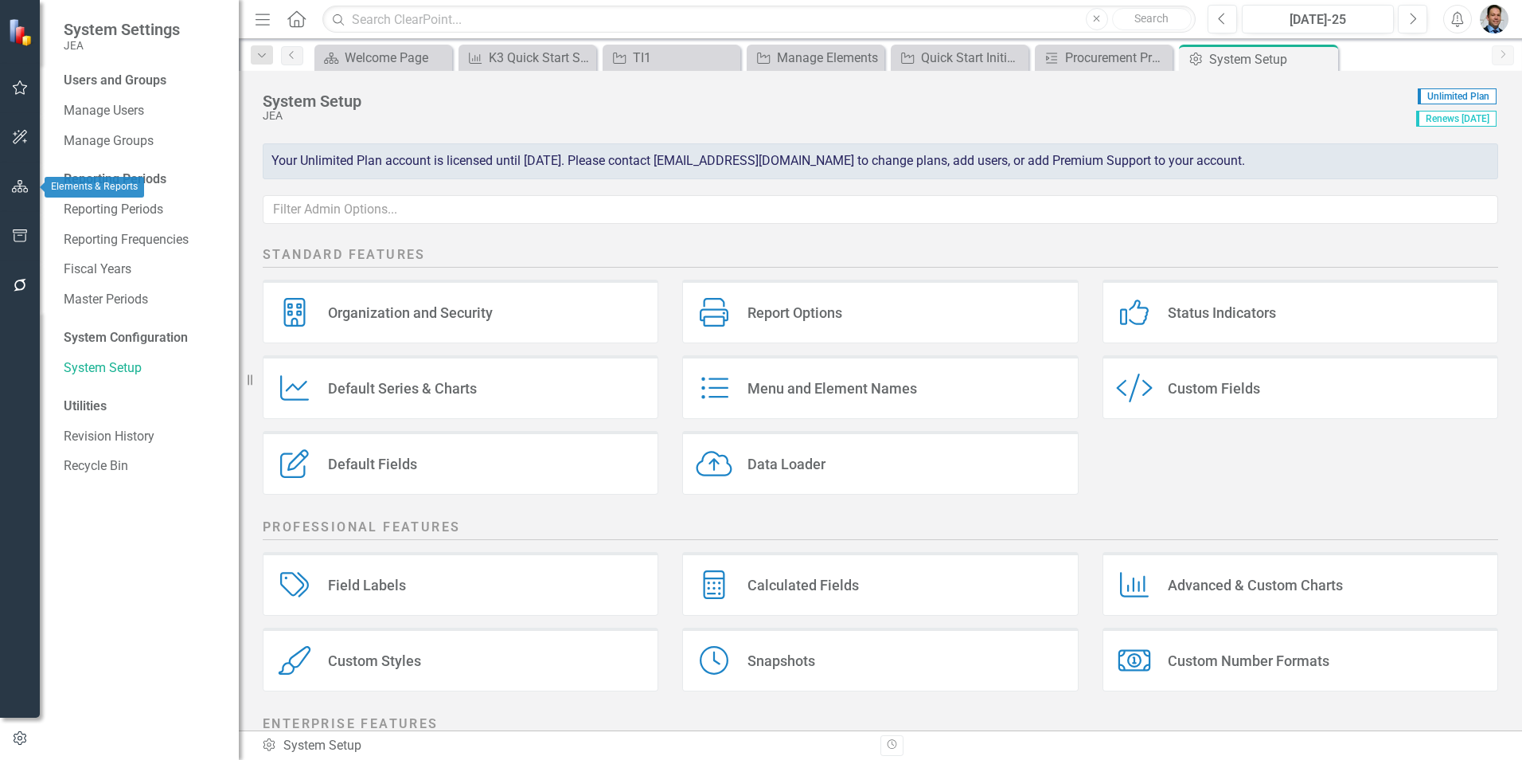
click at [21, 183] on icon "button" at bounding box center [20, 186] width 17 height 13
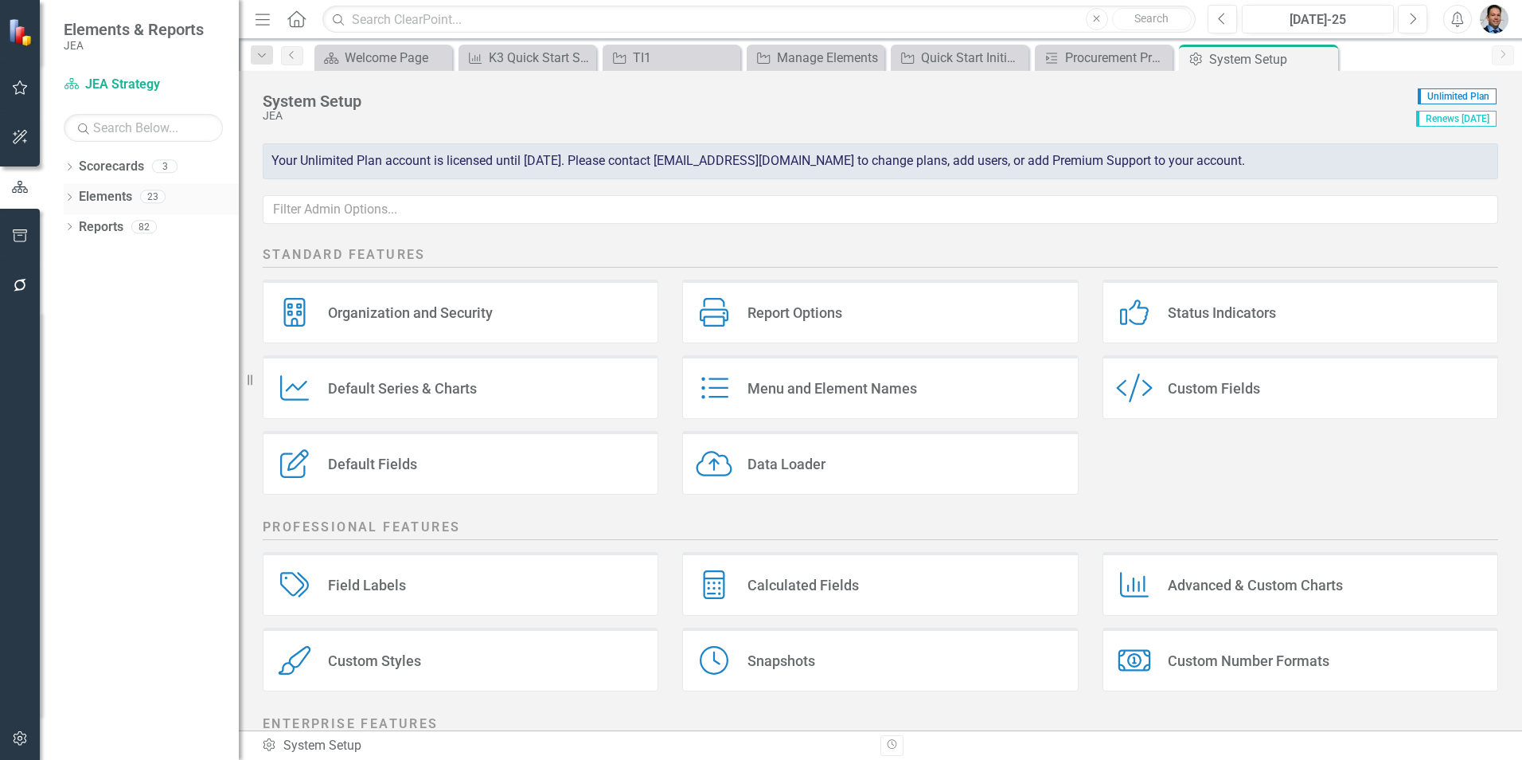
click at [99, 195] on link "Elements" at bounding box center [105, 197] width 53 height 18
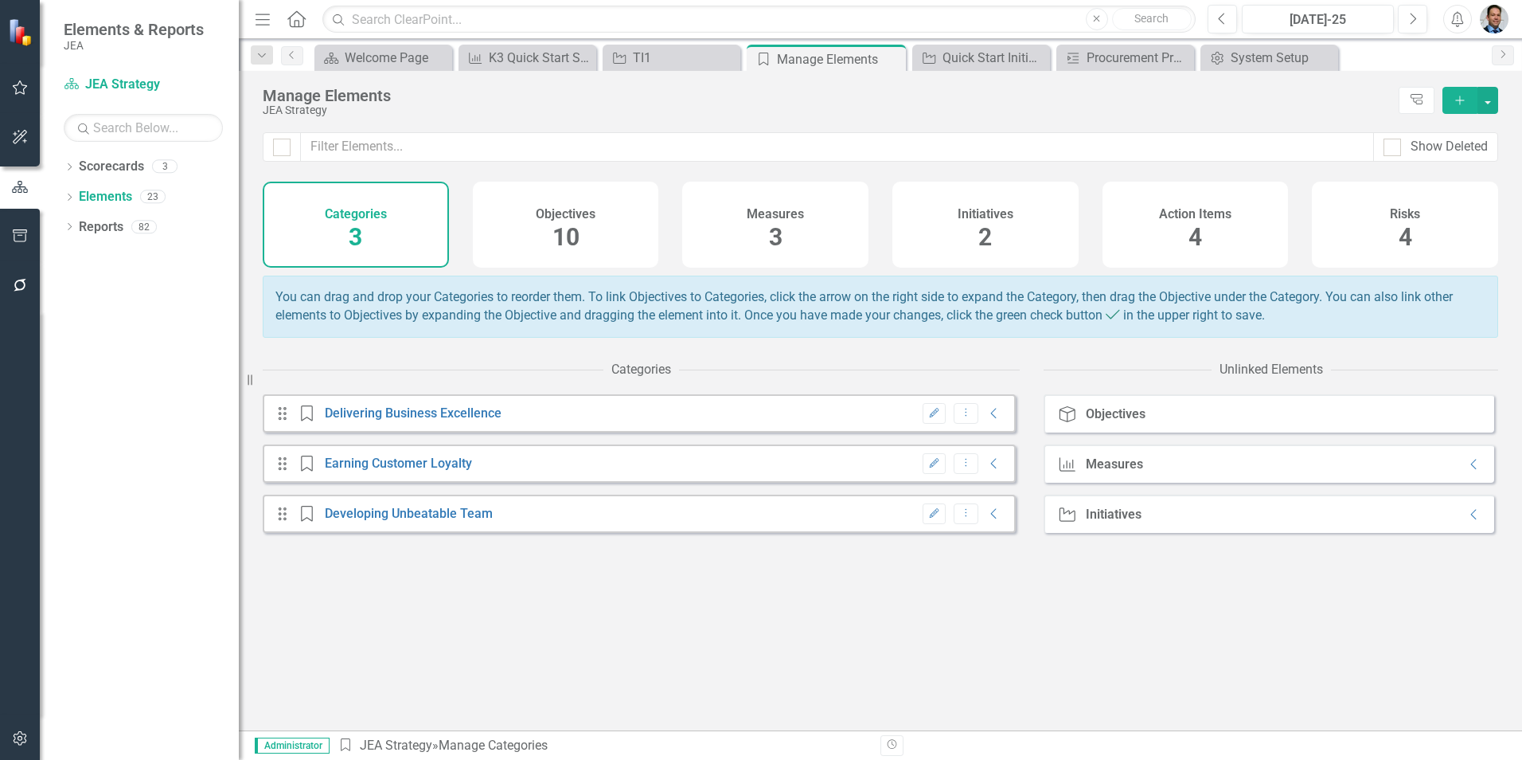
click at [967, 229] on div "Initiatives 2" at bounding box center [986, 225] width 186 height 86
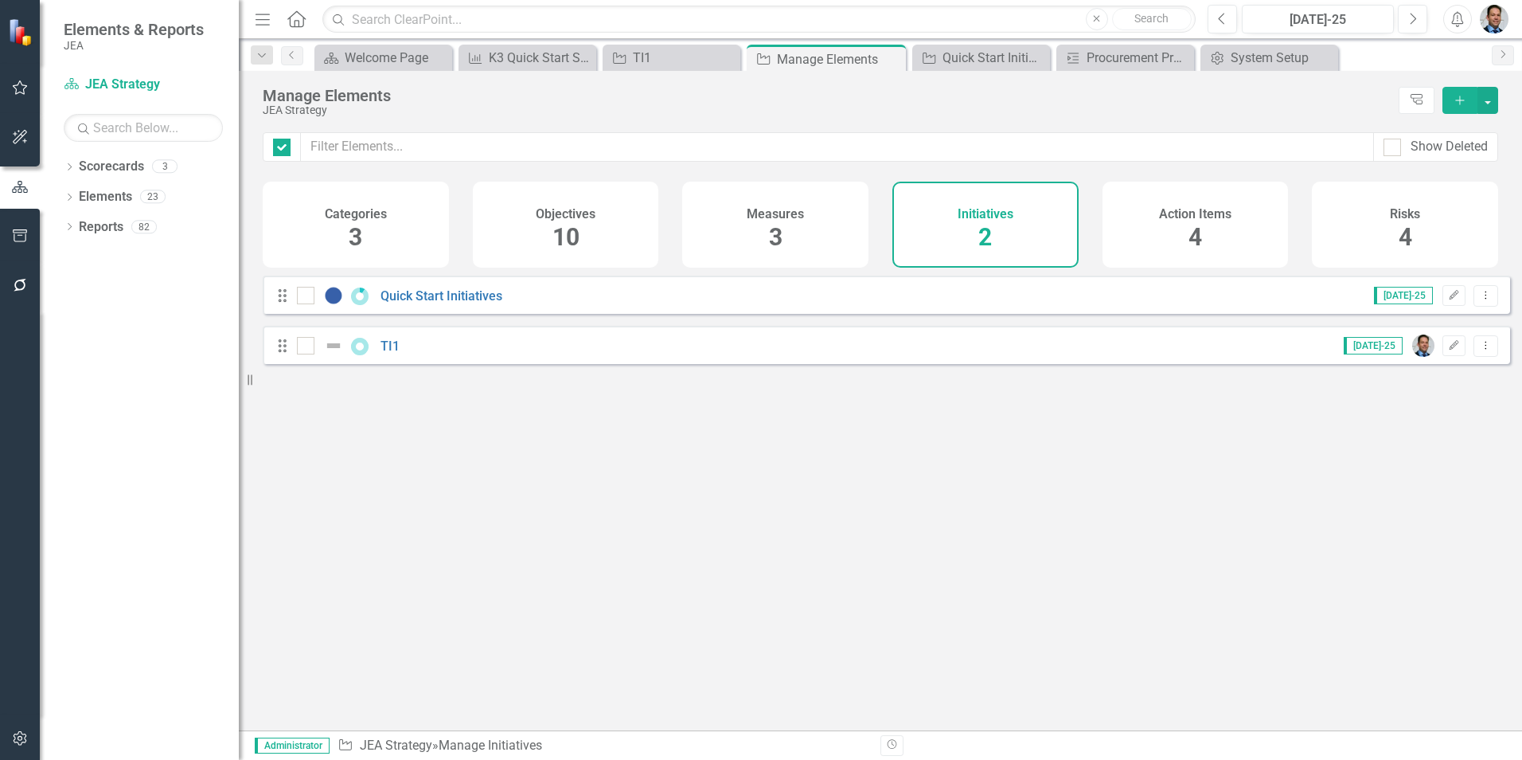
checkbox input "false"
click at [426, 303] on link "Quick Start Initiatives" at bounding box center [442, 295] width 122 height 15
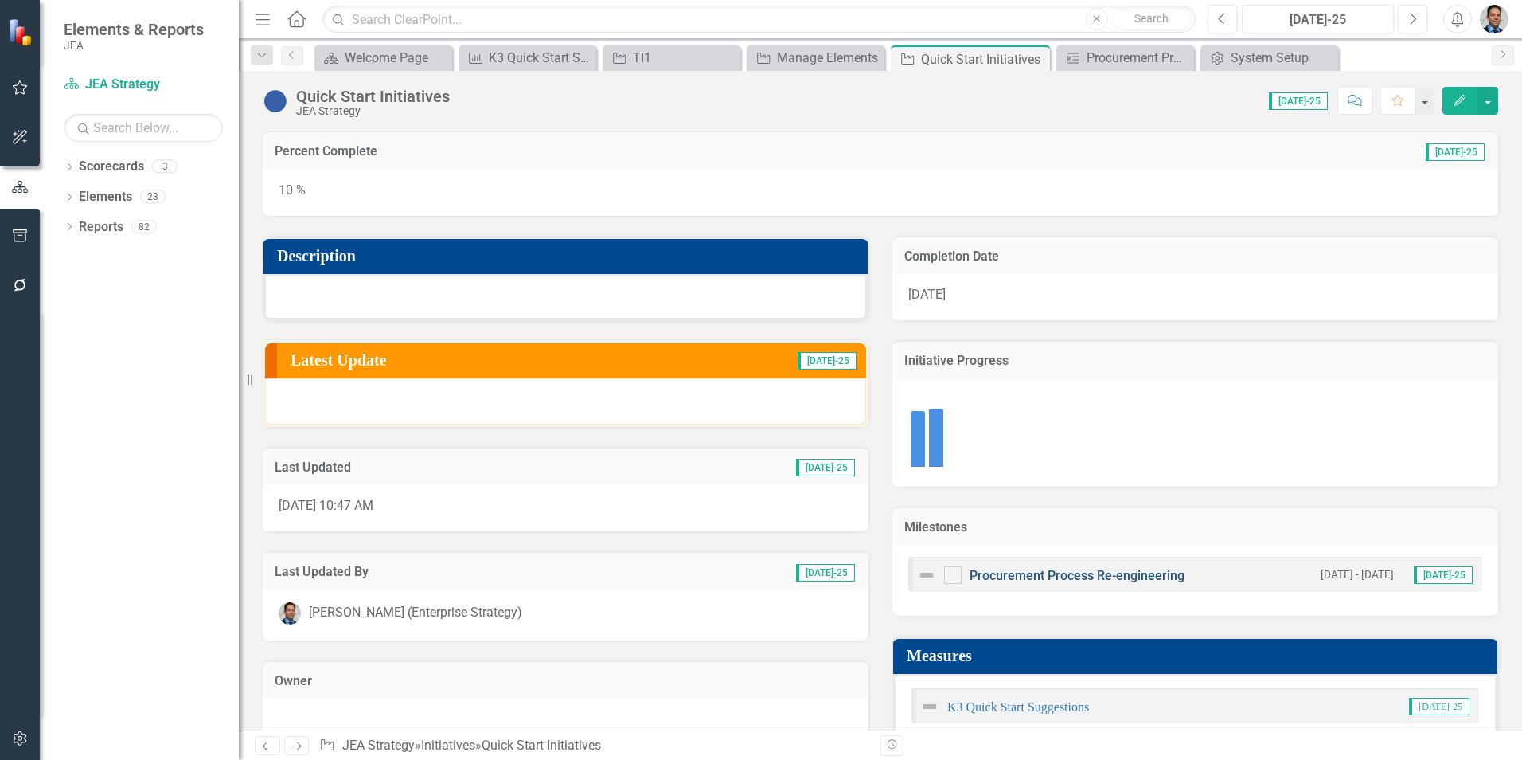
click at [1006, 575] on link "Procurement Process Re-engineering" at bounding box center [1077, 575] width 215 height 15
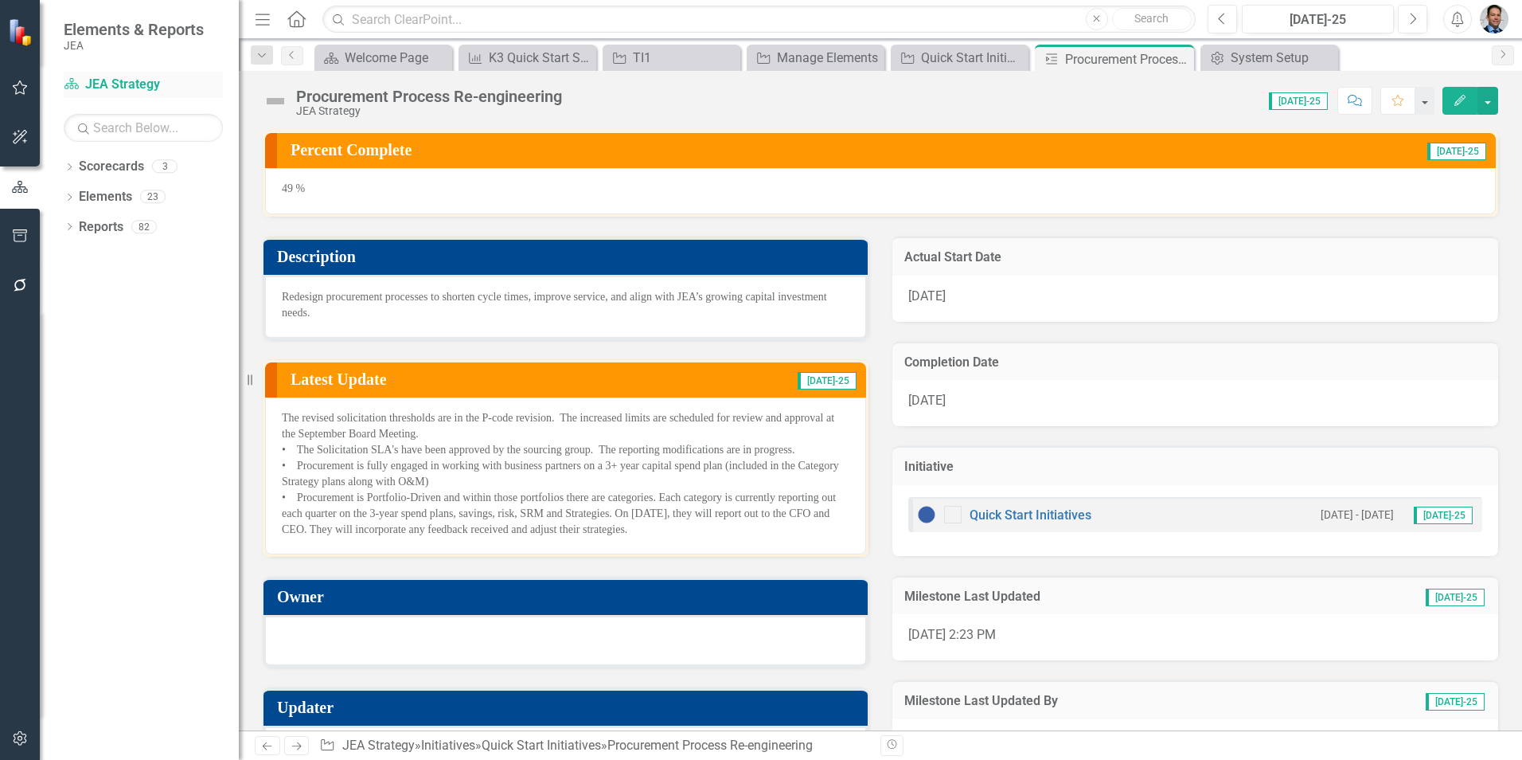
click at [122, 89] on link "Scorecard JEA Strategy" at bounding box center [143, 85] width 159 height 18
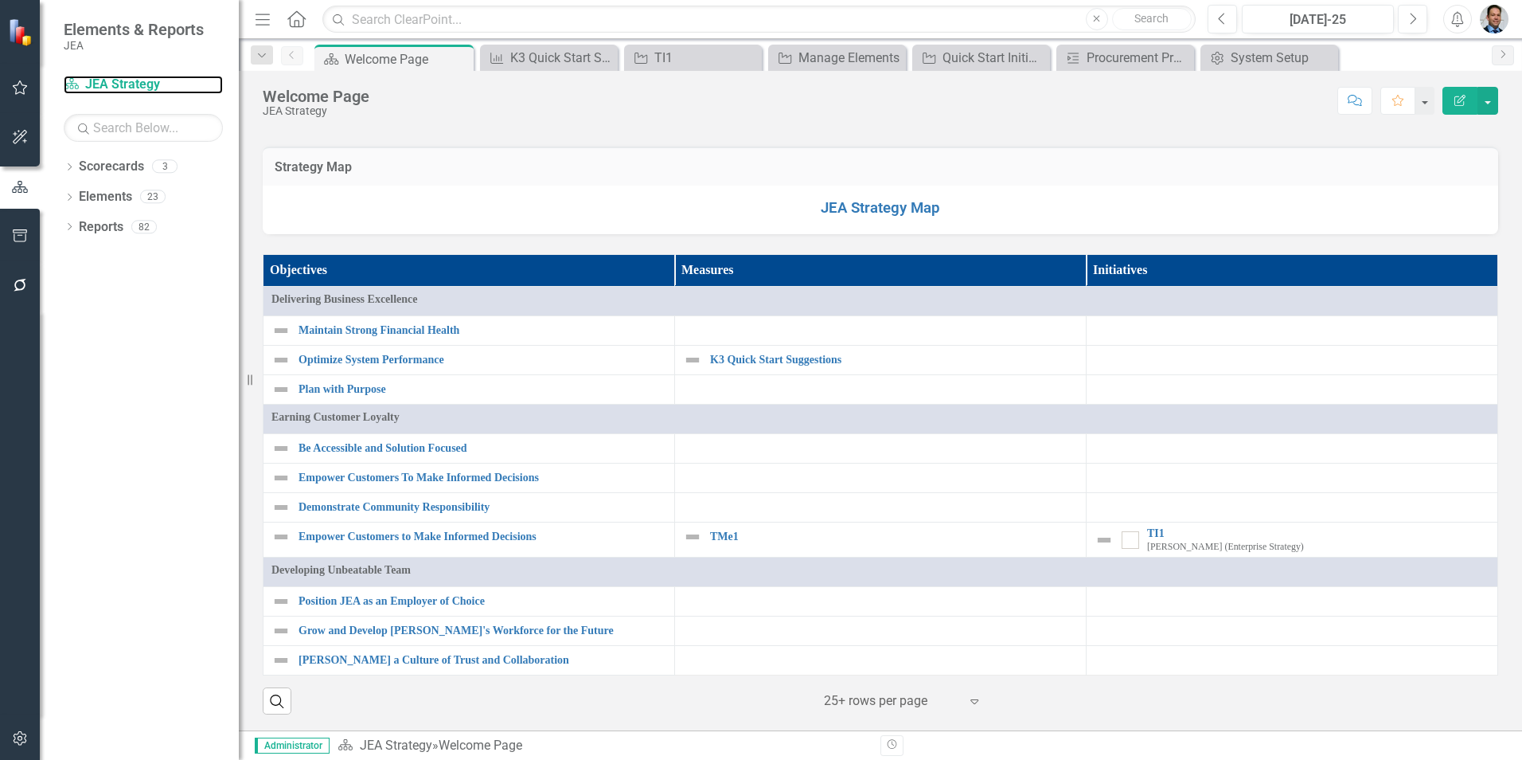
scroll to position [1307, 0]
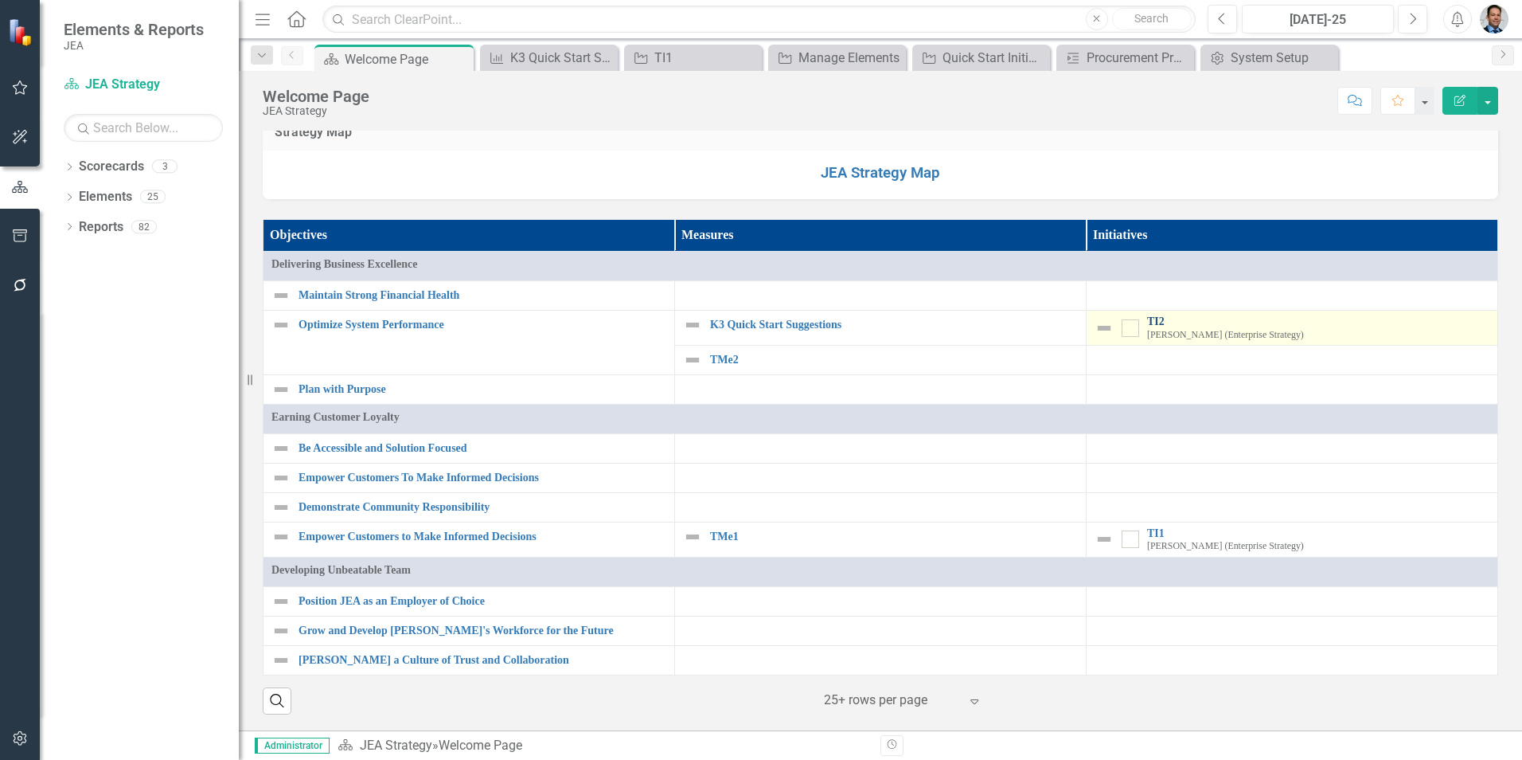
click at [1147, 327] on link "TI2" at bounding box center [1318, 321] width 342 height 12
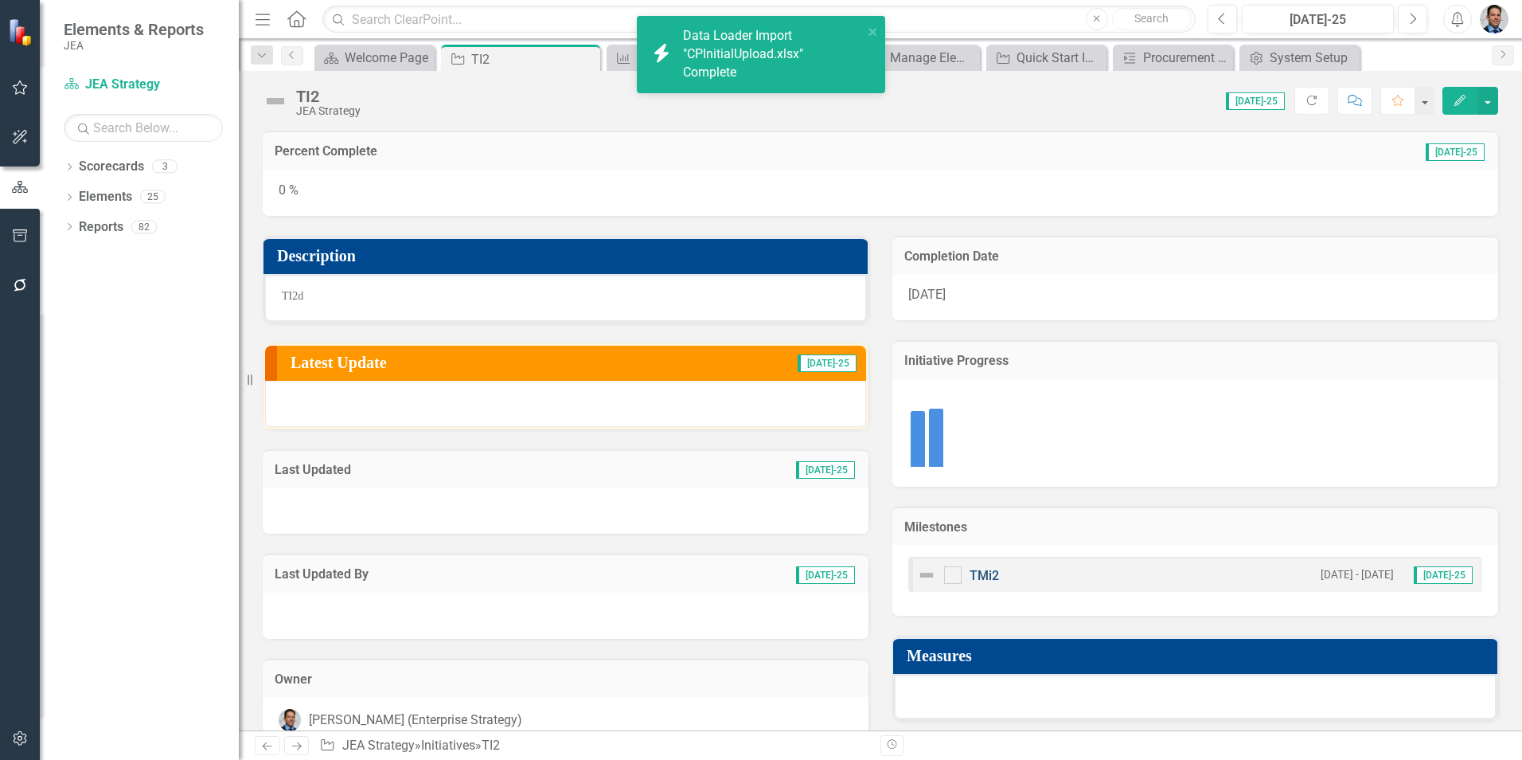
click at [979, 576] on link "TMi2" at bounding box center [984, 575] width 29 height 15
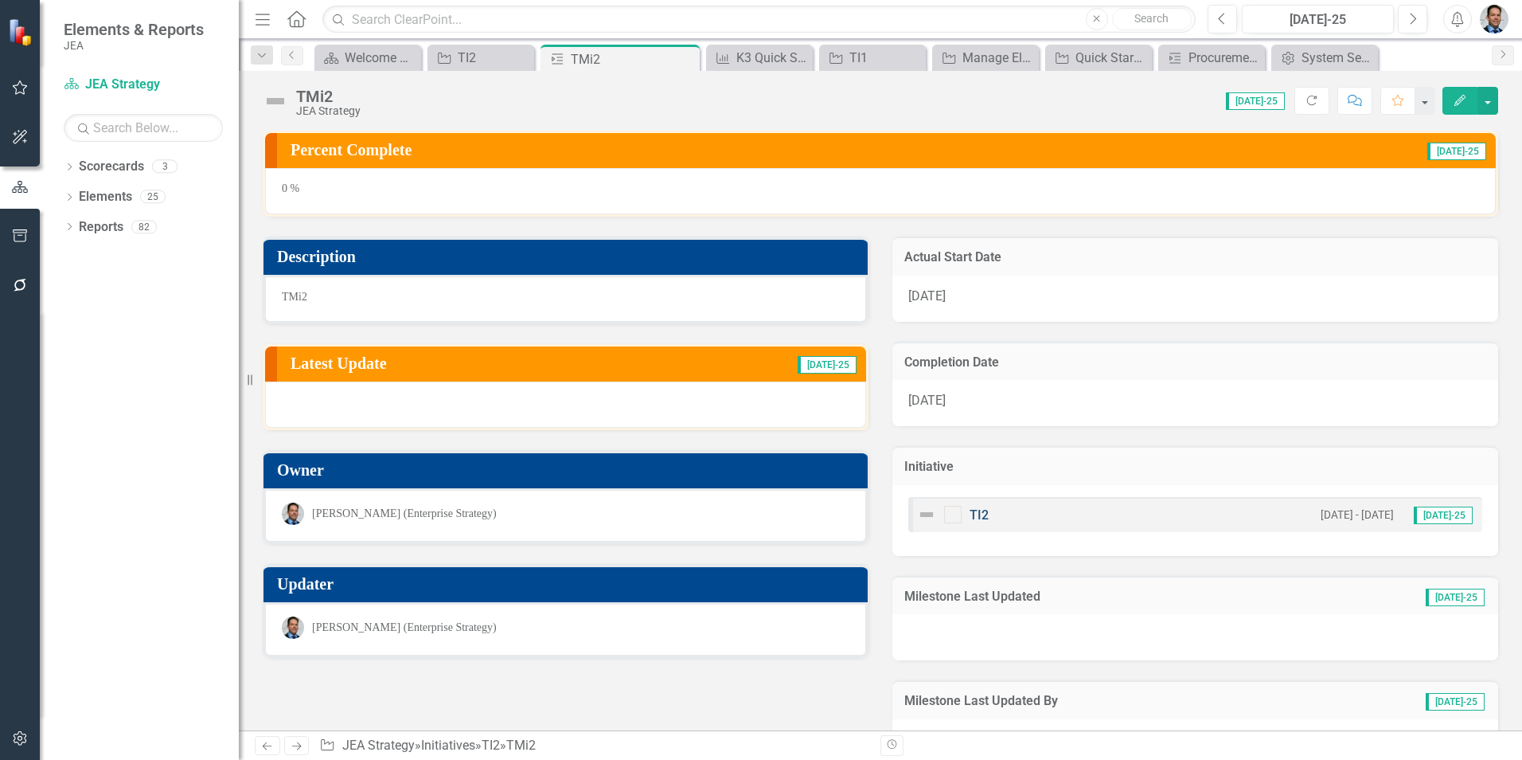
click at [975, 517] on link "TI2" at bounding box center [979, 514] width 19 height 15
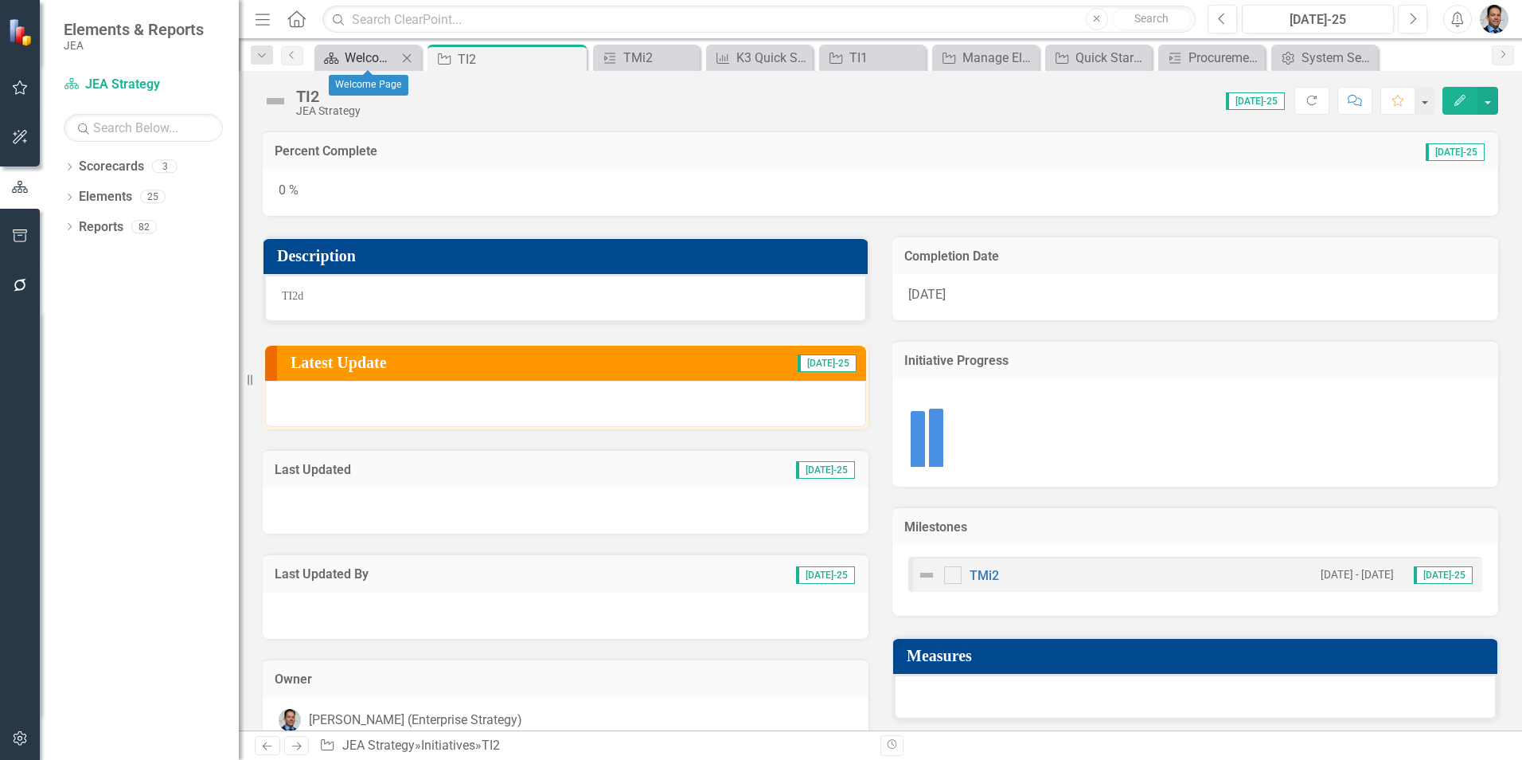
click at [366, 57] on div "Welcome Page" at bounding box center [371, 58] width 53 height 20
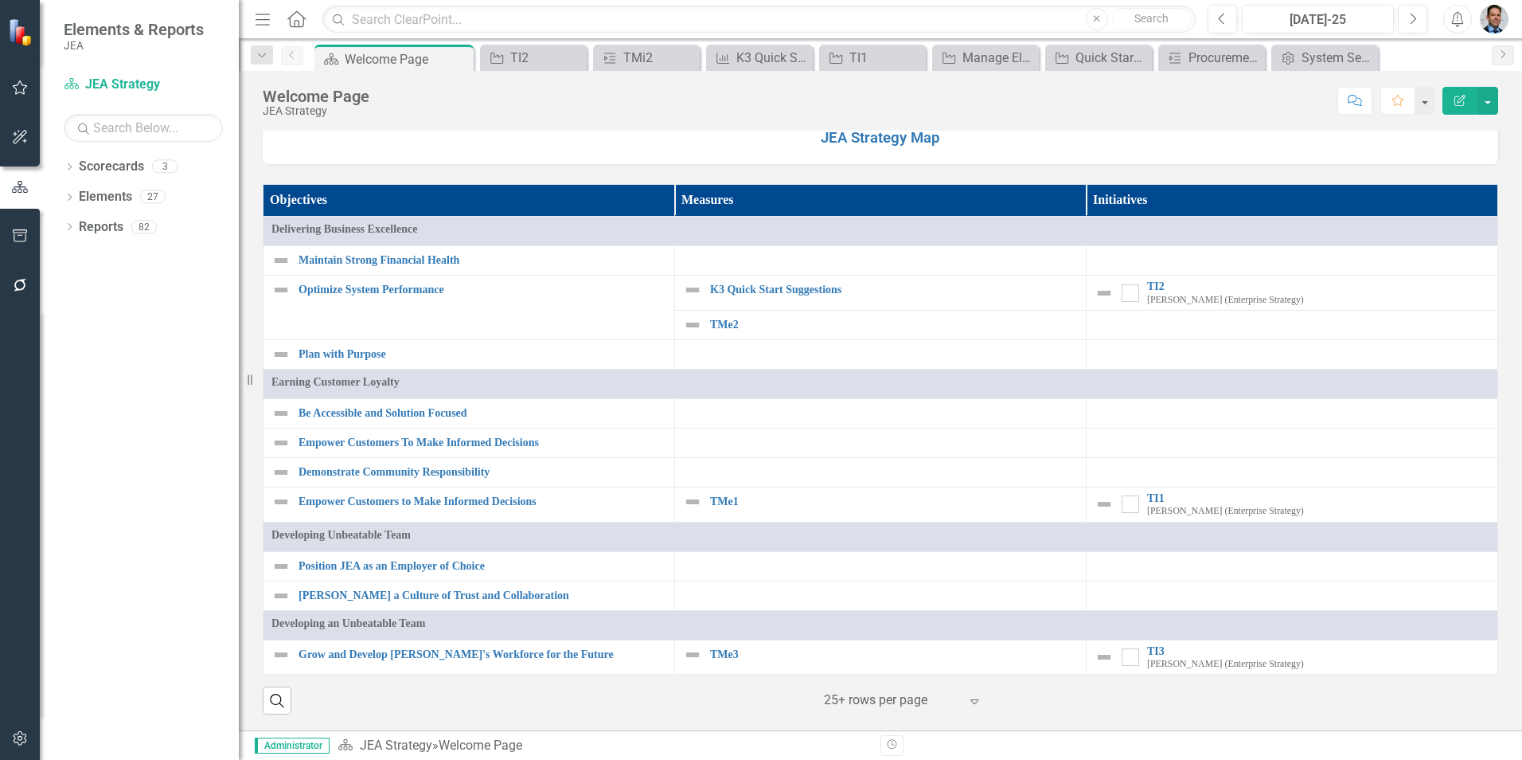
scroll to position [1297, 0]
click at [1507, 184] on div "Strategy Map JEA Strategy Map Objectives Measures Initiatives Delivering Busine…" at bounding box center [881, 223] width 1284 height 1013
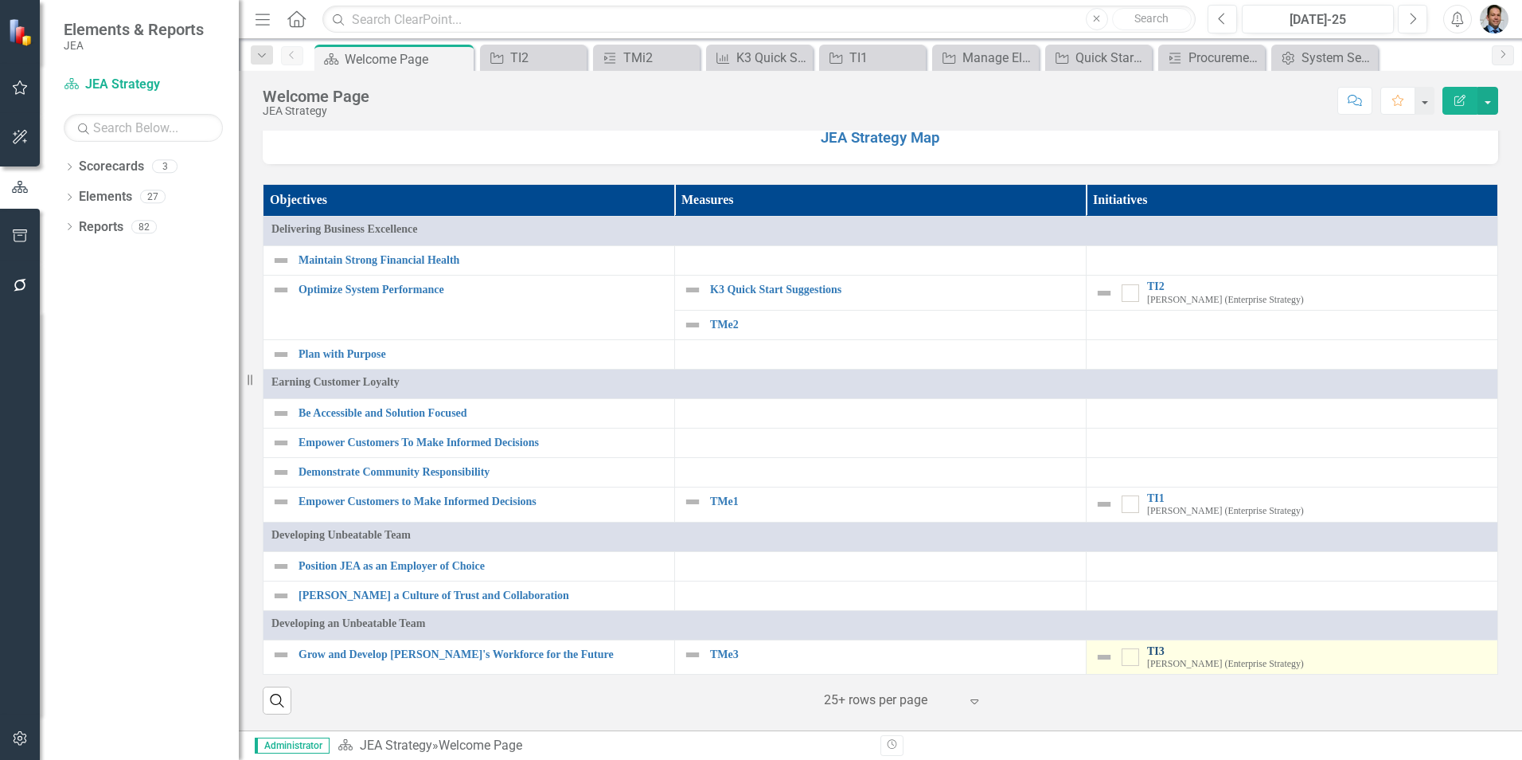
click at [1147, 651] on link "TI3" at bounding box center [1318, 651] width 342 height 12
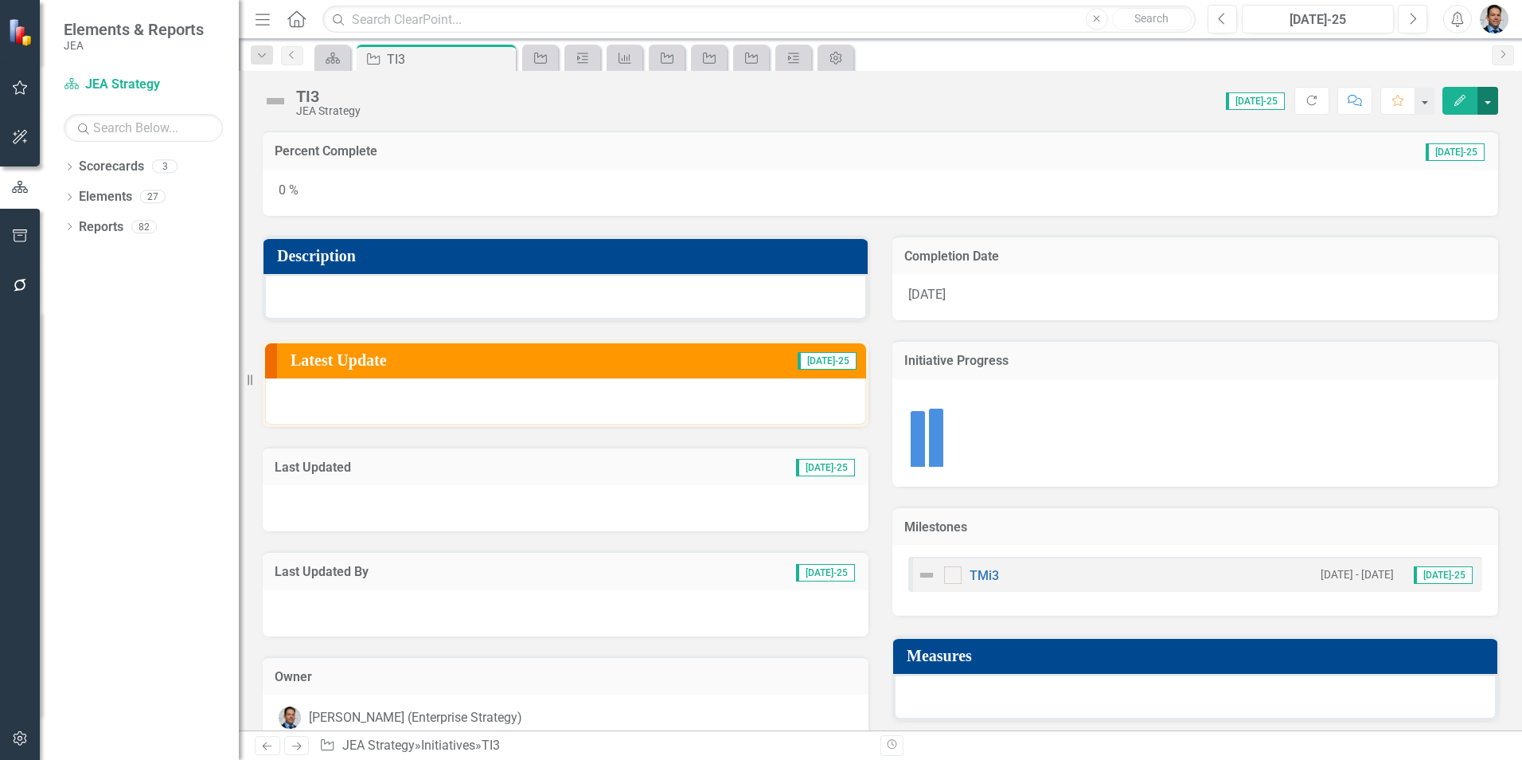
click at [1491, 104] on button "button" at bounding box center [1488, 101] width 21 height 28
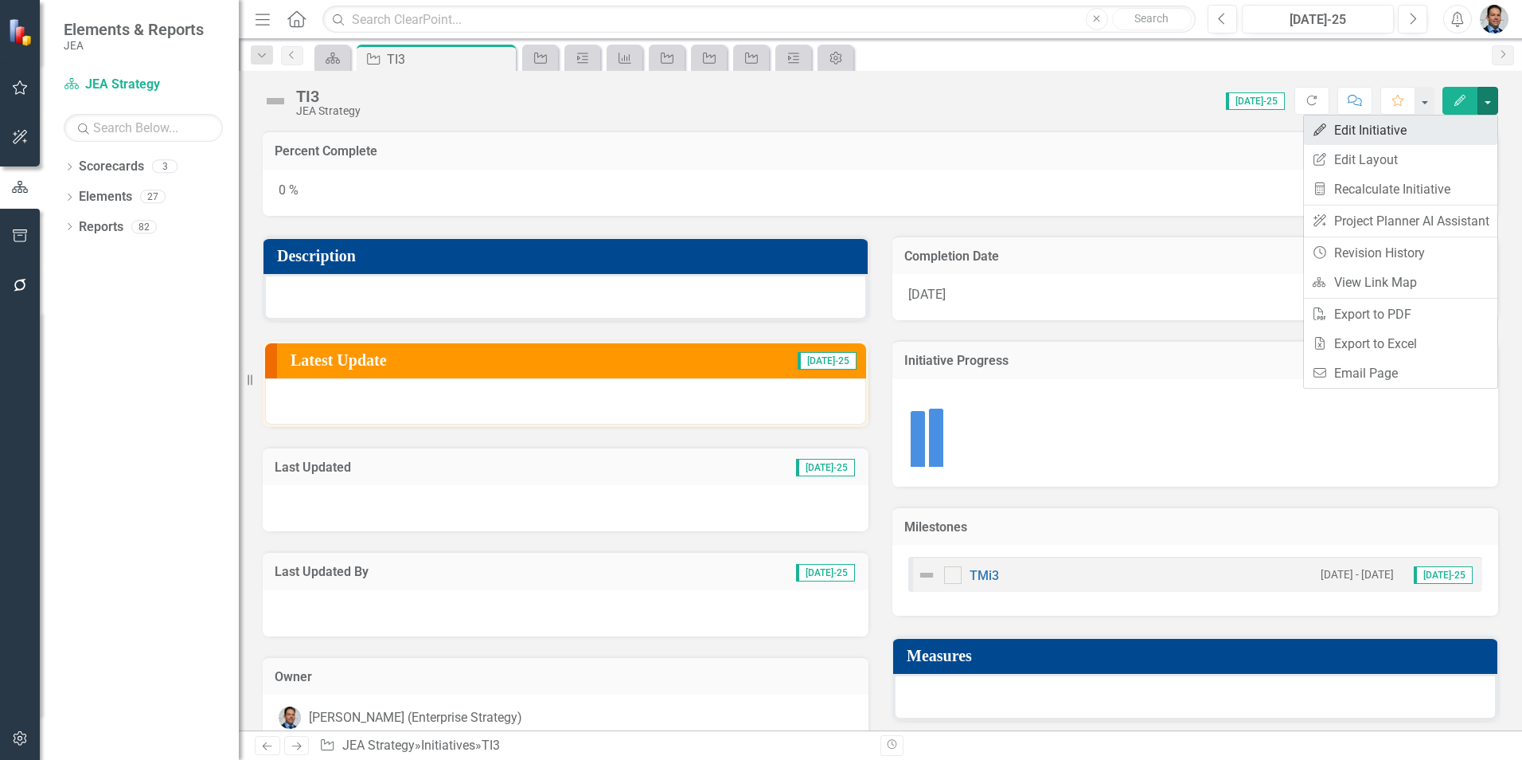
click at [1363, 127] on link "Edit Edit Initiative" at bounding box center [1400, 129] width 193 height 29
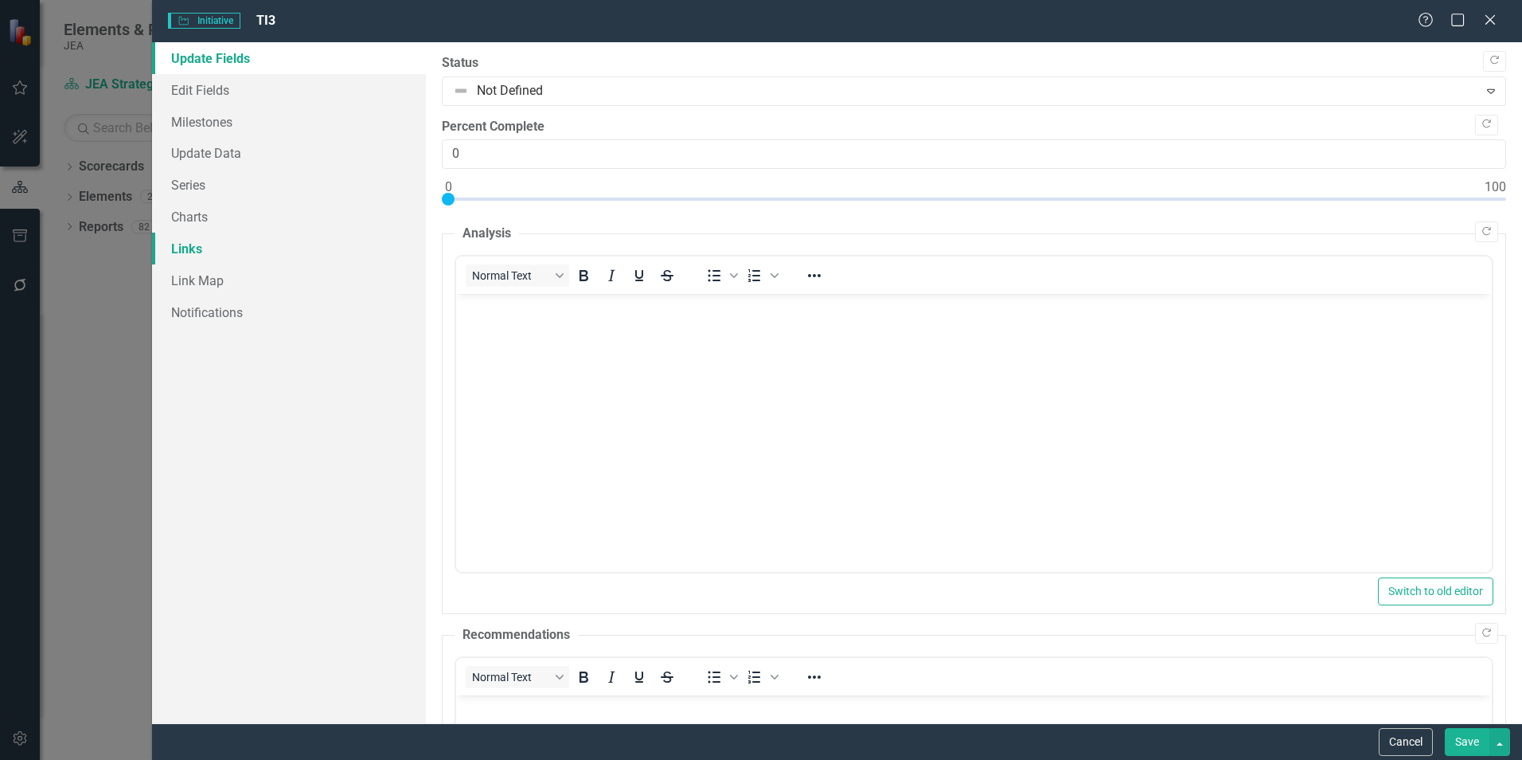
click at [190, 244] on link "Links" at bounding box center [289, 249] width 274 height 32
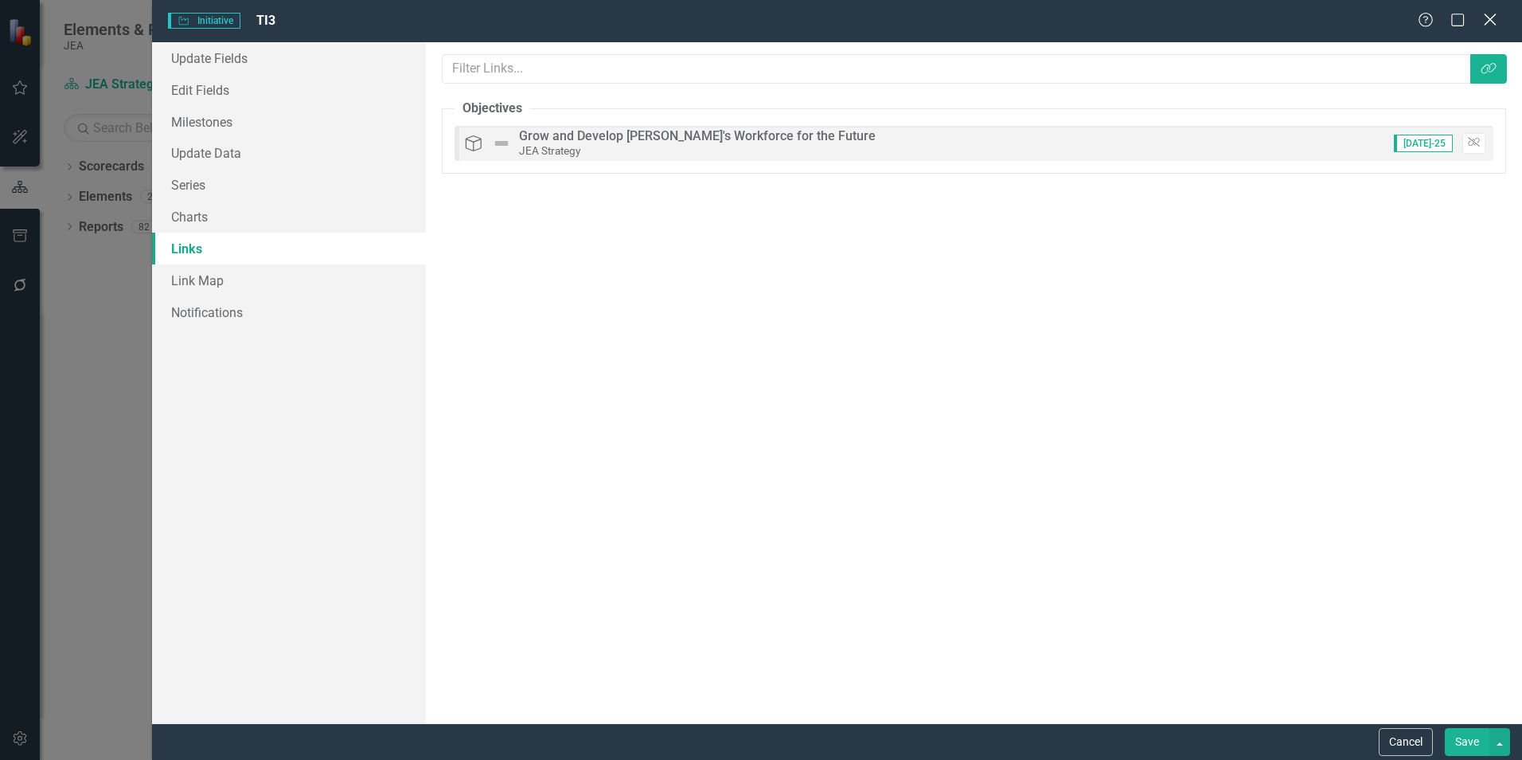
click at [1491, 17] on icon "Close" at bounding box center [1490, 19] width 20 height 15
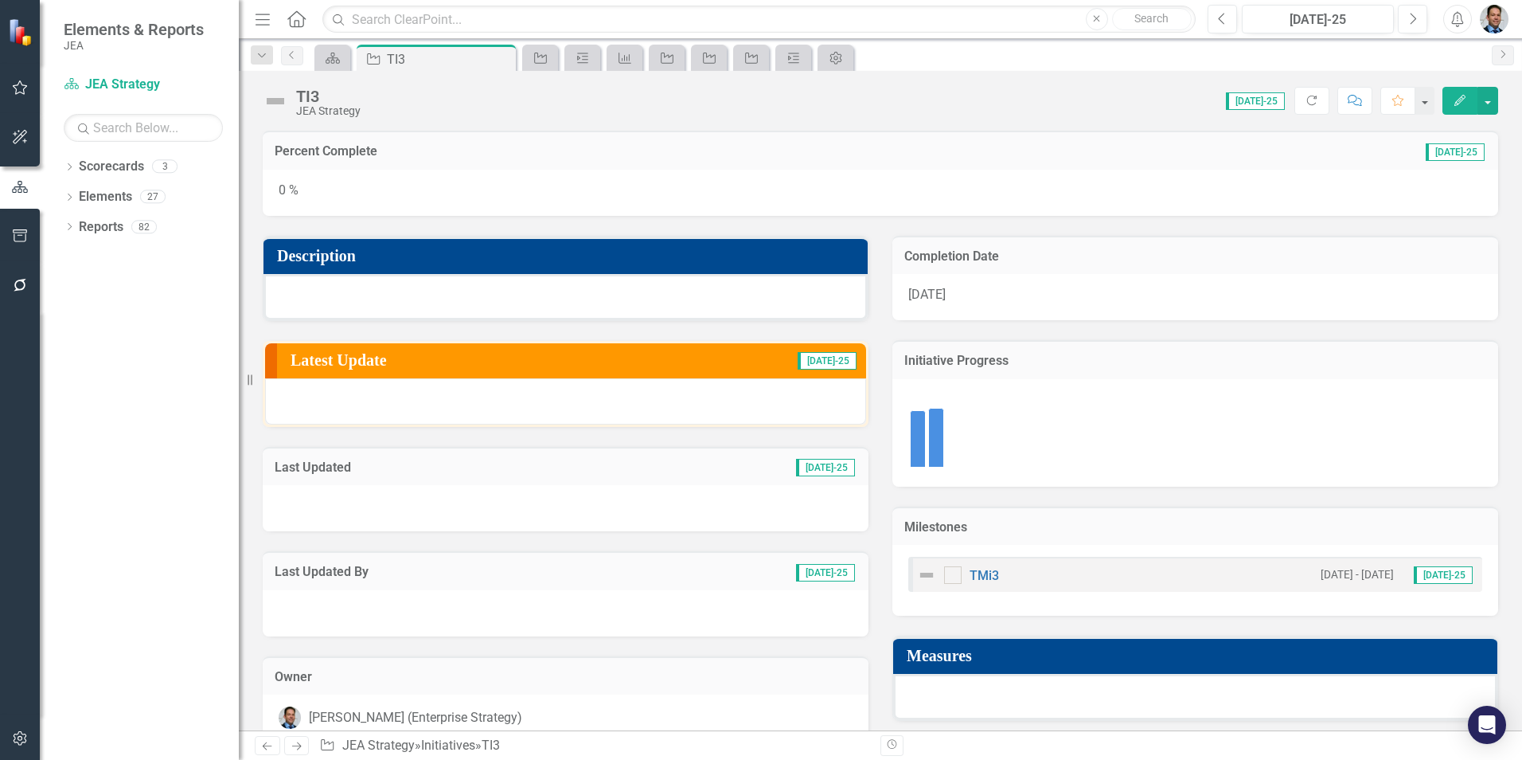
click at [1059, 658] on h3 "Measures" at bounding box center [1198, 656] width 583 height 18
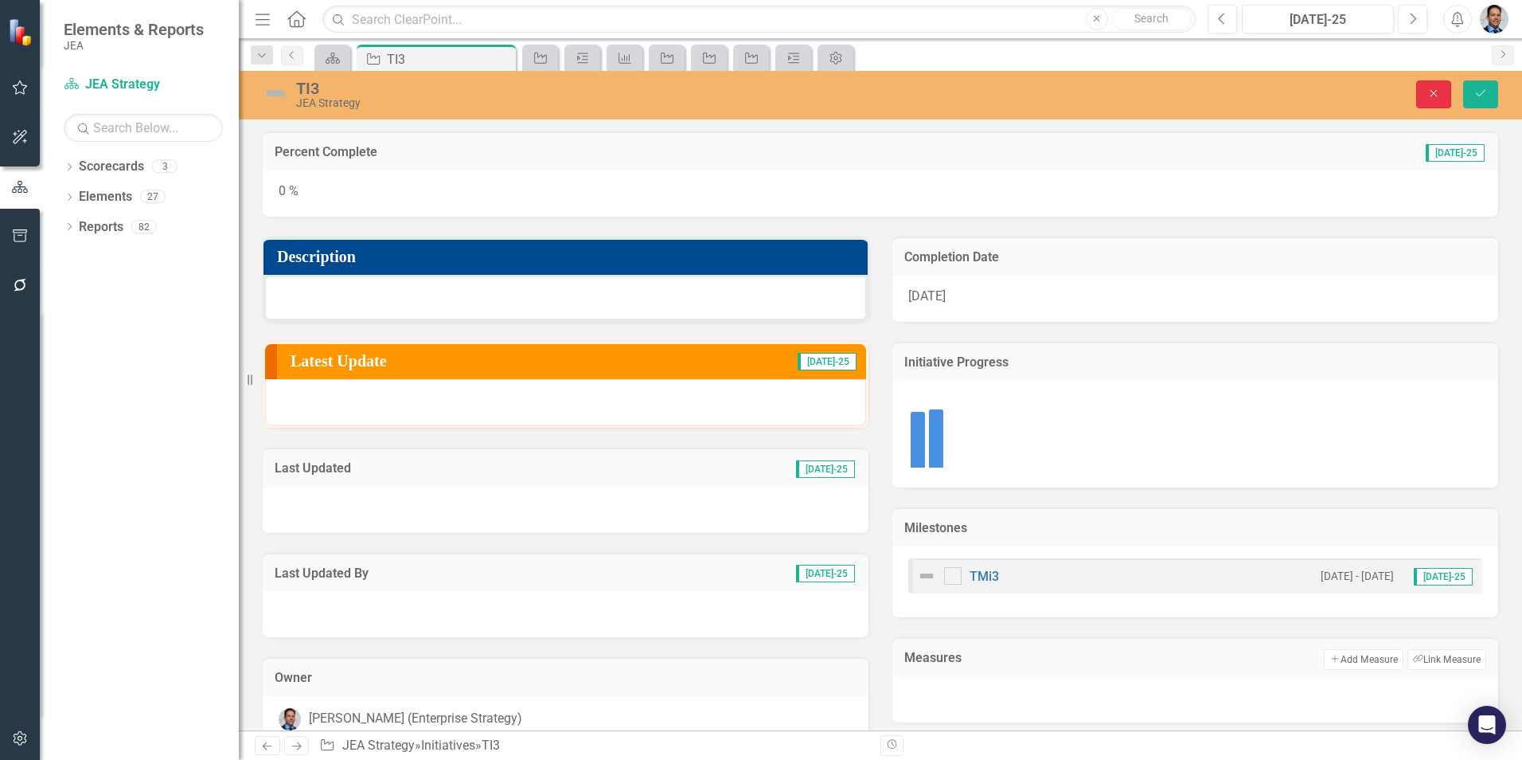
click at [1430, 95] on icon "Close" at bounding box center [1434, 93] width 14 height 11
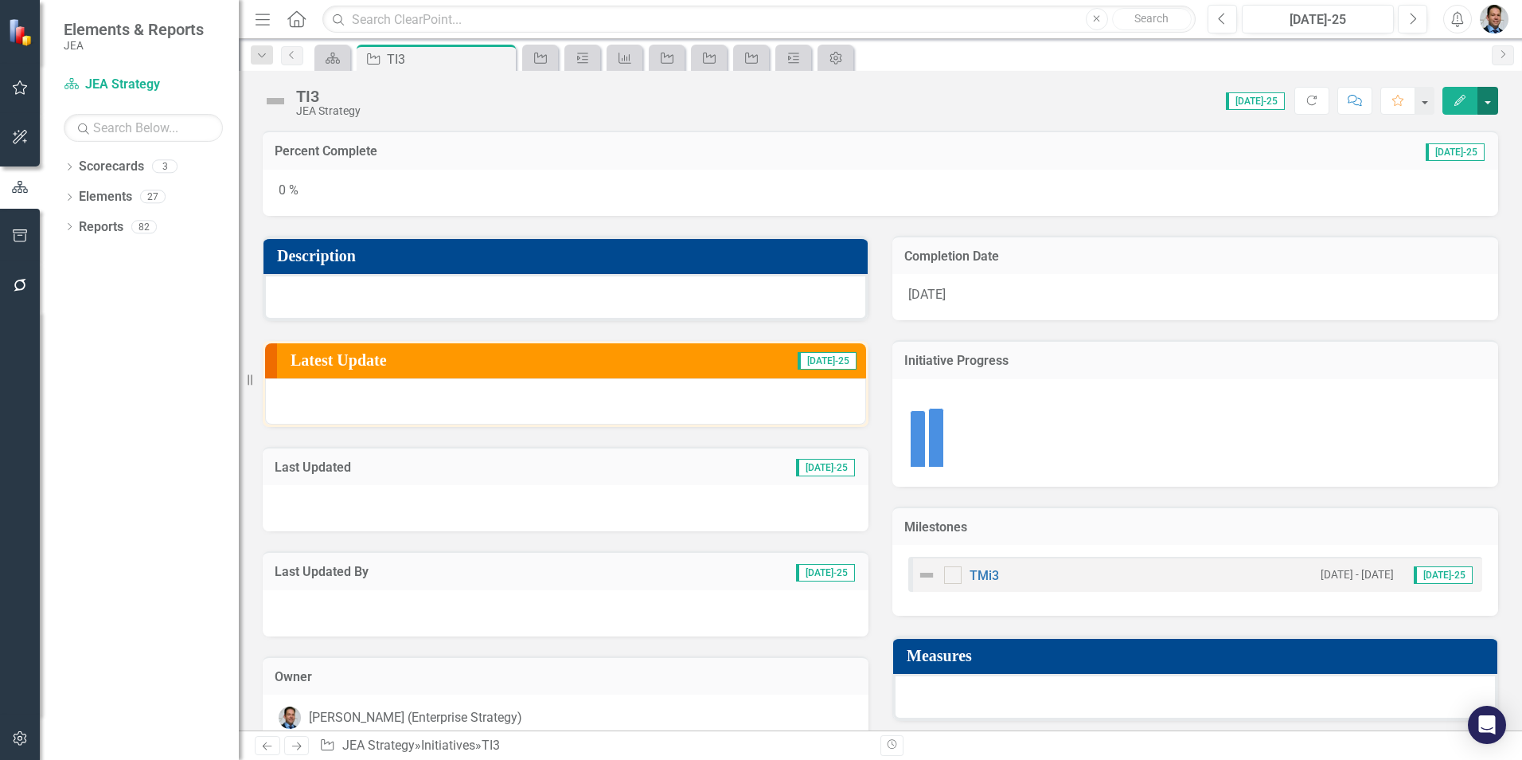
click at [1489, 101] on button "button" at bounding box center [1488, 101] width 21 height 28
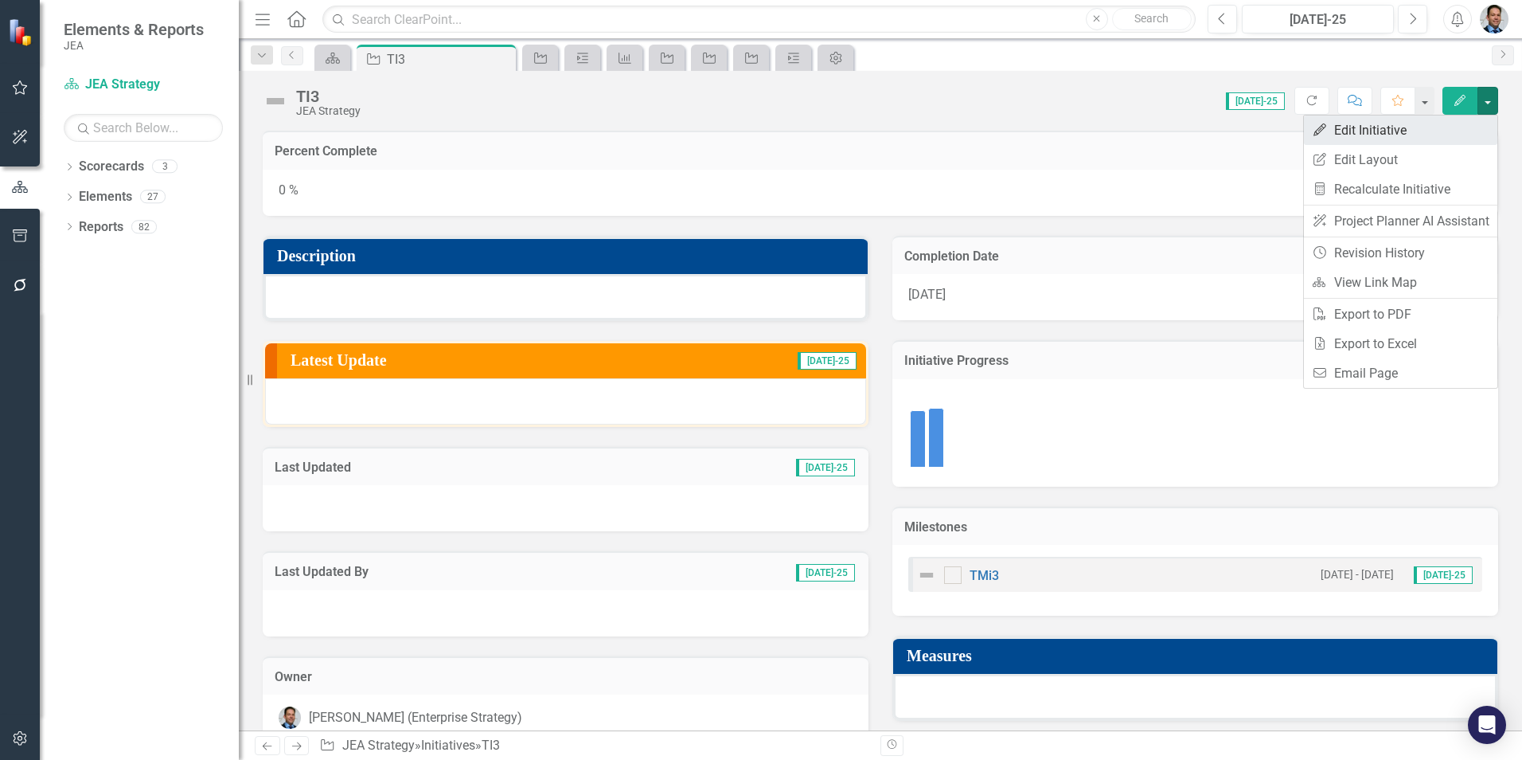
click at [1364, 131] on link "Edit Edit Initiative" at bounding box center [1400, 129] width 193 height 29
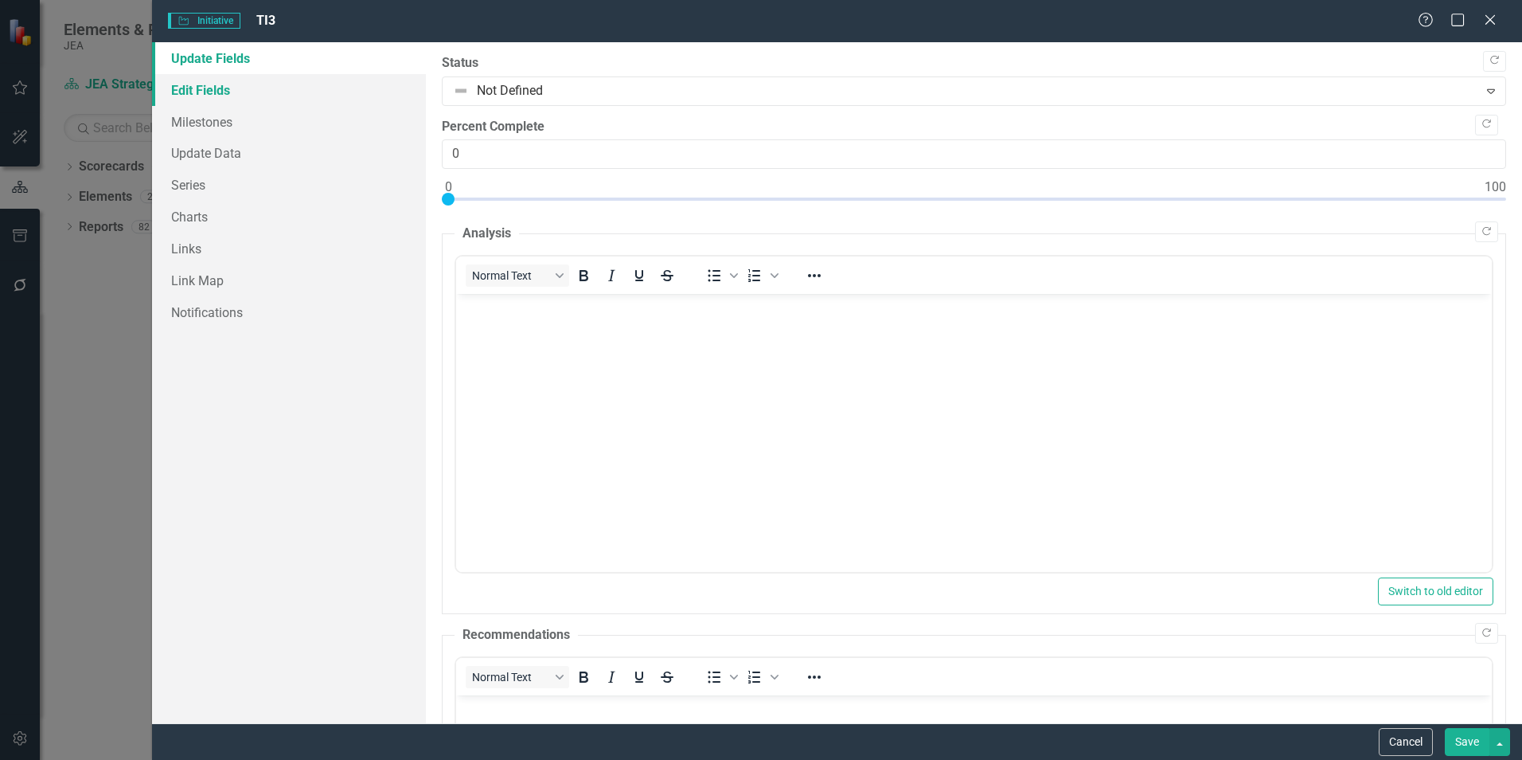
click at [211, 89] on link "Edit Fields" at bounding box center [289, 90] width 274 height 32
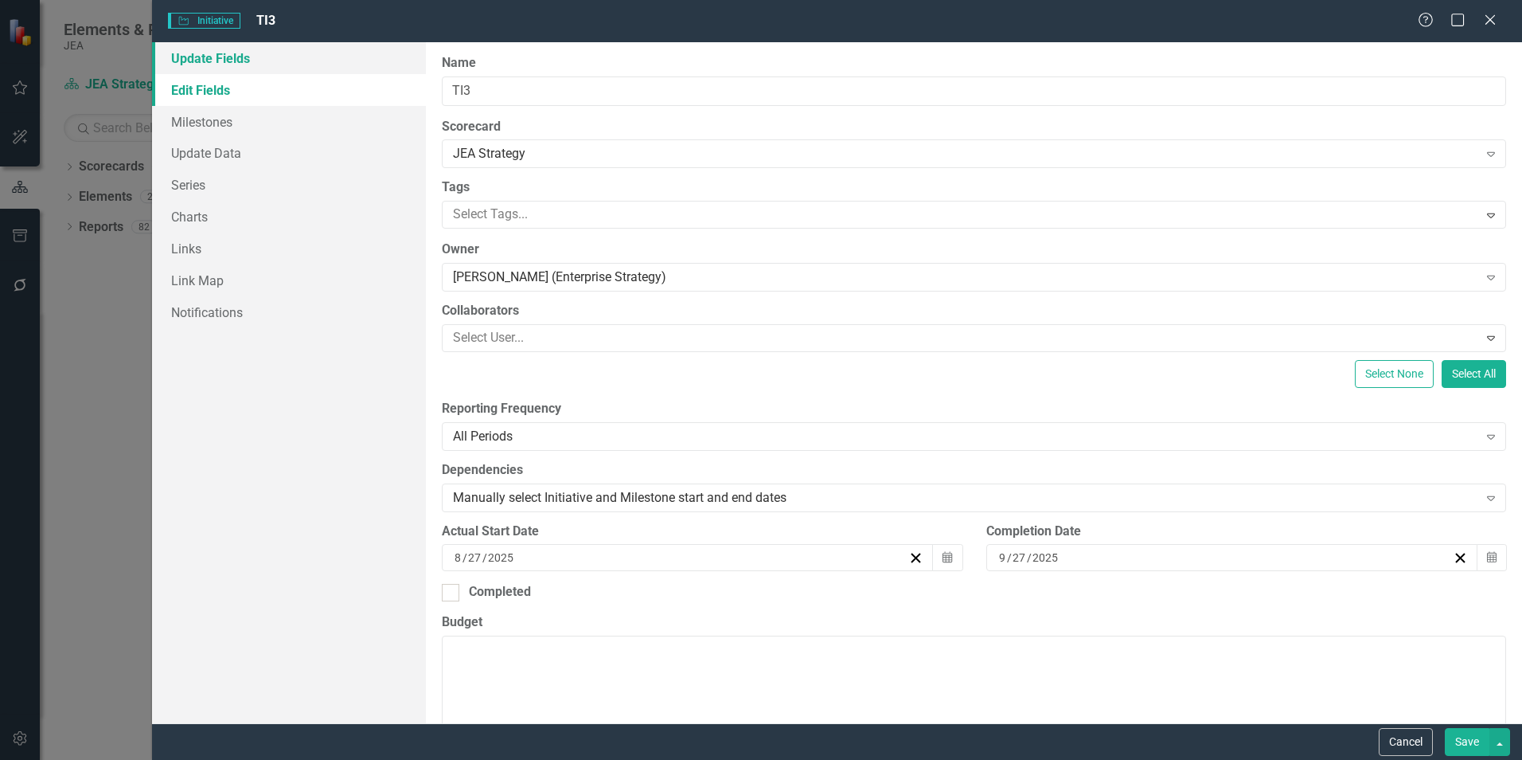
click at [244, 63] on link "Update Fields" at bounding box center [289, 58] width 274 height 32
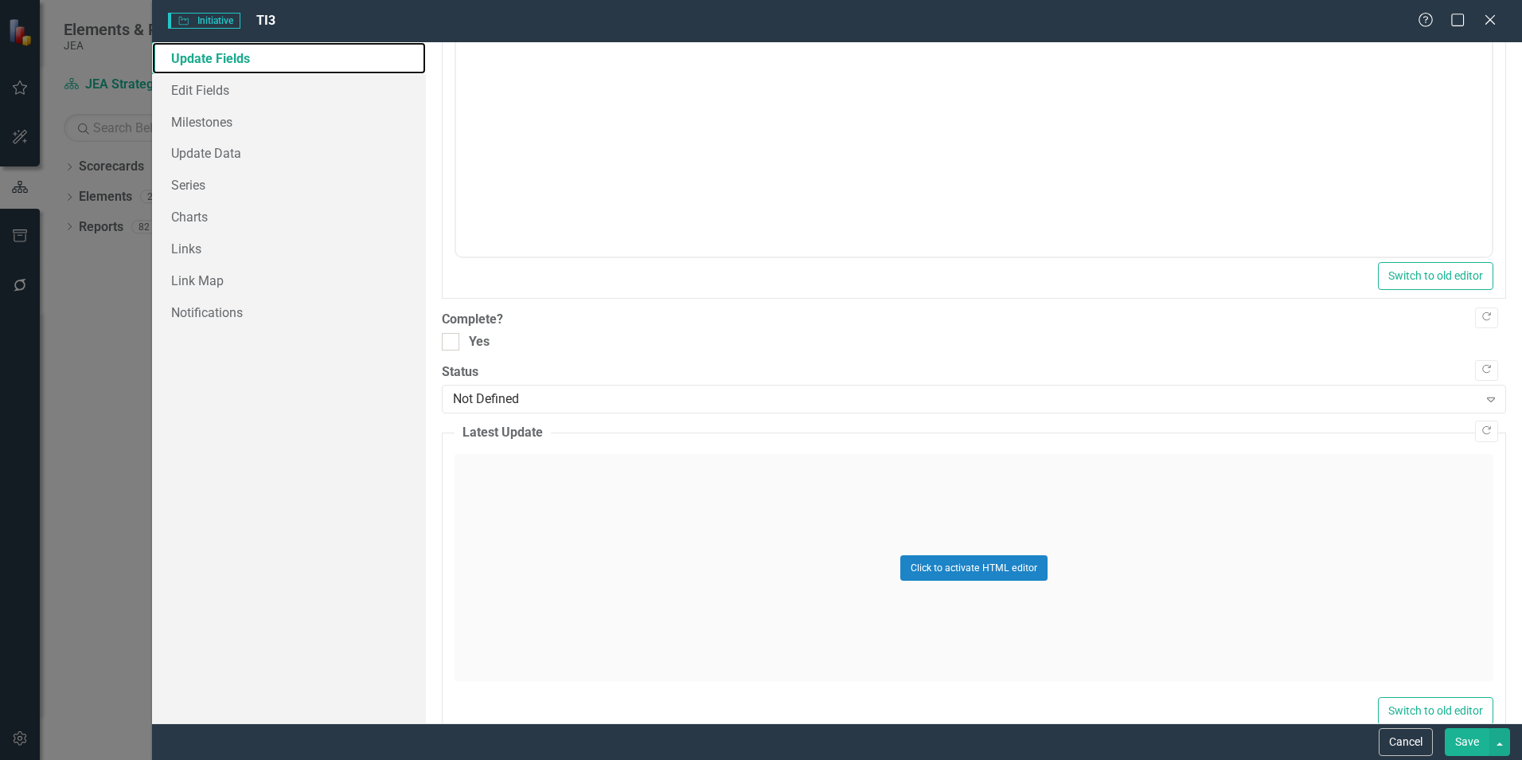
scroll to position [751, 0]
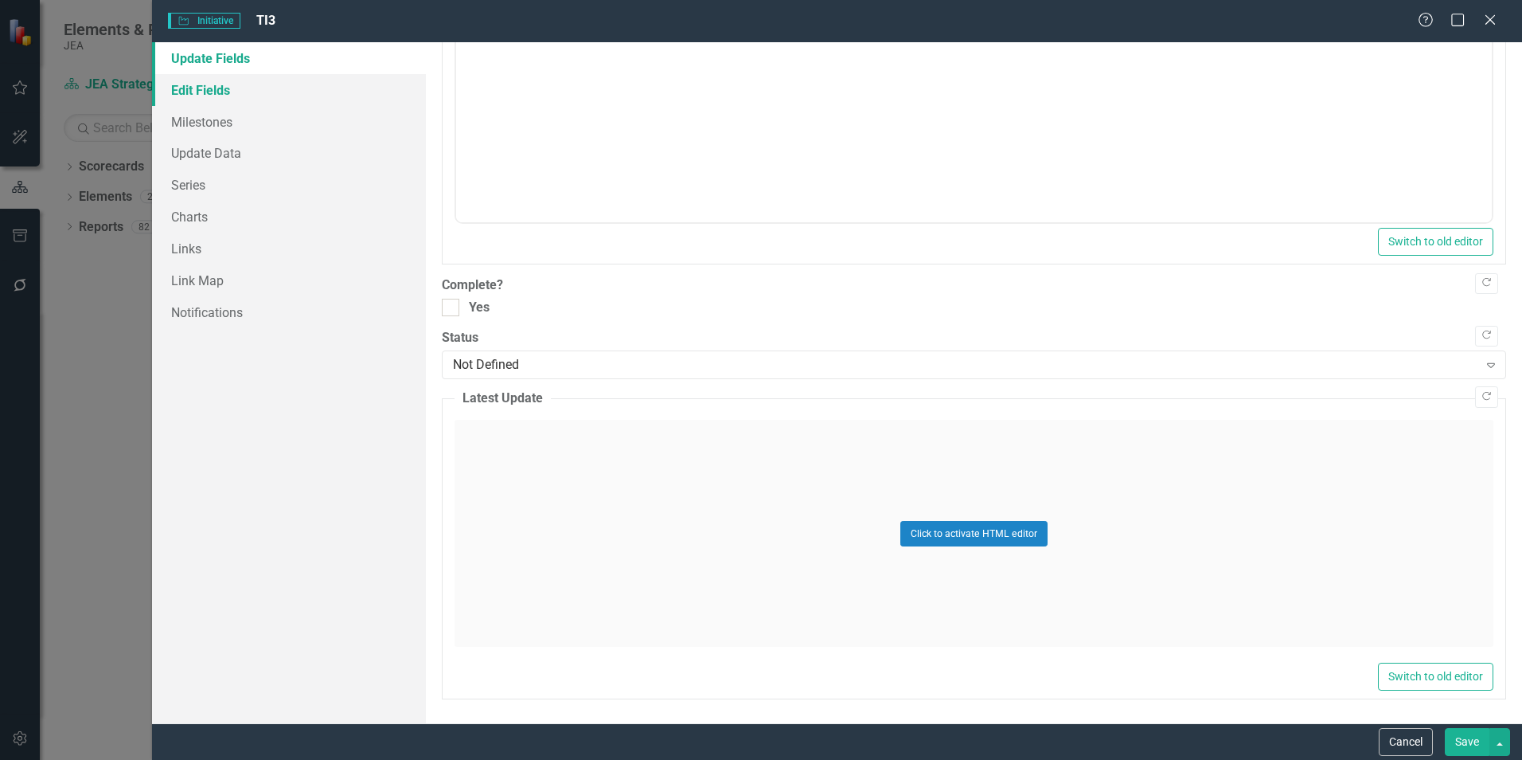
click at [203, 84] on link "Edit Fields" at bounding box center [289, 90] width 274 height 32
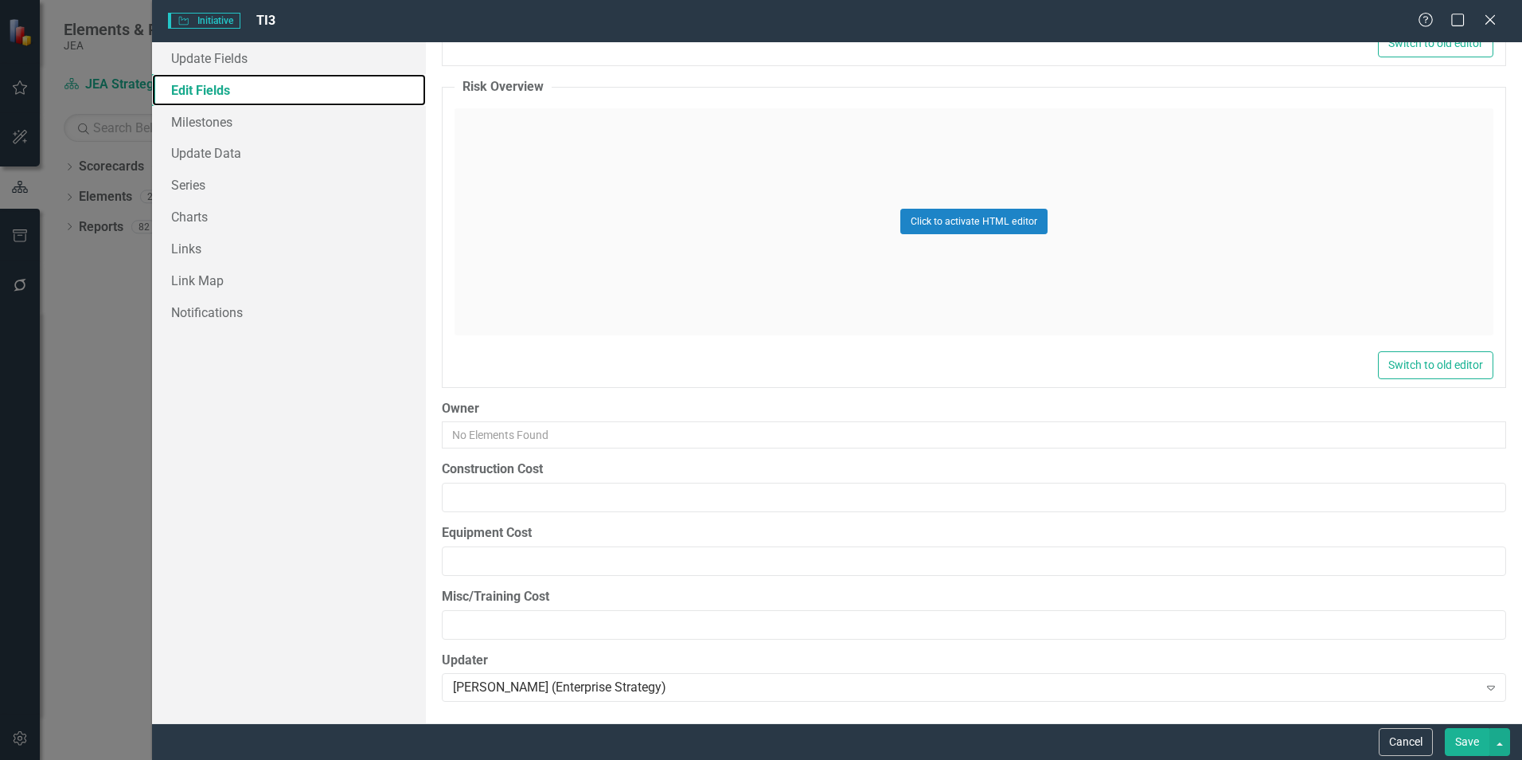
scroll to position [3668, 0]
click at [1396, 744] on button "Cancel" at bounding box center [1406, 742] width 54 height 28
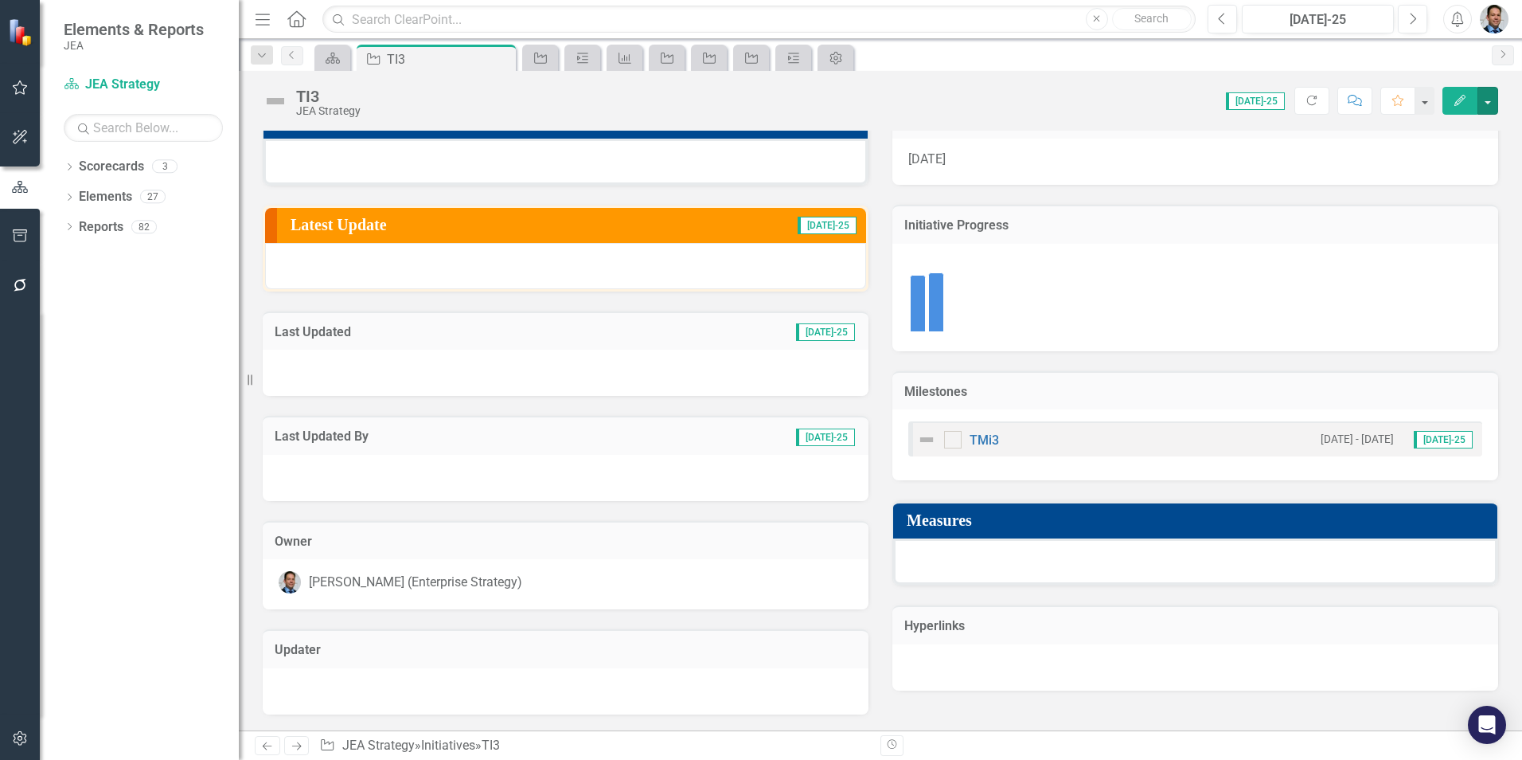
scroll to position [0, 0]
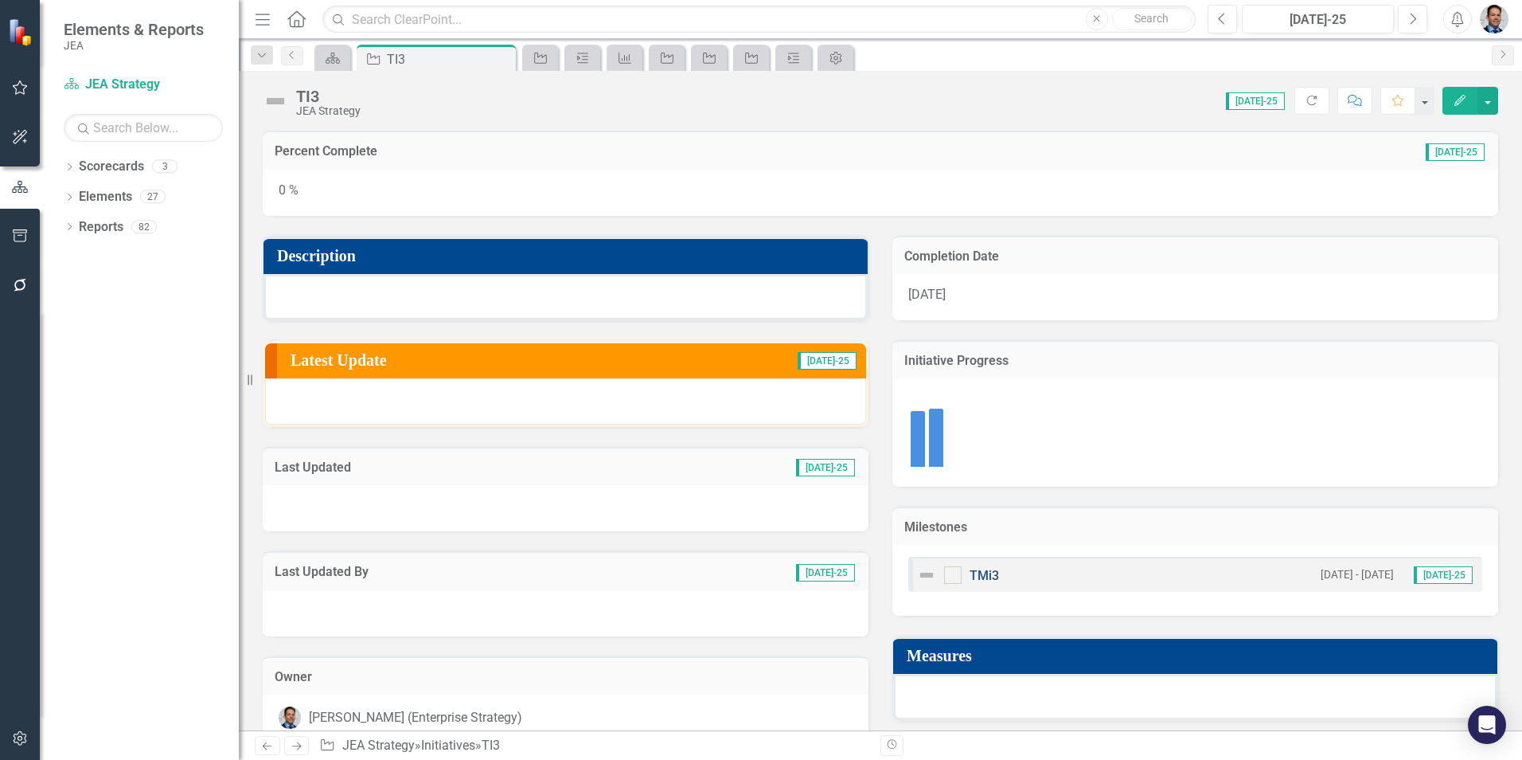
click at [983, 573] on link "TMi3" at bounding box center [984, 575] width 29 height 15
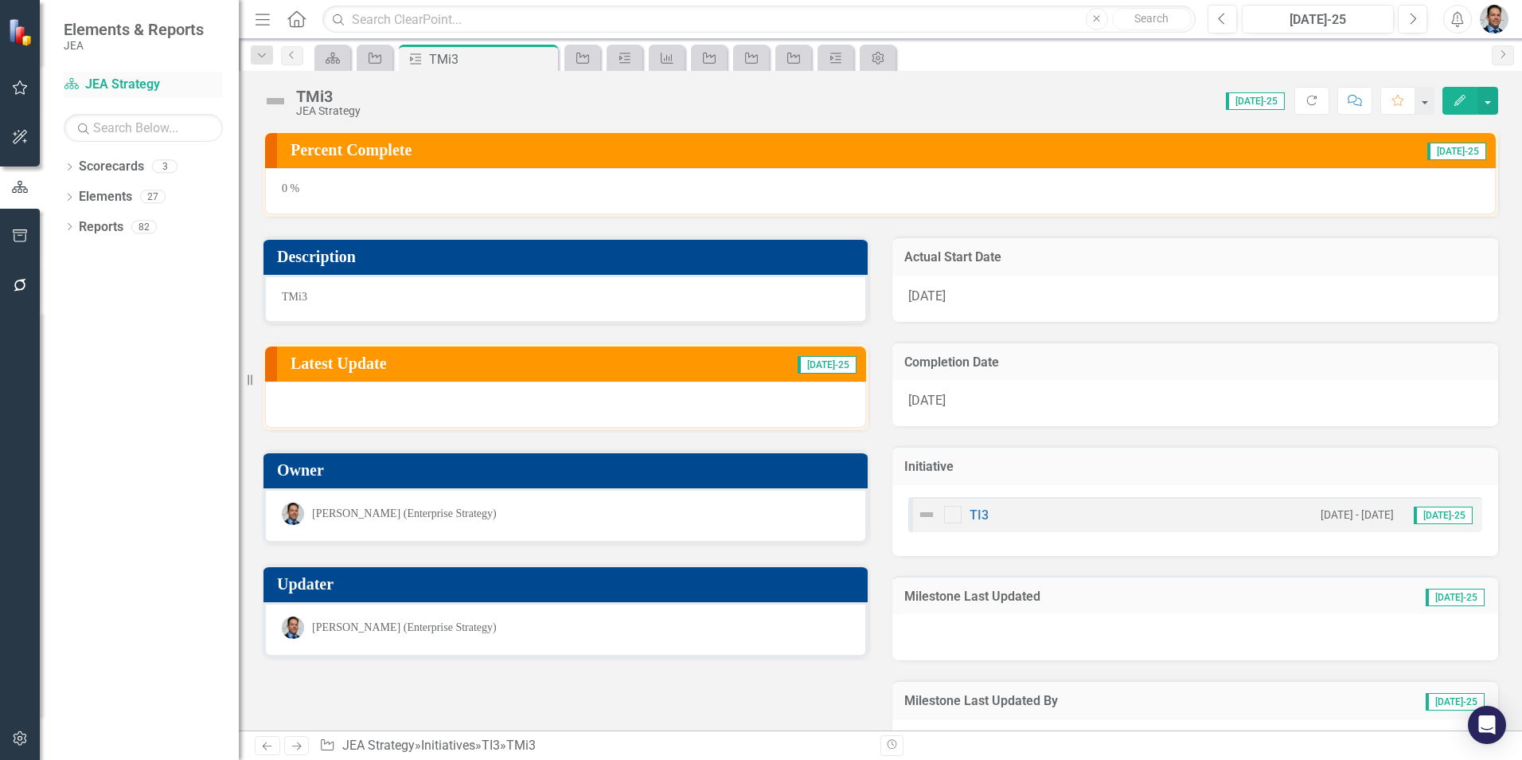
click at [108, 84] on link "Scorecard JEA Strategy" at bounding box center [143, 85] width 159 height 18
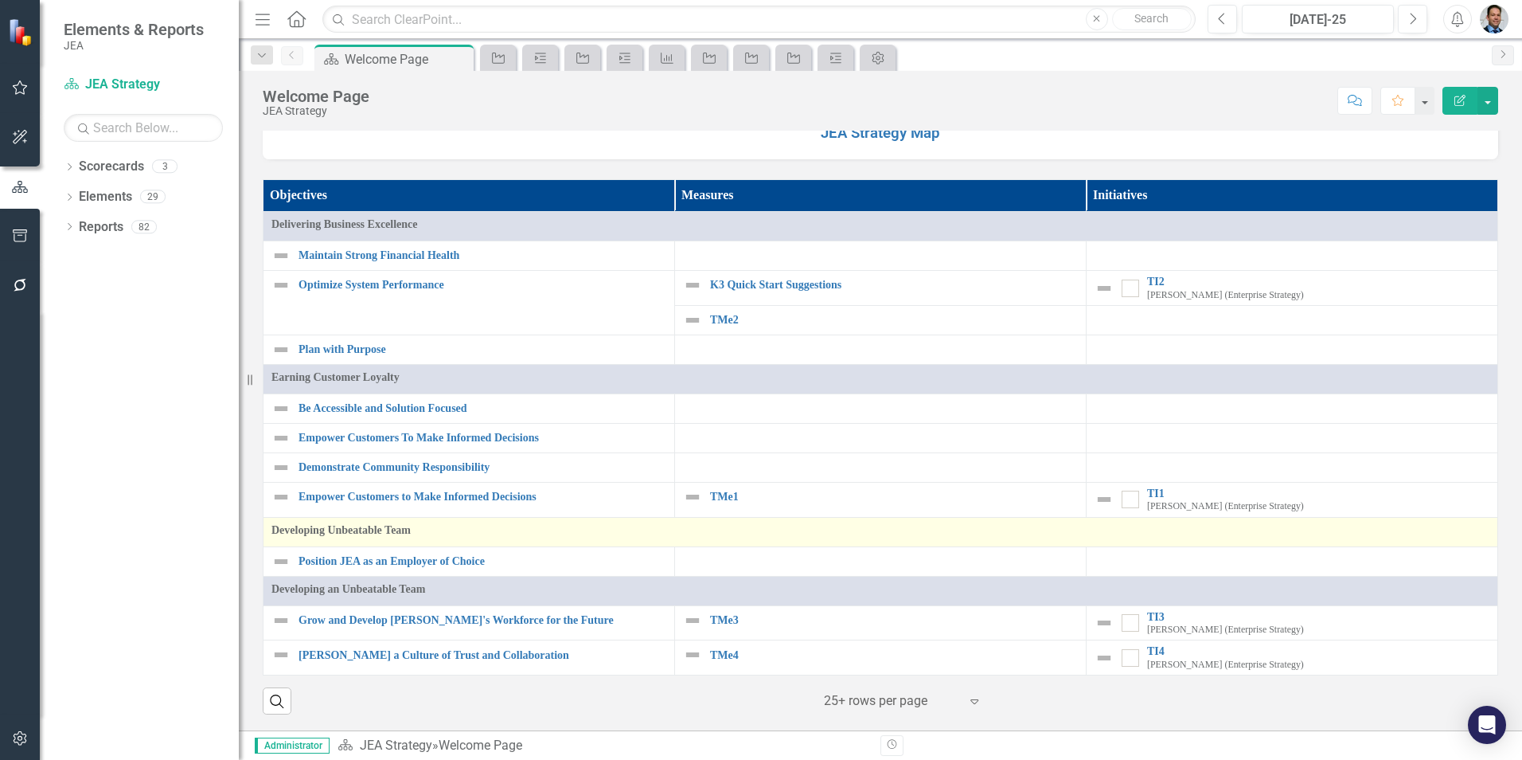
scroll to position [1377, 0]
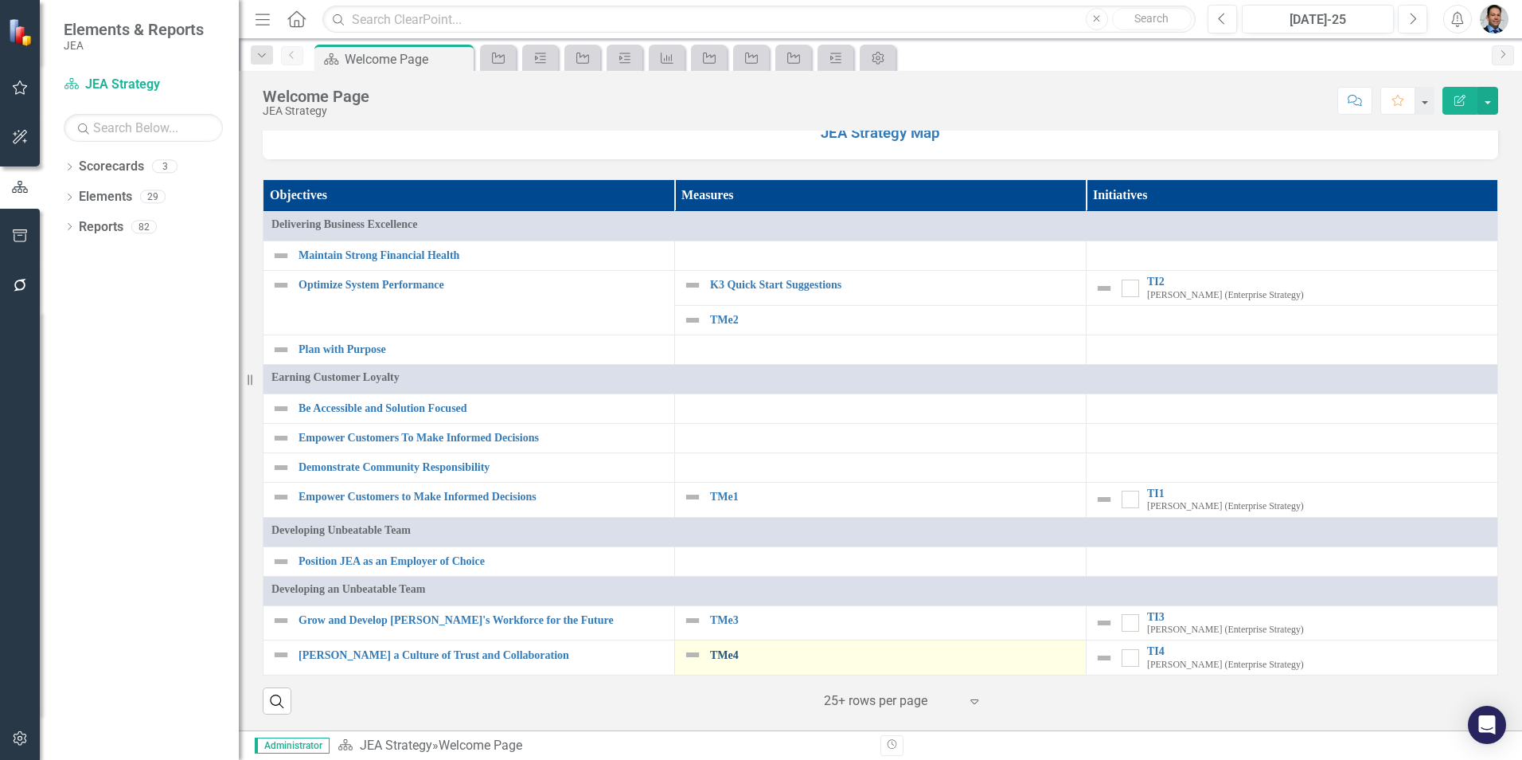
click at [710, 660] on link "TMe4" at bounding box center [894, 655] width 368 height 12
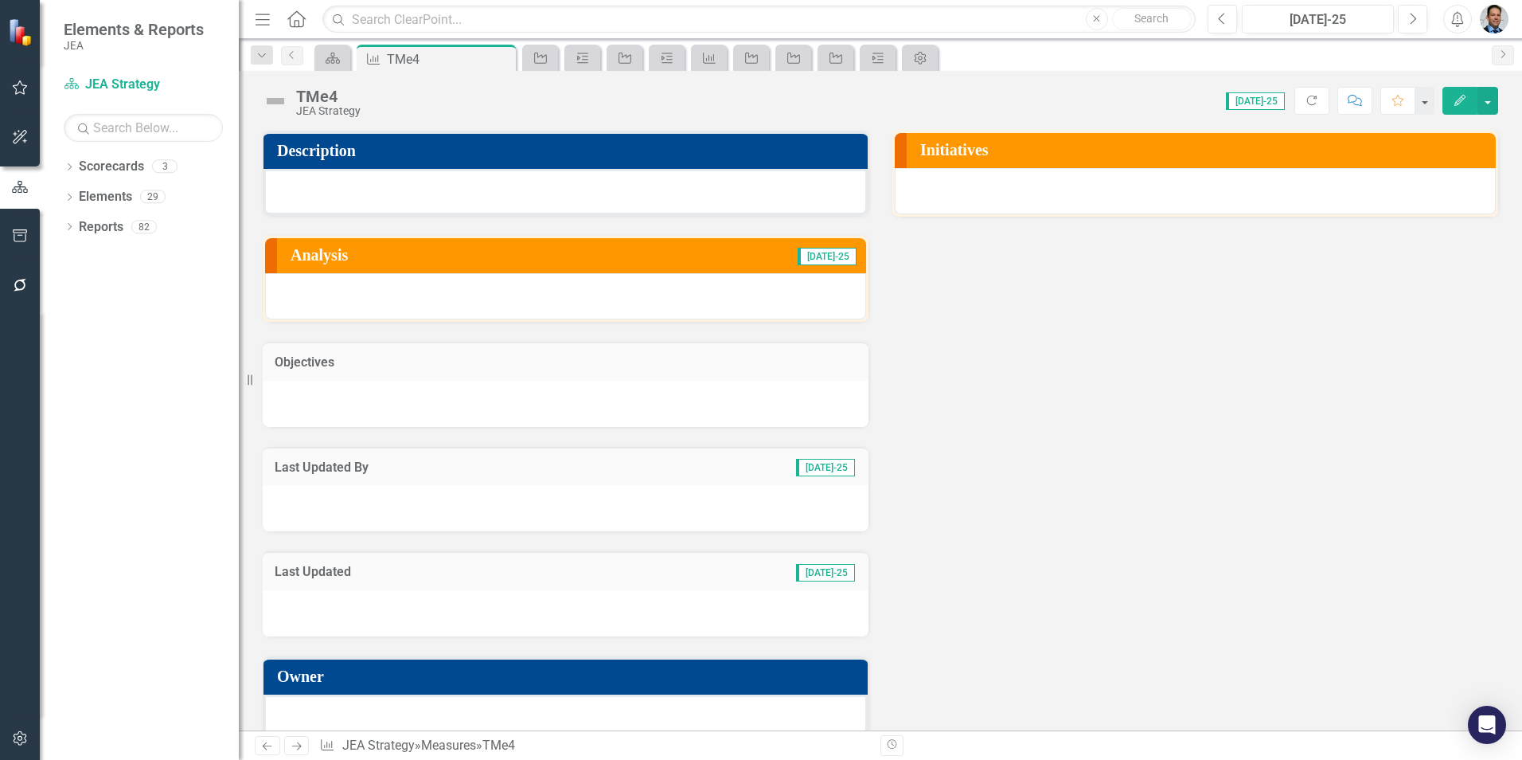
click at [1135, 155] on h3 "Initiatives" at bounding box center [1204, 150] width 568 height 18
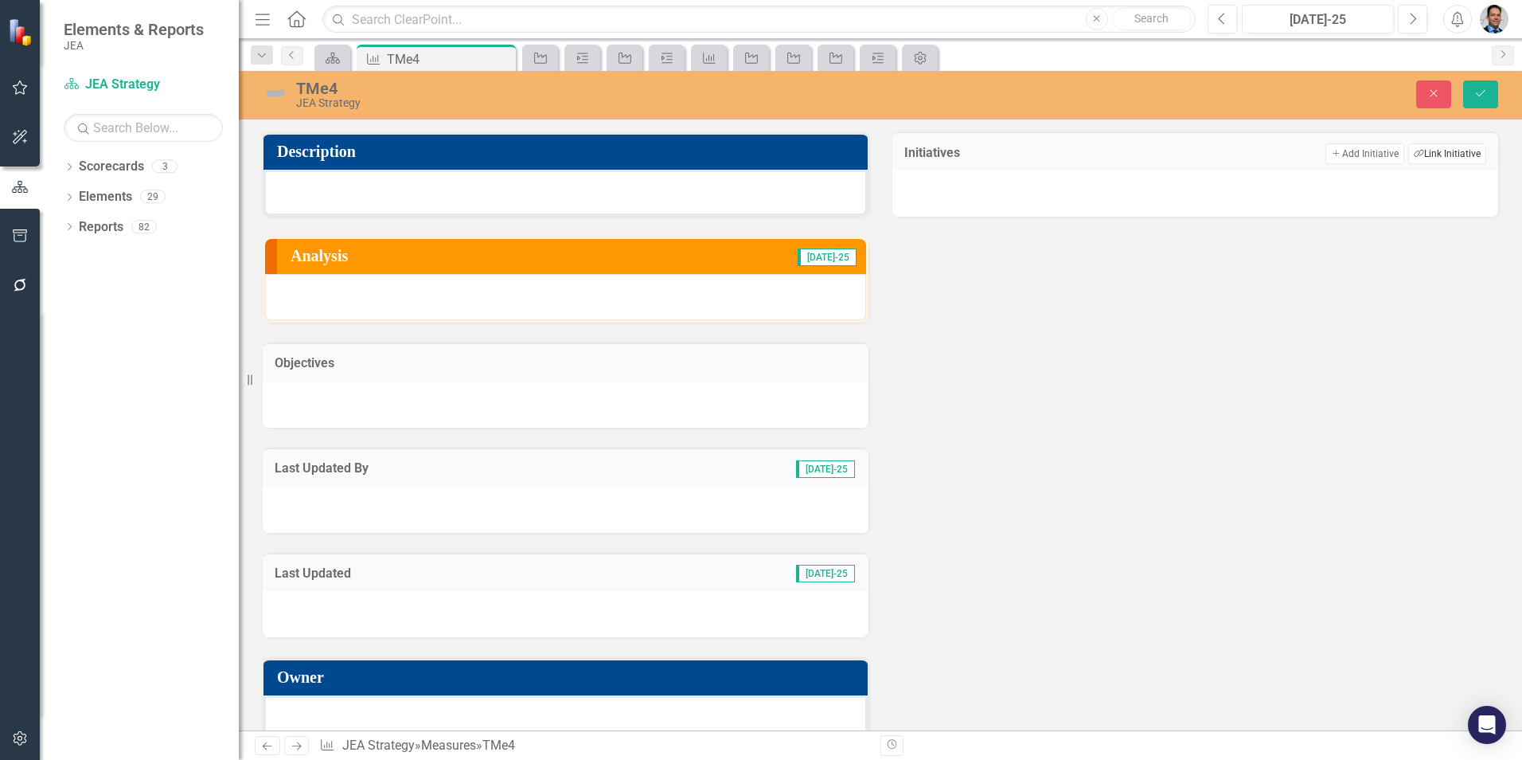
click at [1420, 156] on button "Link Tag Link Initiative" at bounding box center [1448, 153] width 78 height 21
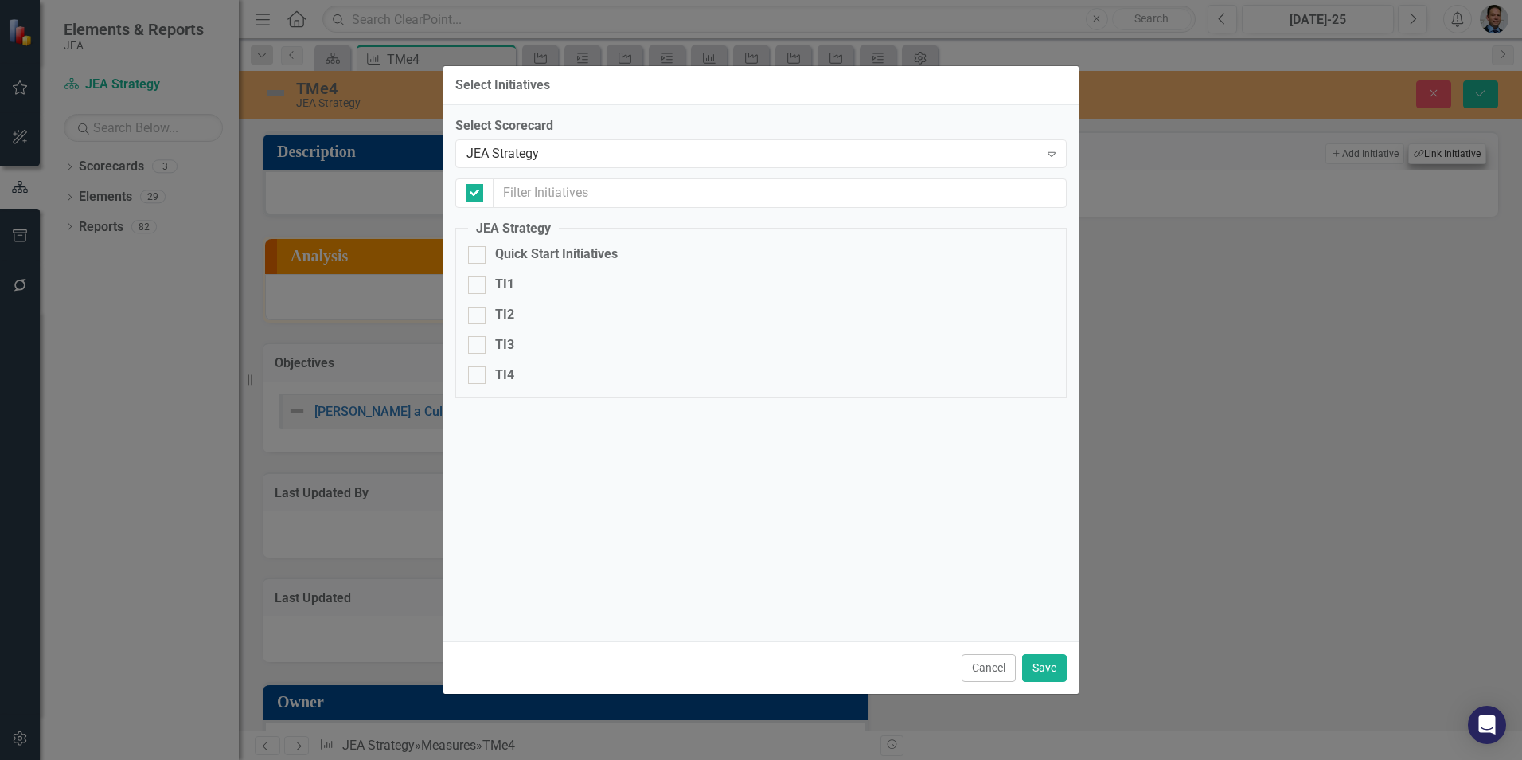
checkbox input "false"
click at [987, 674] on button "Cancel" at bounding box center [989, 668] width 54 height 28
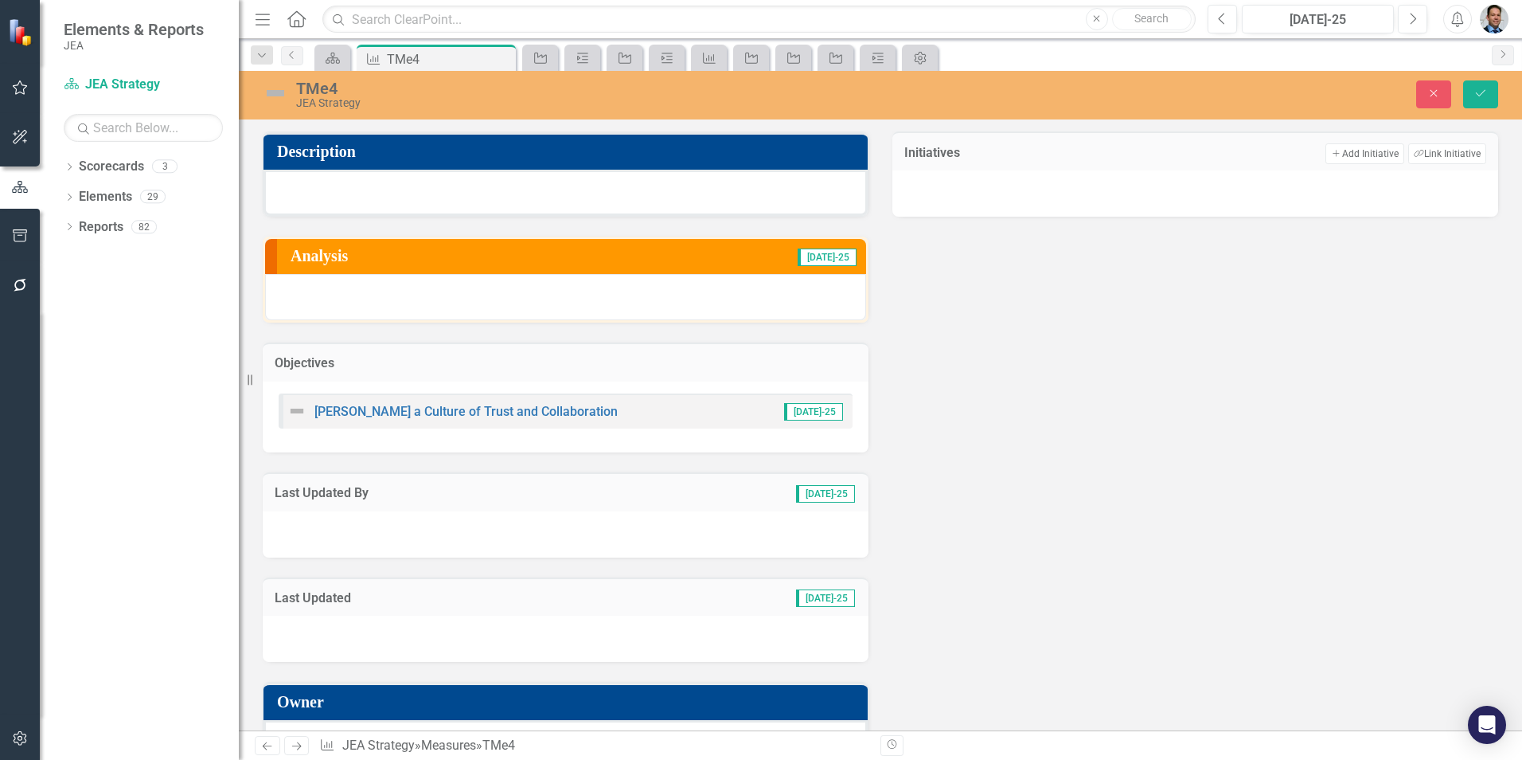
click at [1249, 399] on div "Description Analysis [DATE]-25 Objectives [PERSON_NAME] a Culture of Trust and …" at bounding box center [881, 441] width 1260 height 661
click at [1428, 88] on icon "Close" at bounding box center [1434, 93] width 14 height 11
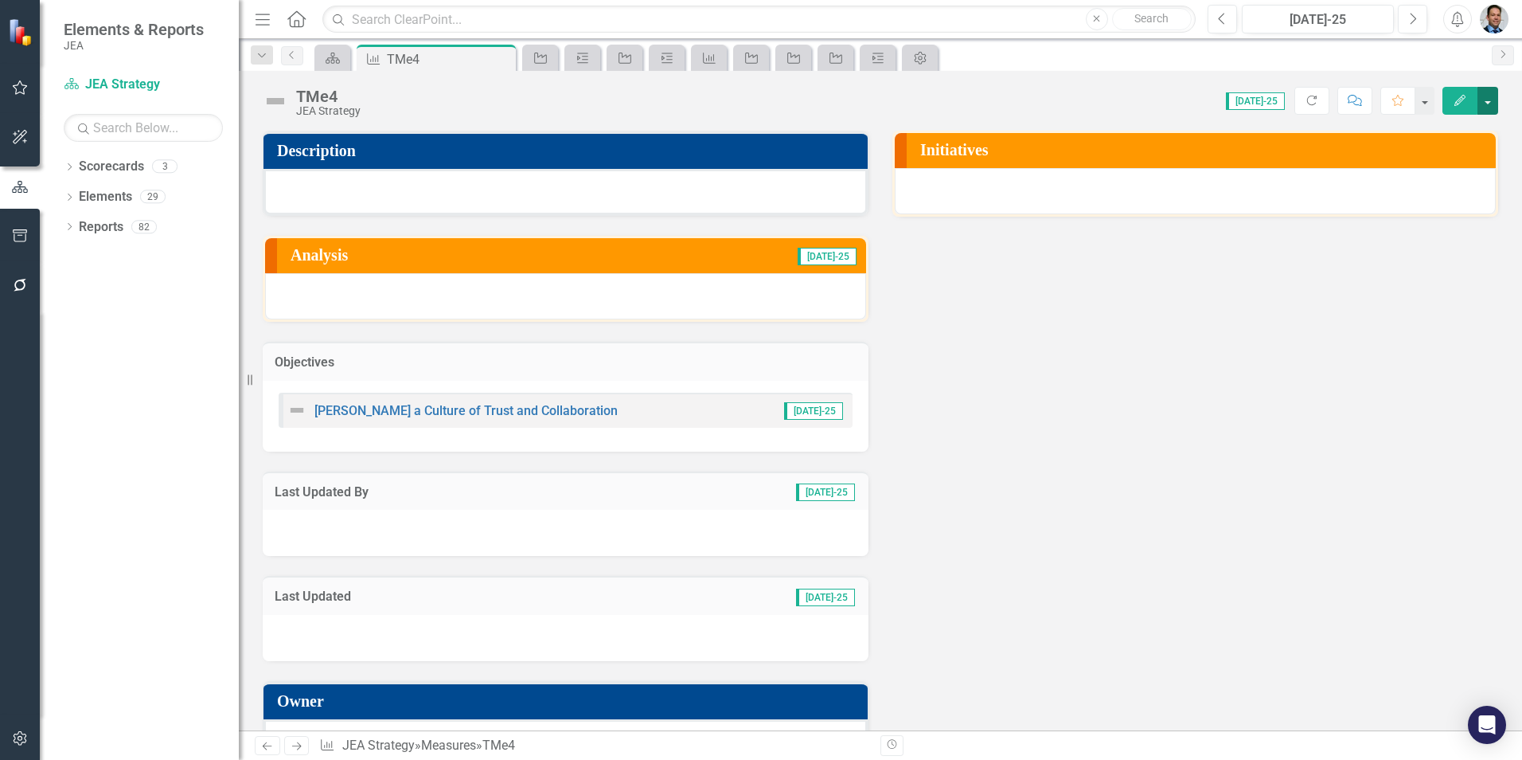
click at [1486, 104] on button "button" at bounding box center [1488, 101] width 21 height 28
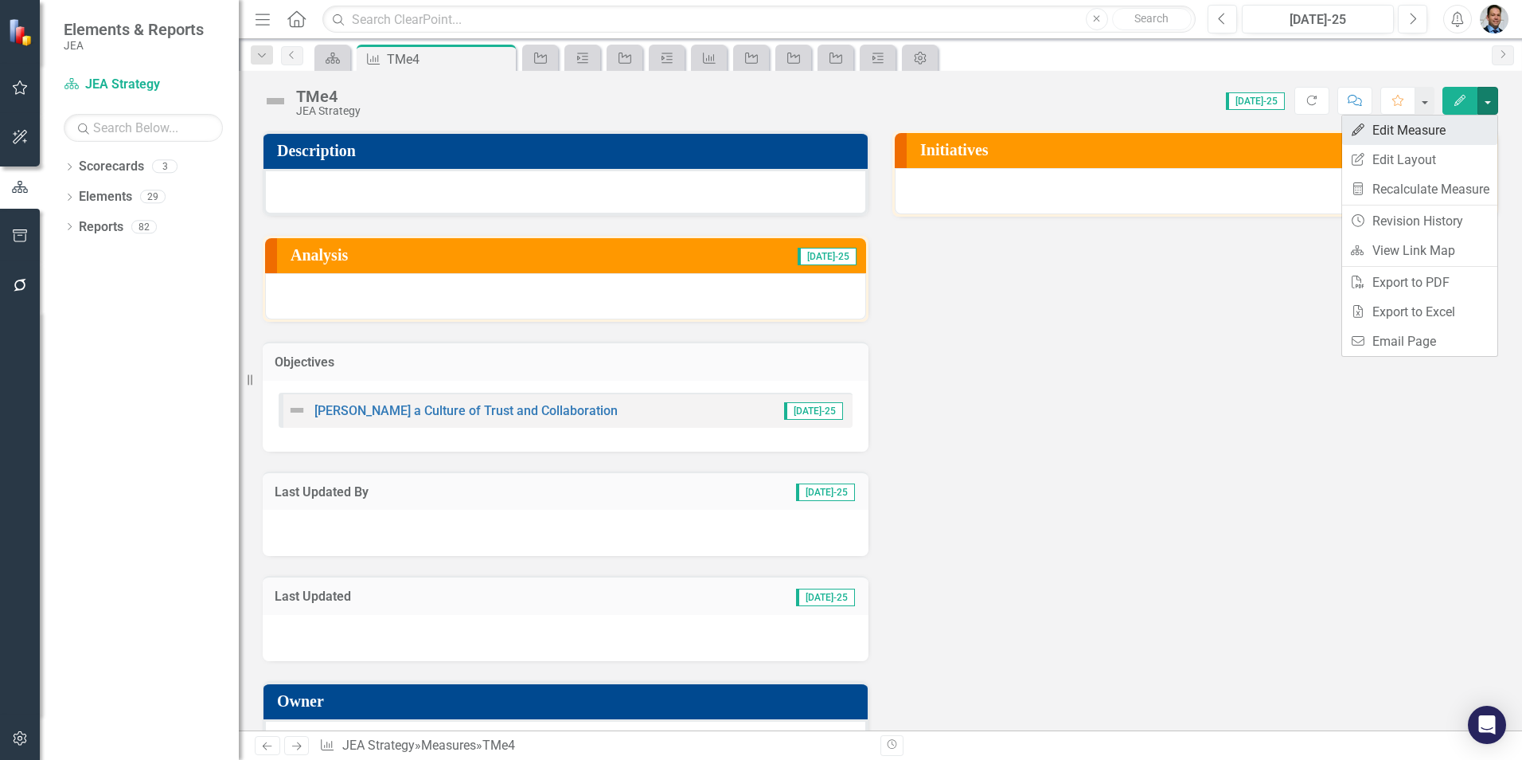
click at [1381, 130] on link "Edit Edit Measure" at bounding box center [1420, 129] width 155 height 29
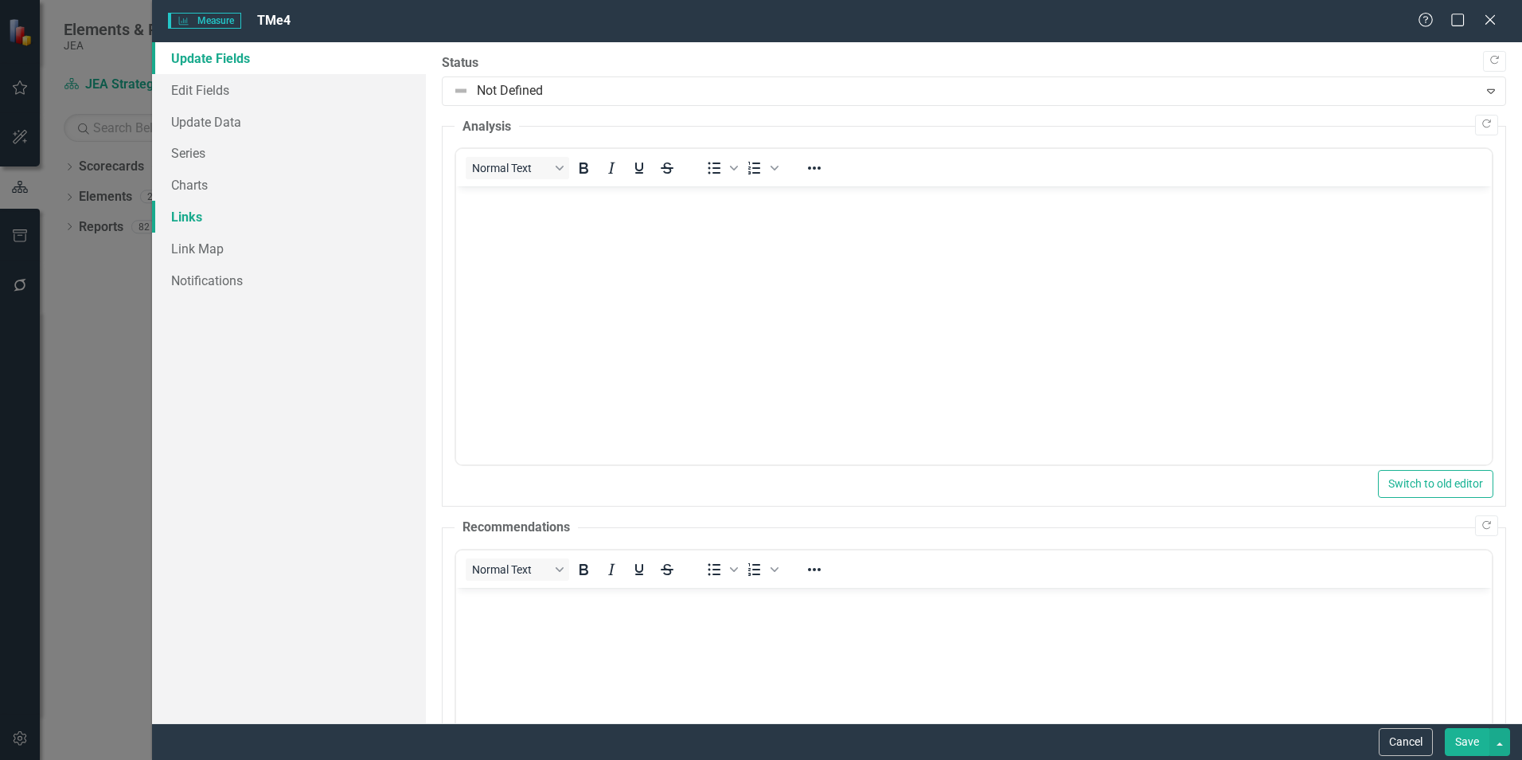
click at [233, 217] on link "Links" at bounding box center [289, 217] width 274 height 32
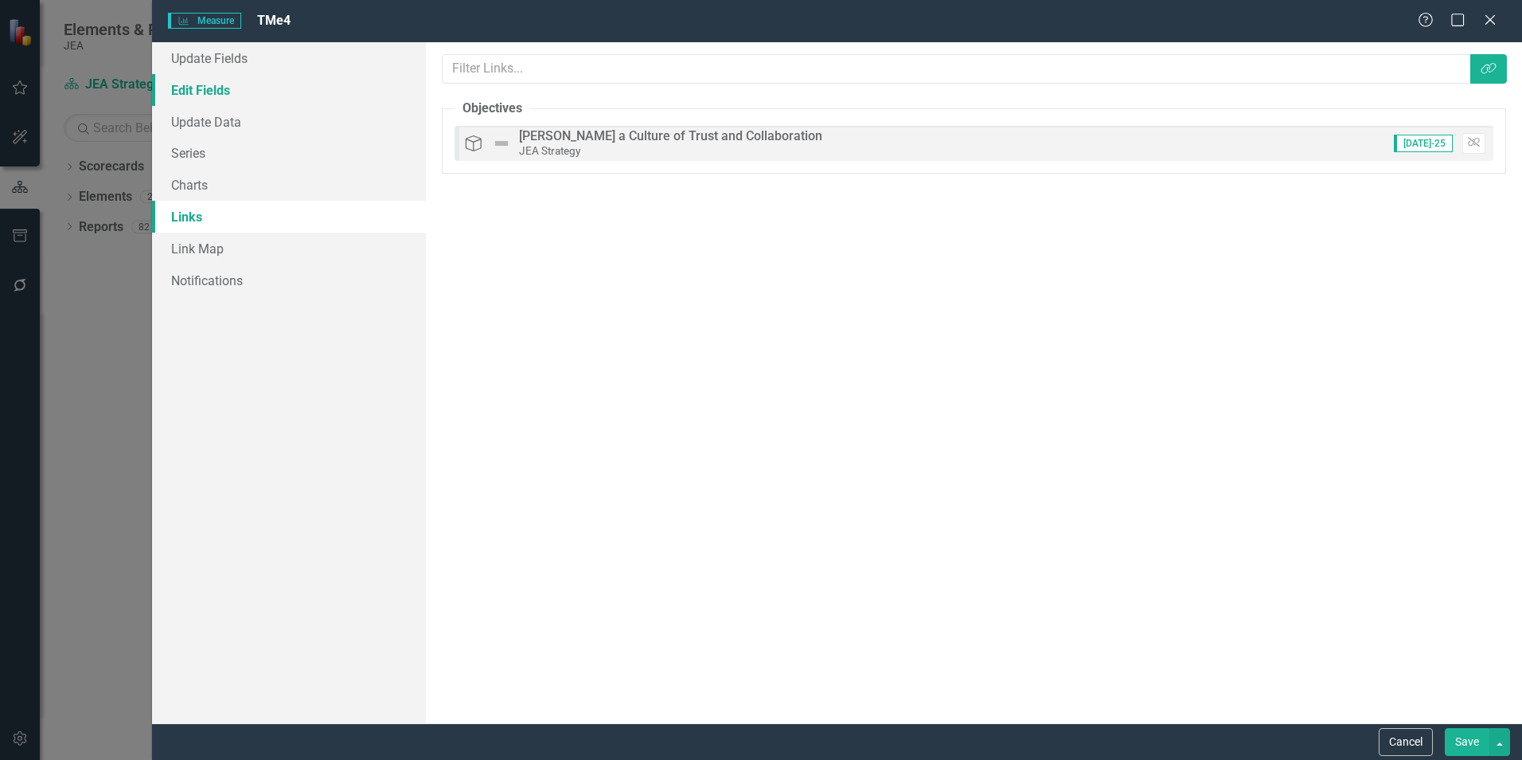
click at [201, 92] on link "Edit Fields" at bounding box center [289, 90] width 274 height 32
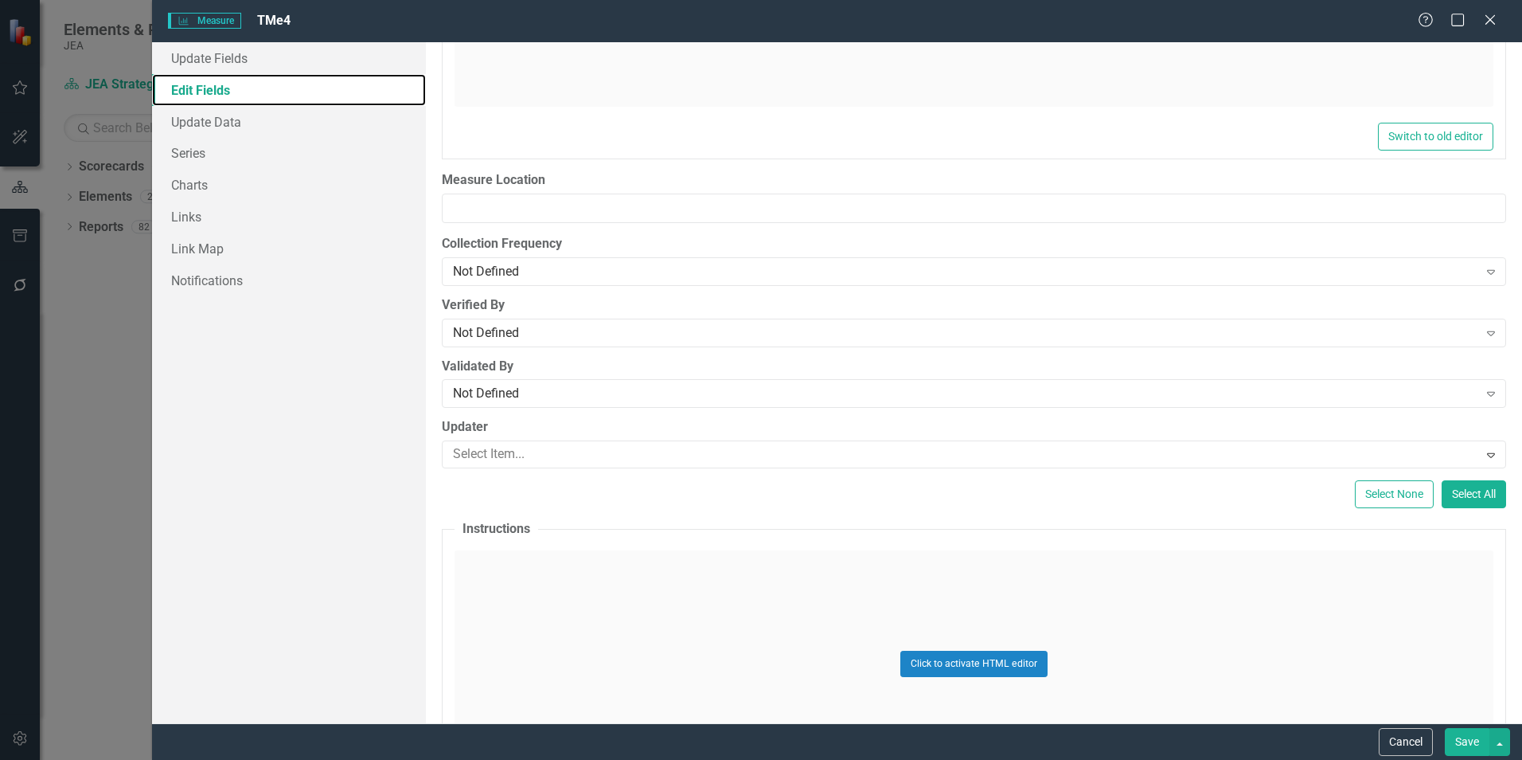
scroll to position [5879, 0]
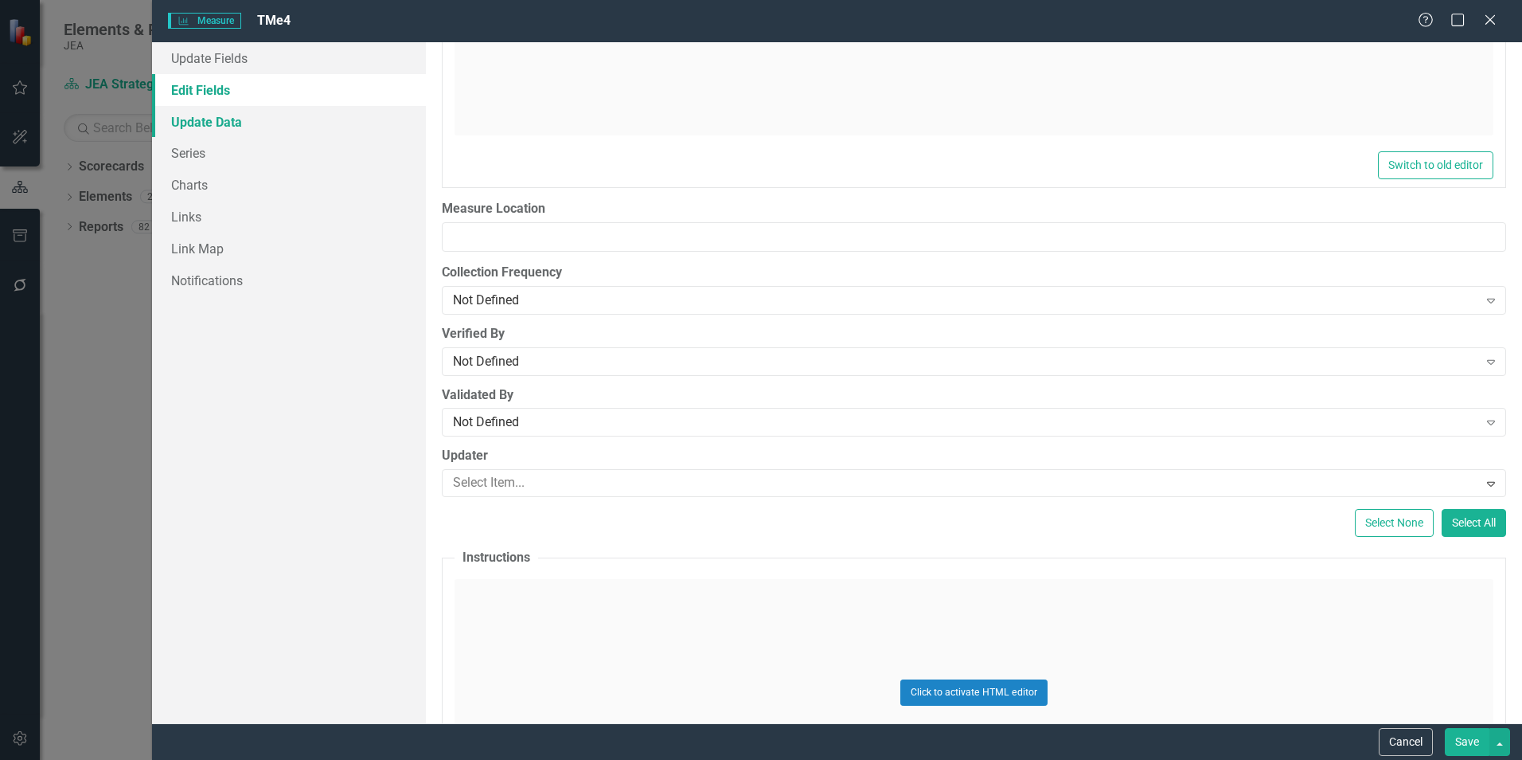
click at [225, 123] on link "Update Data" at bounding box center [289, 122] width 274 height 32
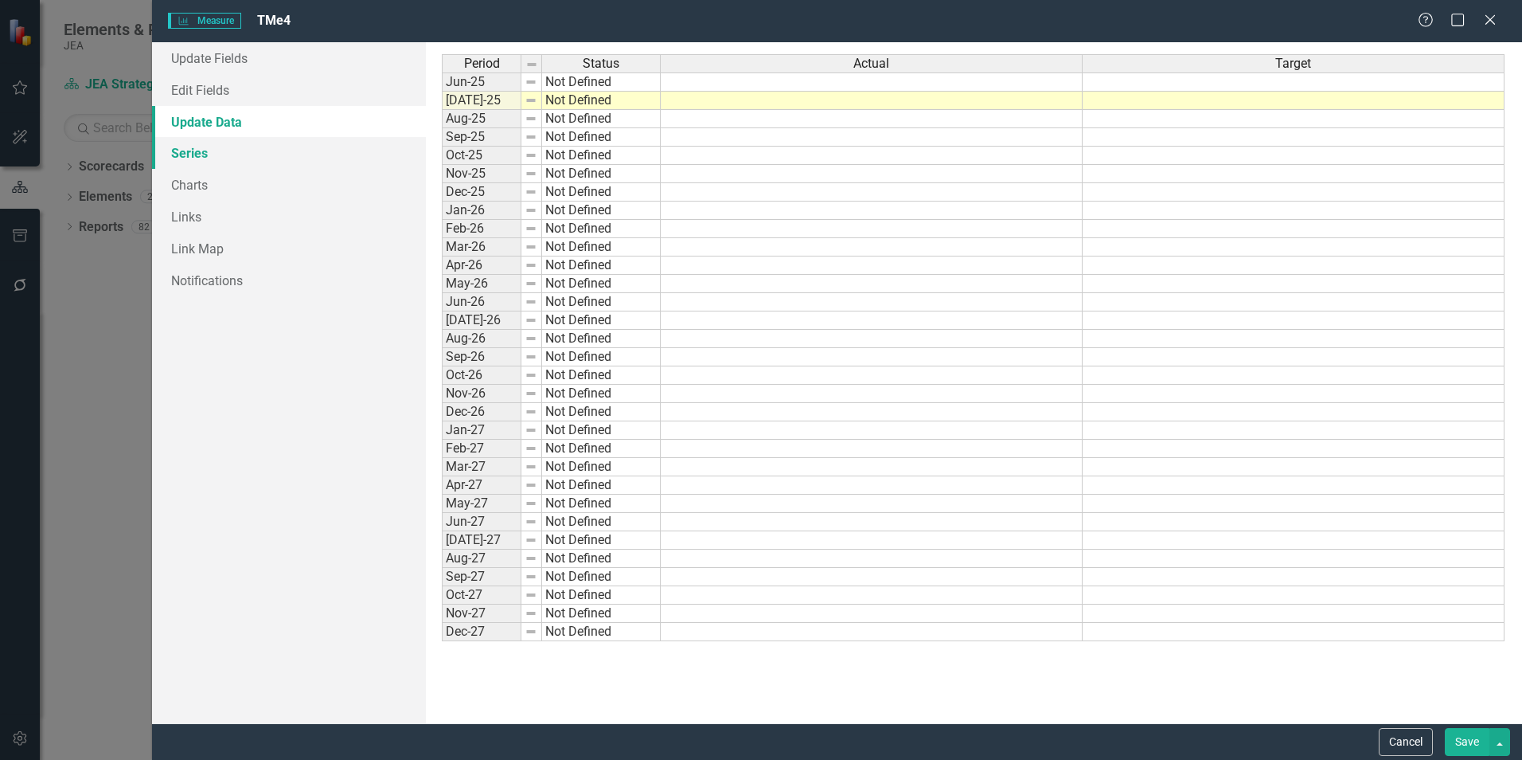
click at [206, 152] on link "Series" at bounding box center [289, 153] width 274 height 32
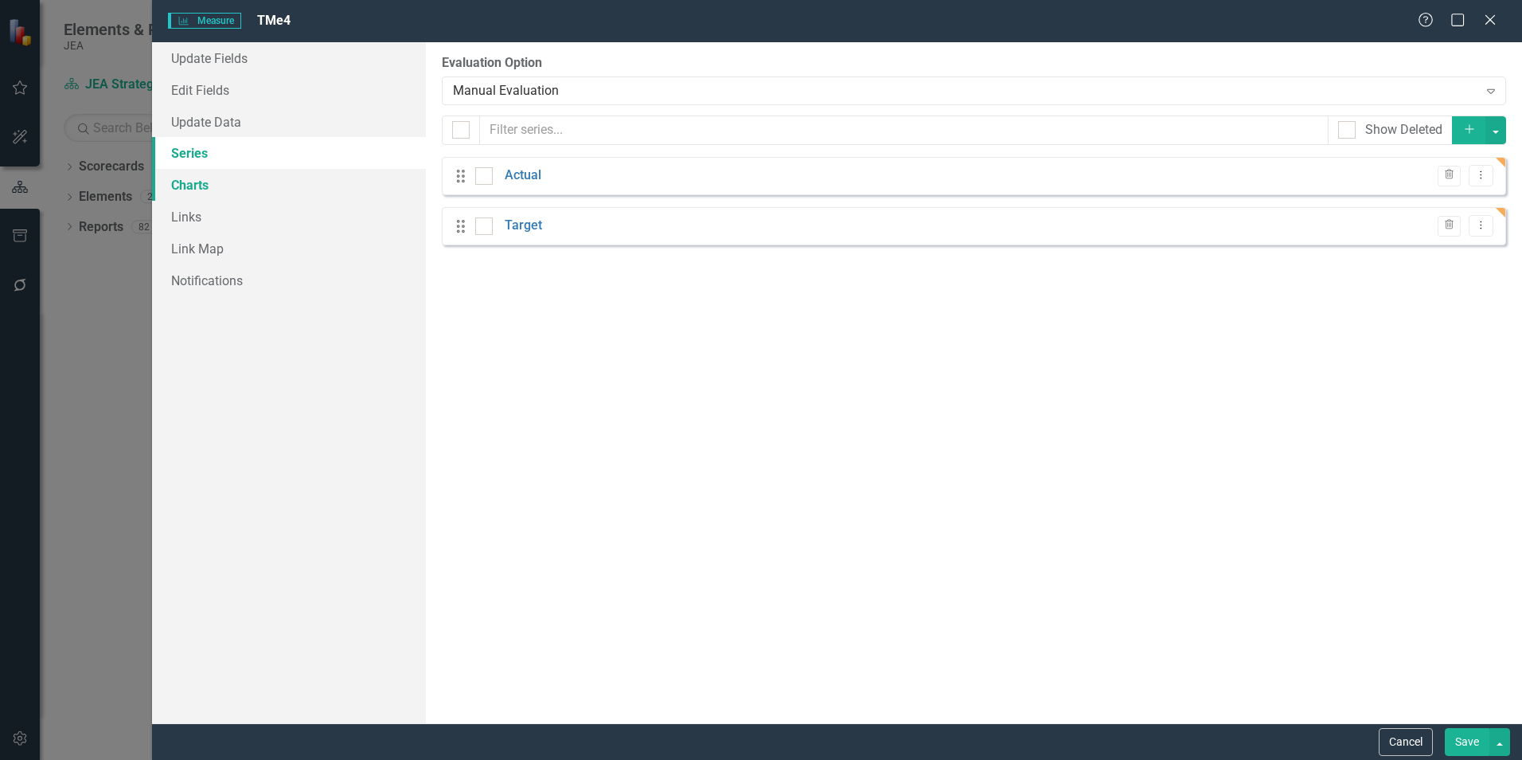
click at [205, 185] on link "Charts" at bounding box center [289, 185] width 274 height 32
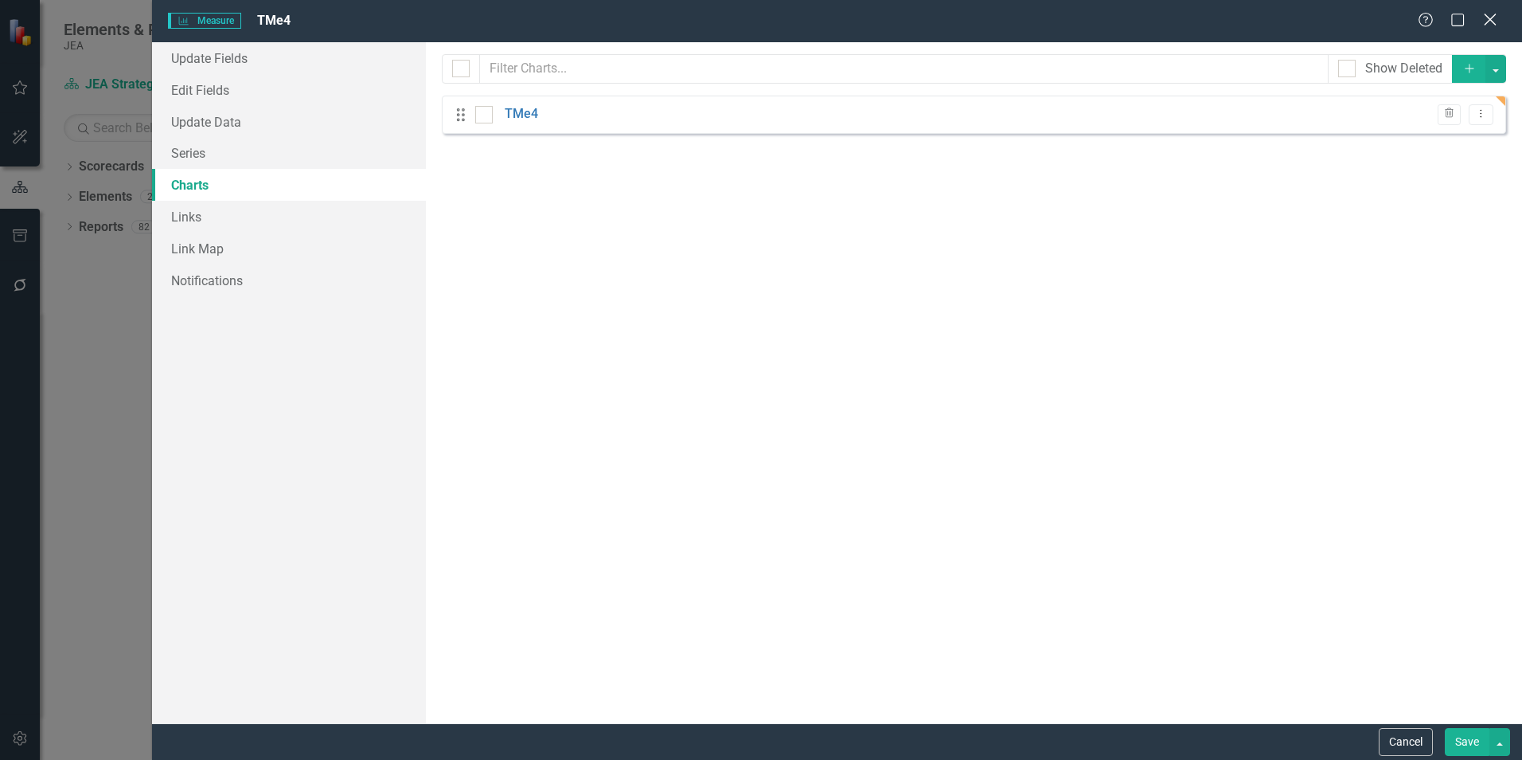
click at [1496, 16] on icon "Close" at bounding box center [1490, 19] width 20 height 15
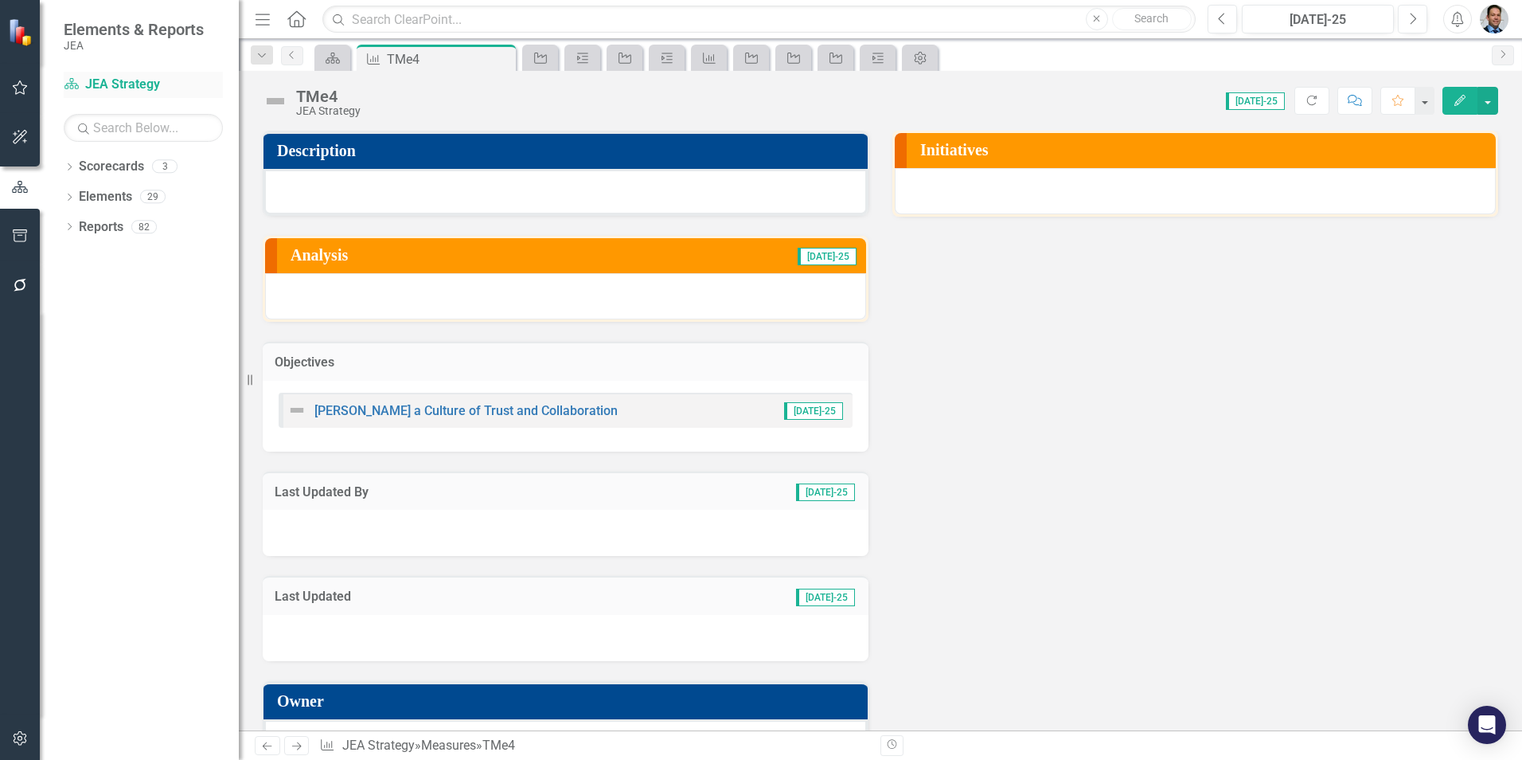
click at [127, 86] on link "Scorecard JEA Strategy" at bounding box center [143, 85] width 159 height 18
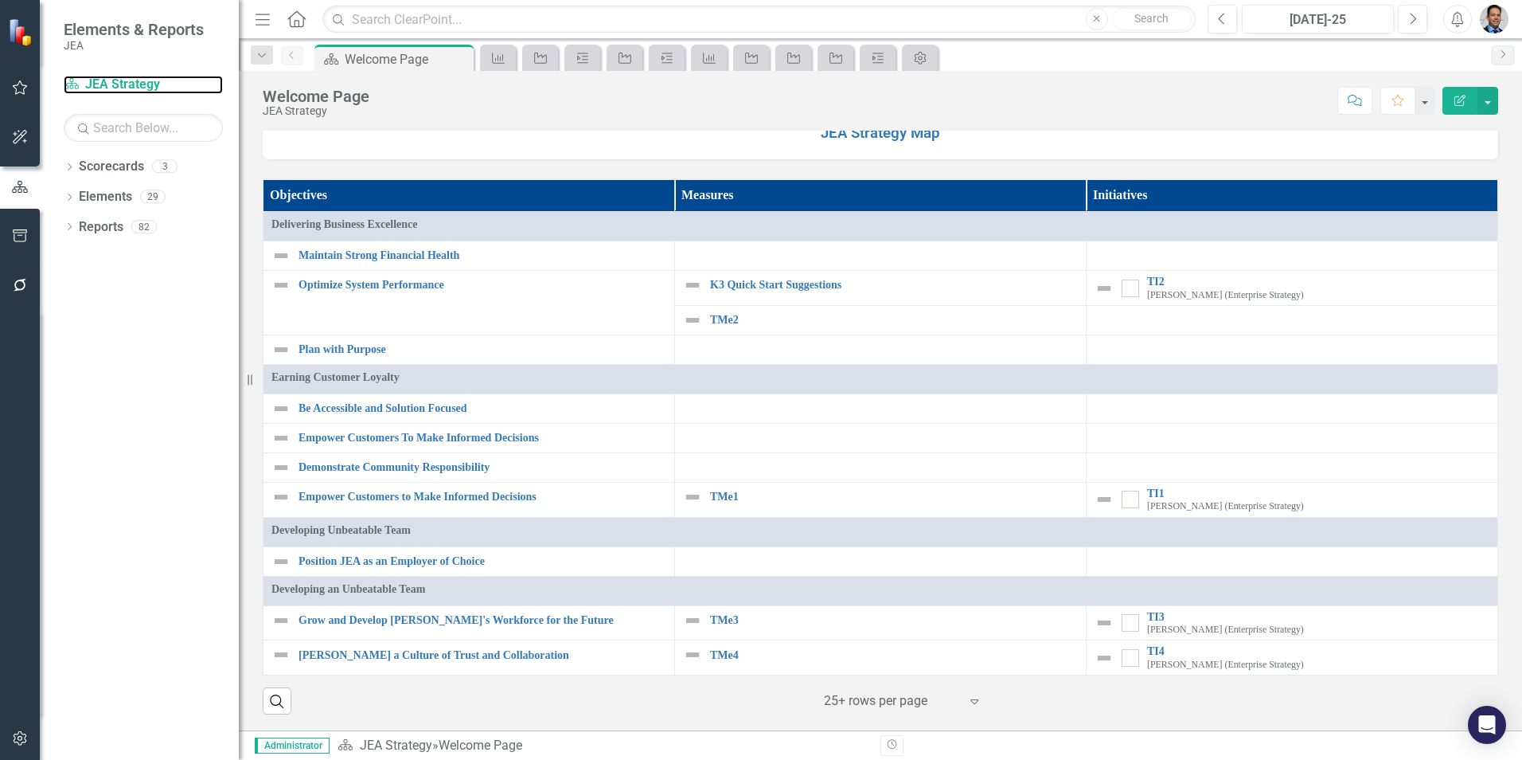
scroll to position [1382, 0]
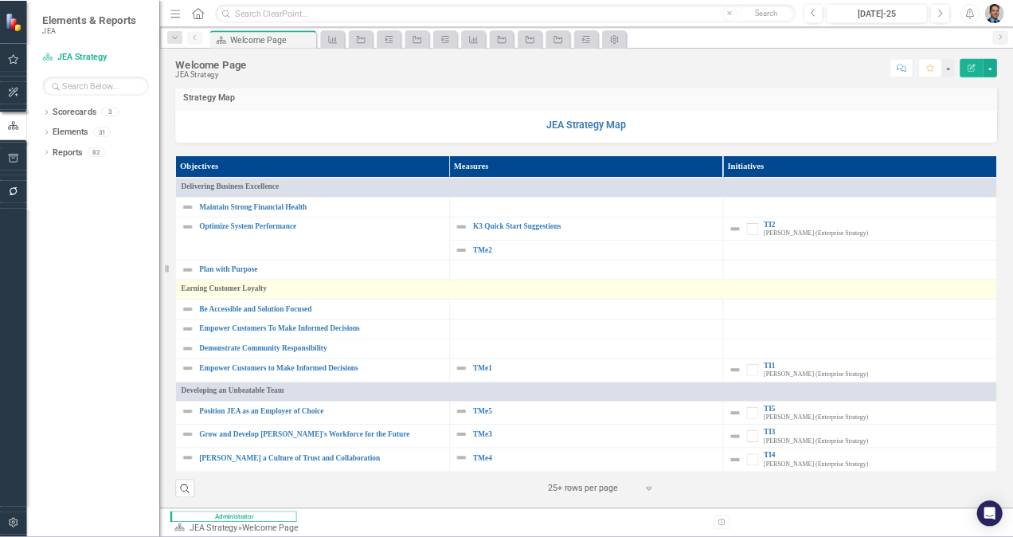
scroll to position [951, 0]
